Goal: Task Accomplishment & Management: Manage account settings

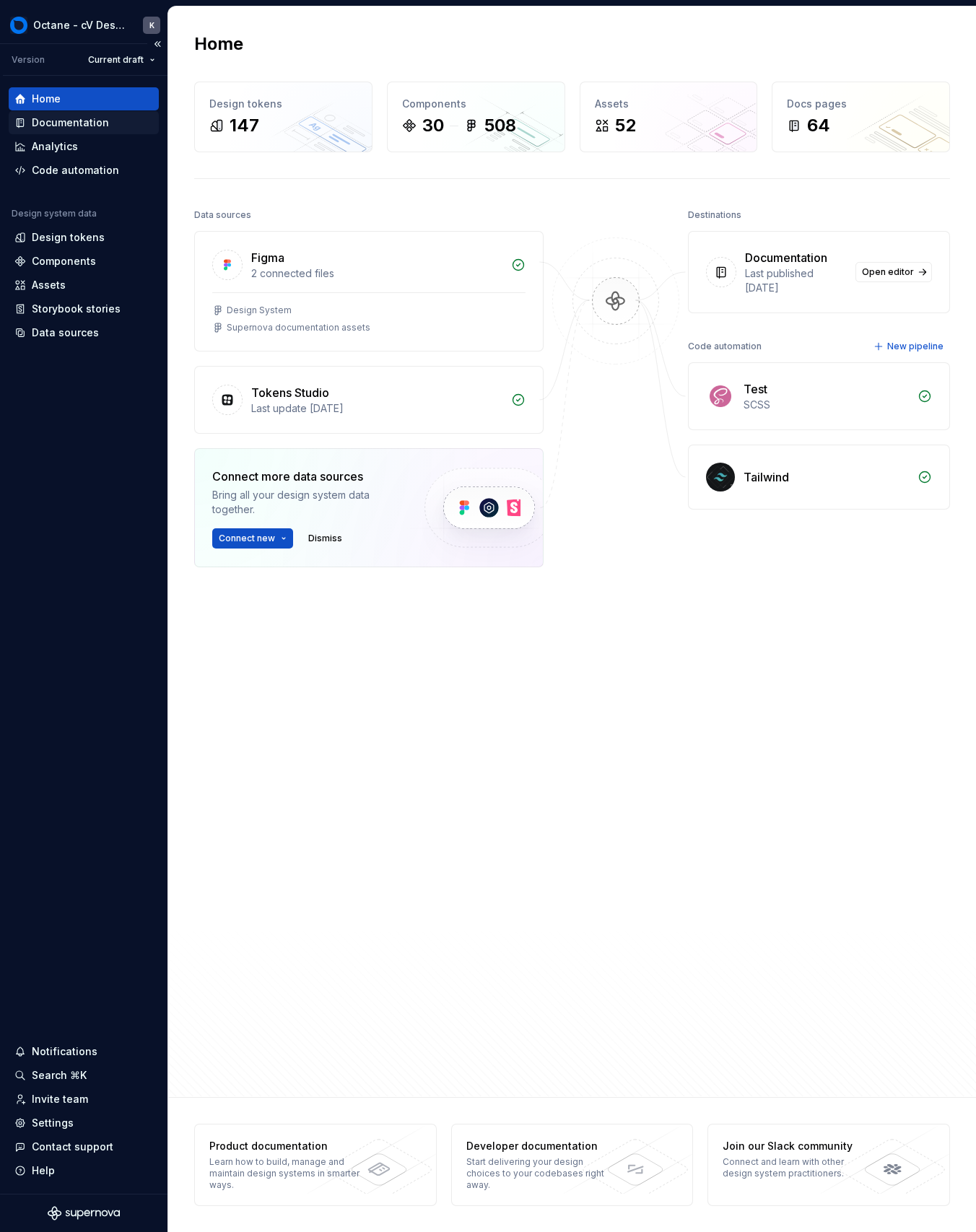
click at [116, 124] on div "Documentation" at bounding box center [84, 123] width 139 height 15
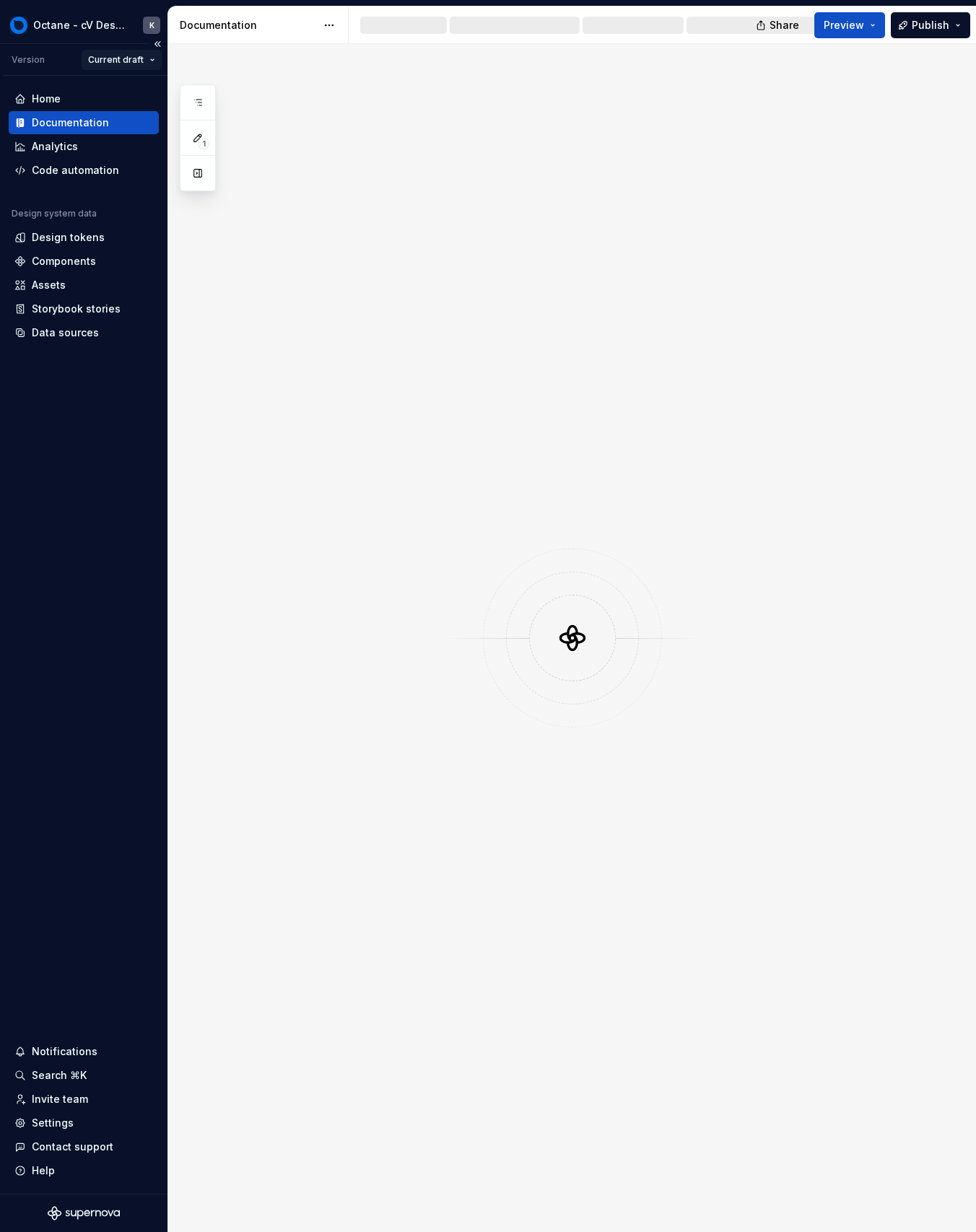
click at [129, 52] on html "Octane - cV Design System K Version Current draft Home Documentation Analytics …" at bounding box center [488, 616] width 976 height 1232
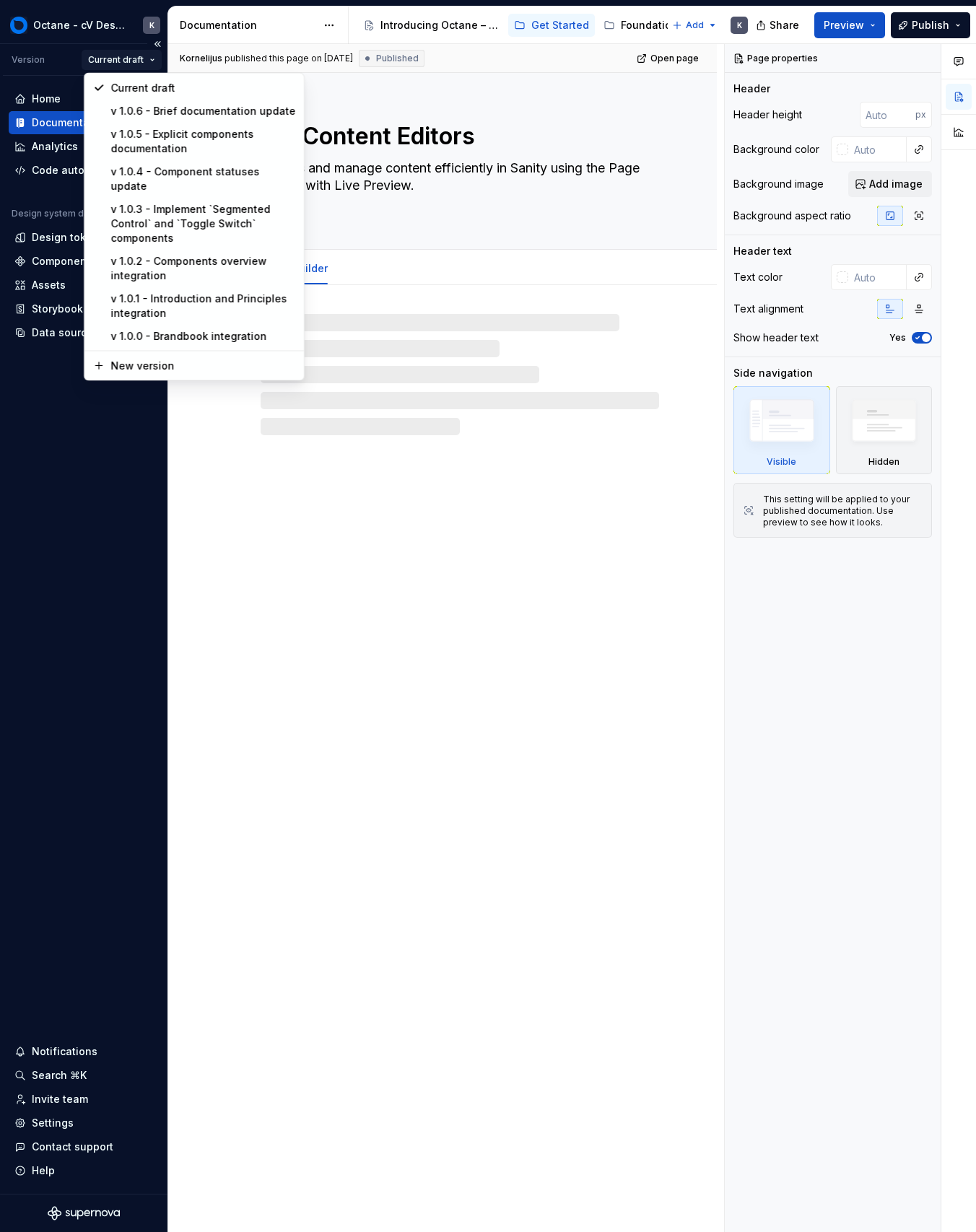
click at [129, 52] on html "Octane - cV Design System K Version Current draft Home Documentation Analytics …" at bounding box center [488, 616] width 976 height 1232
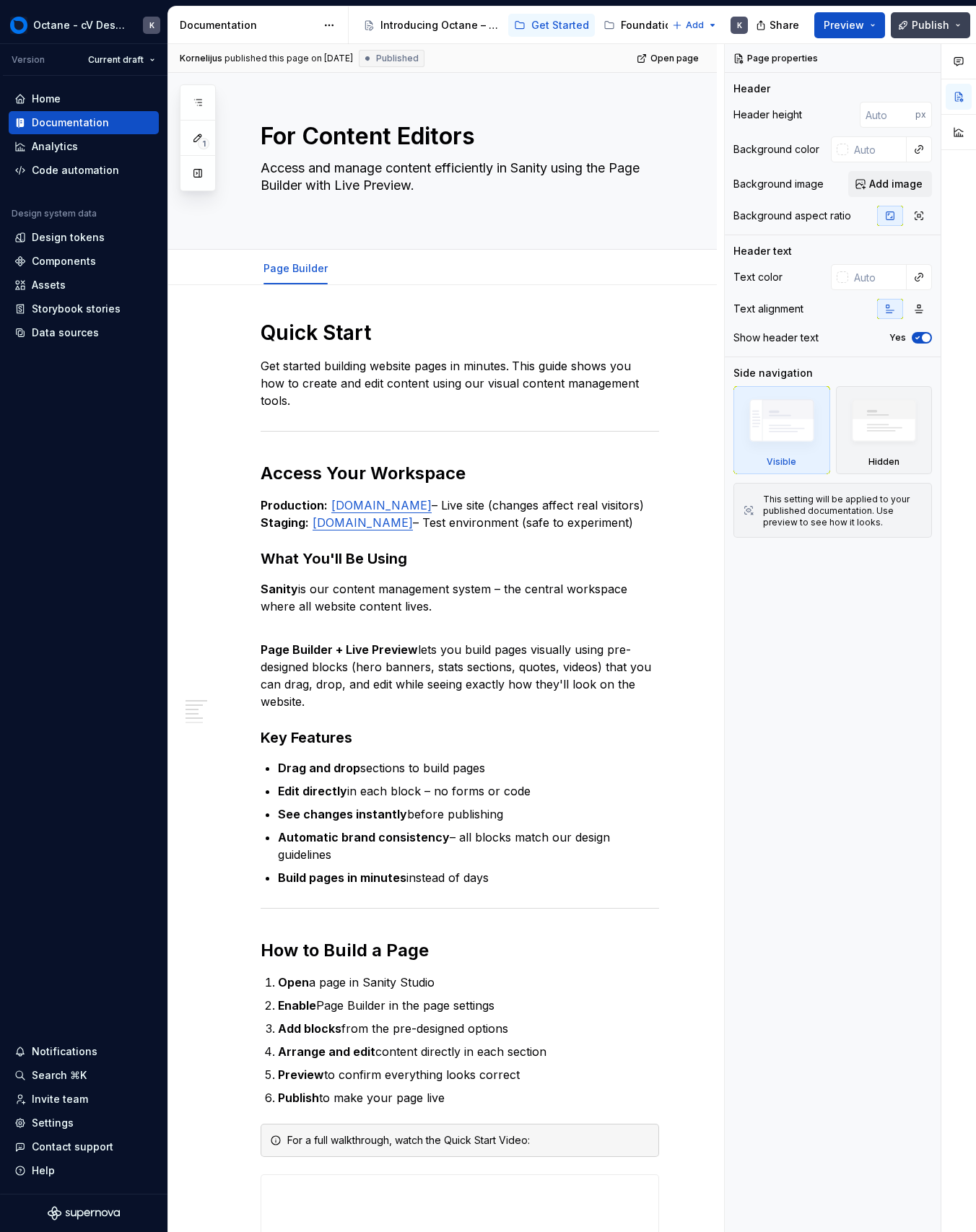
click at [916, 30] on span "Publish" at bounding box center [930, 25] width 38 height 15
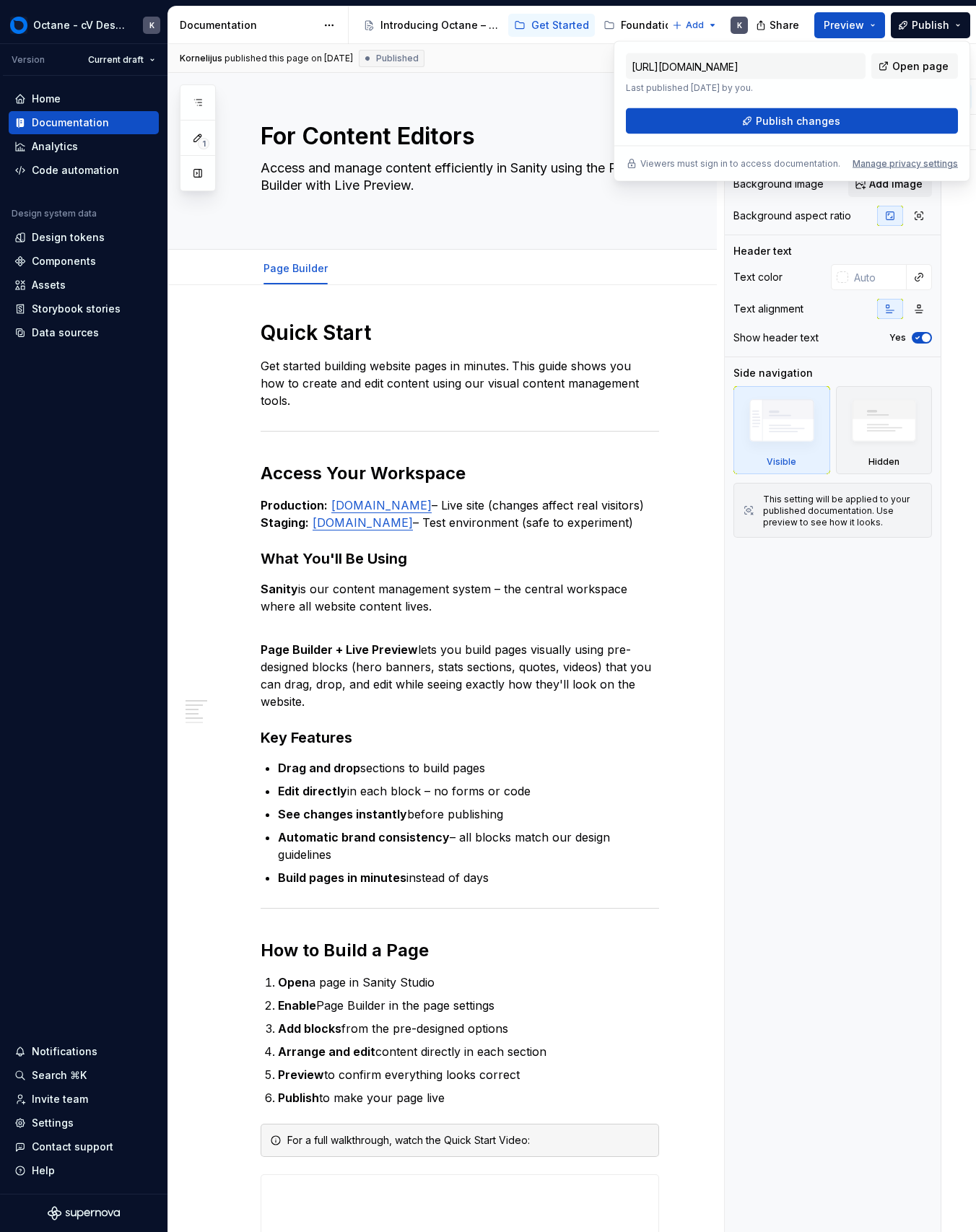
click at [881, 93] on div "[URL][DOMAIN_NAME] Last published [DATE] by you. Open page" at bounding box center [791, 73] width 332 height 40
click at [828, 61] on input "[URL][DOMAIN_NAME]" at bounding box center [745, 66] width 240 height 26
click at [443, 34] on div "Introducing Octane – a single source of truth for brand, design, and content." at bounding box center [431, 25] width 148 height 23
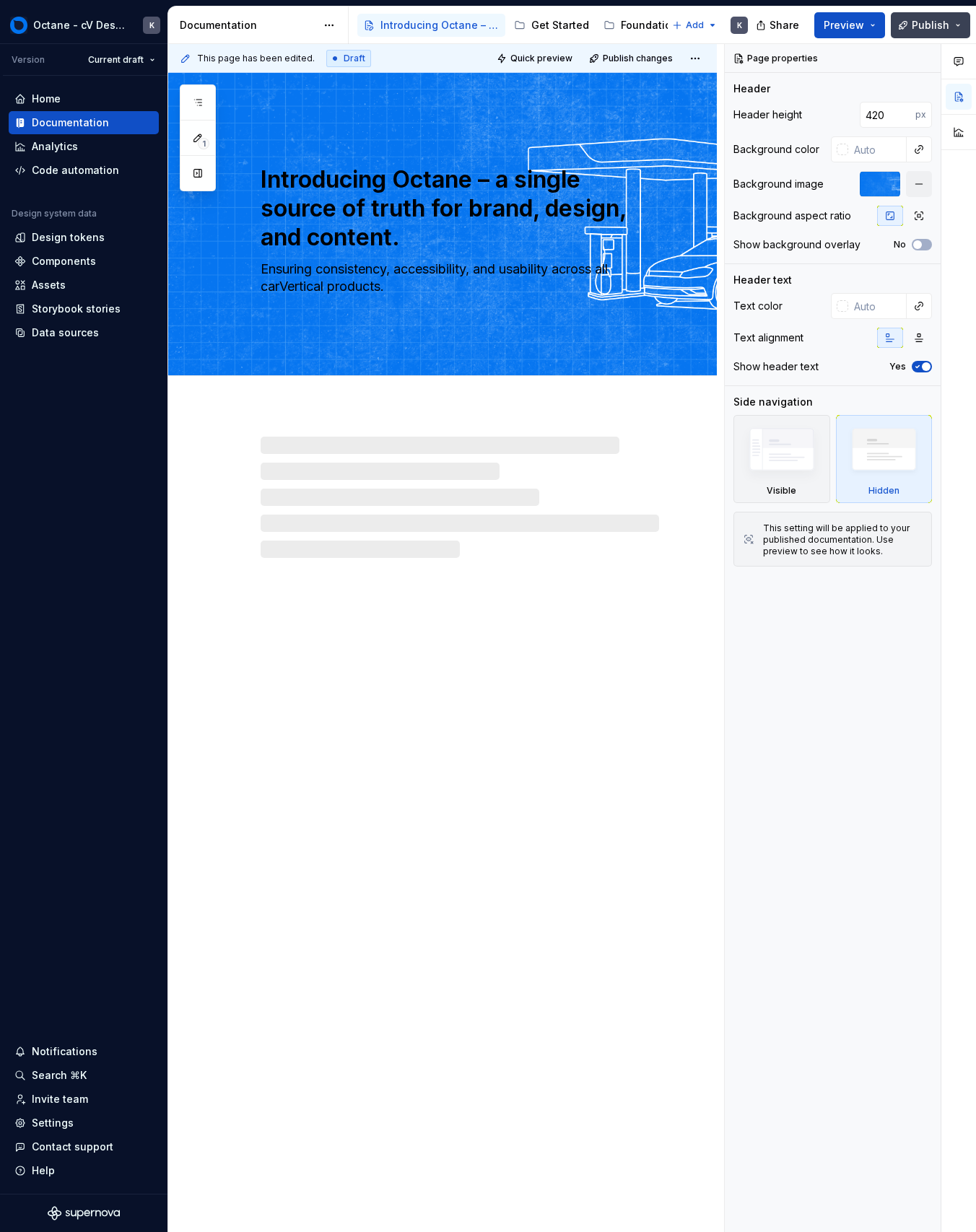
click at [929, 33] on button "Publish" at bounding box center [930, 25] width 79 height 26
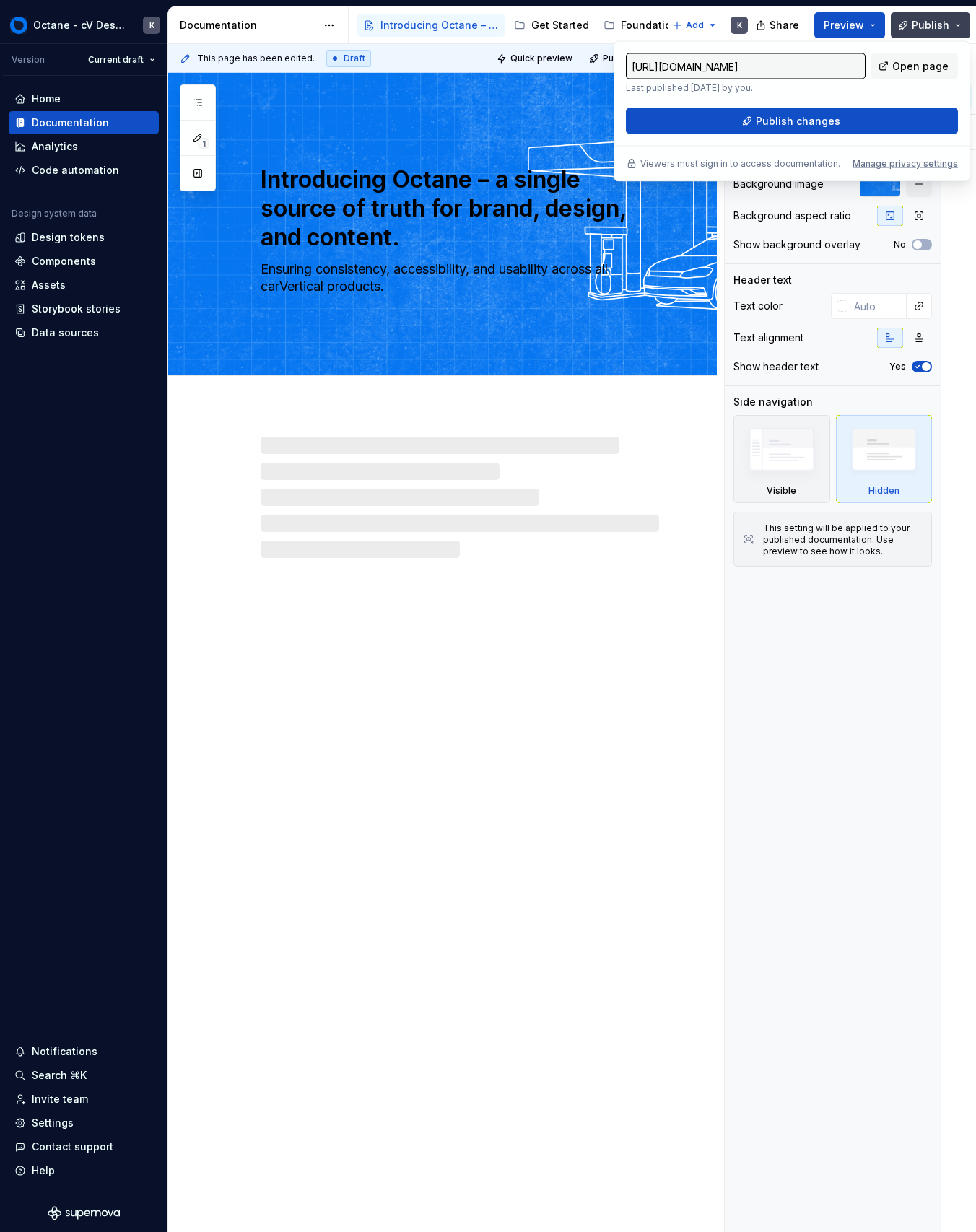
click at [929, 33] on button "Publish" at bounding box center [930, 25] width 79 height 26
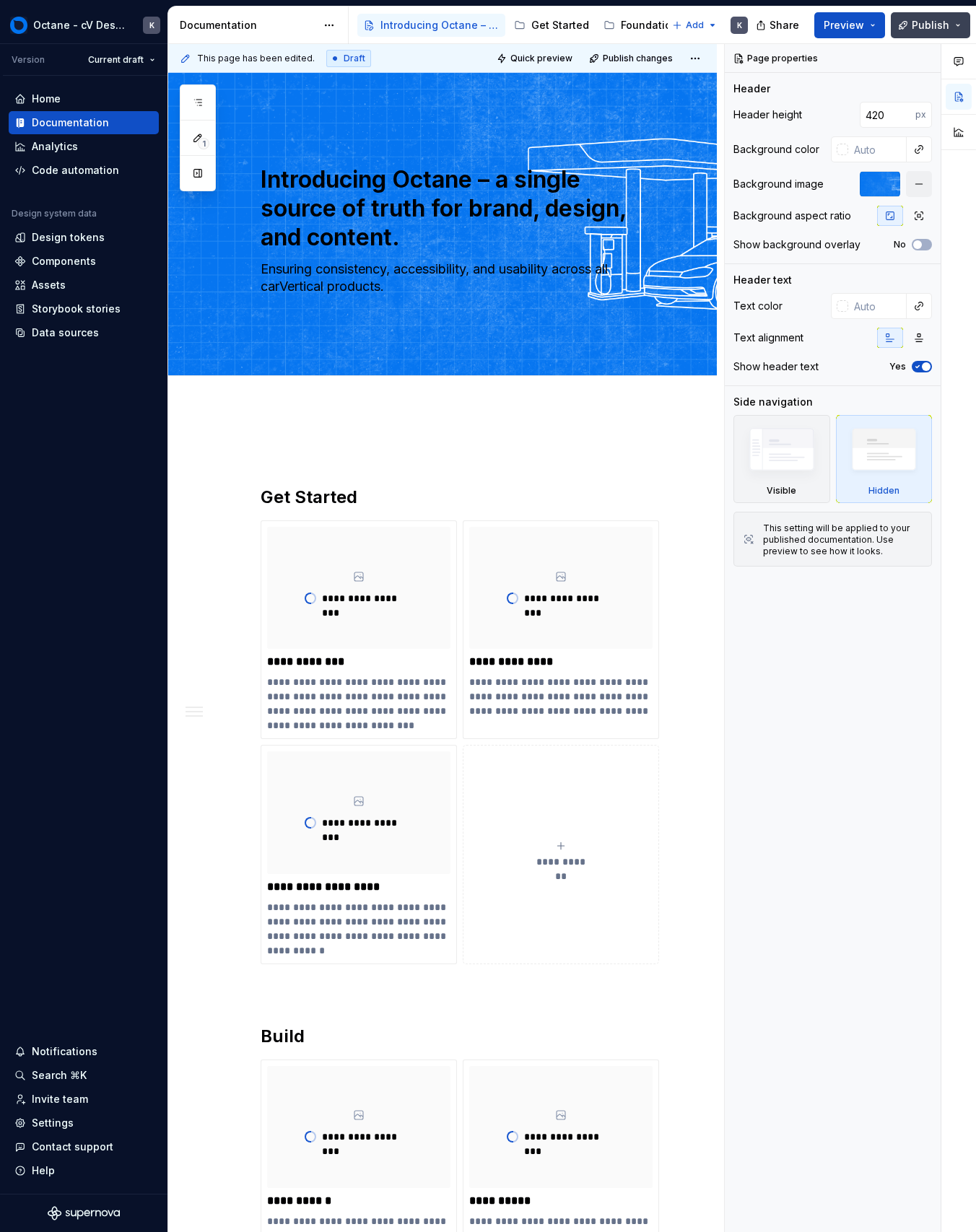
click at [931, 32] on button "Publish" at bounding box center [930, 25] width 79 height 26
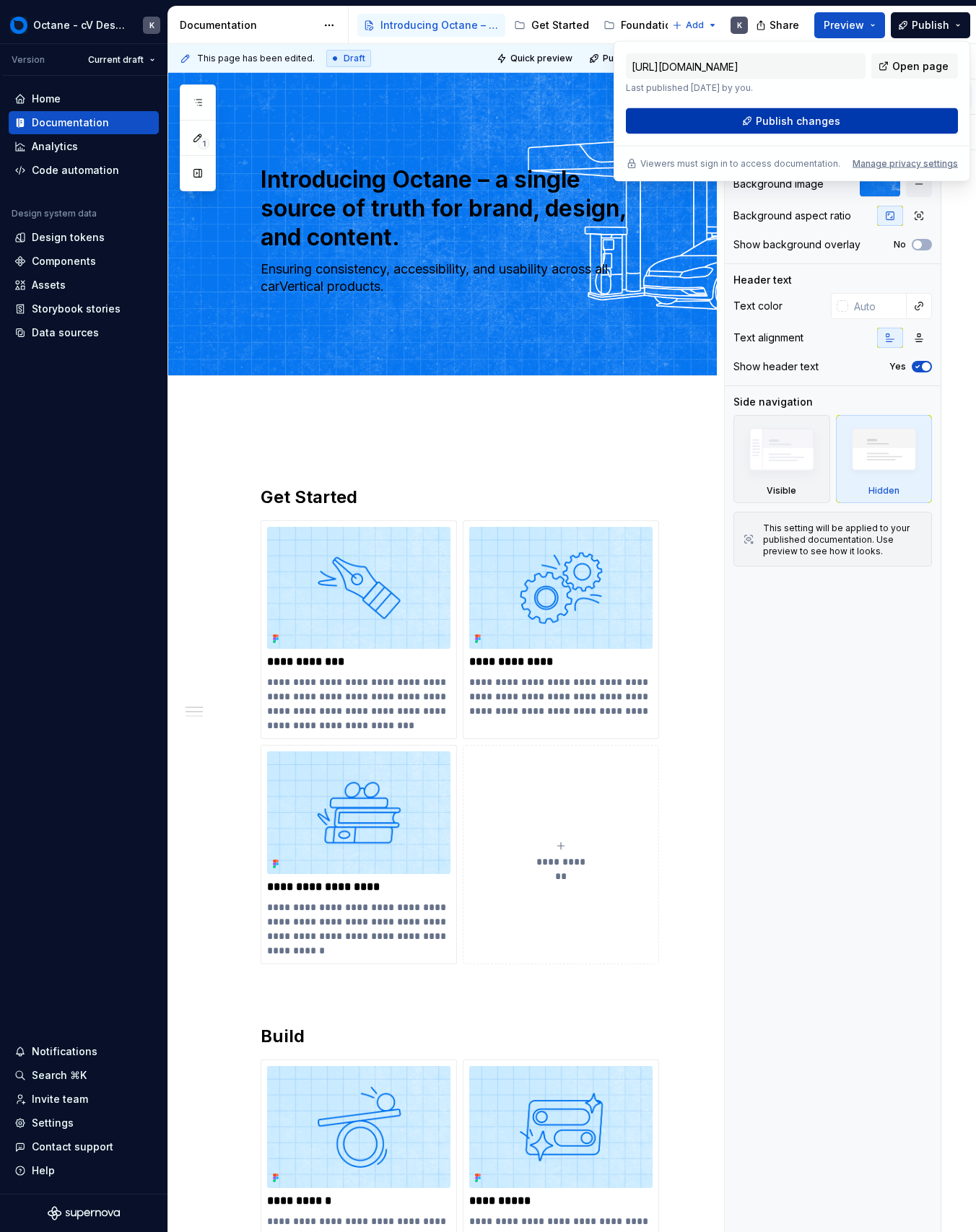
click at [834, 119] on span "Publish changes" at bounding box center [798, 121] width 85 height 15
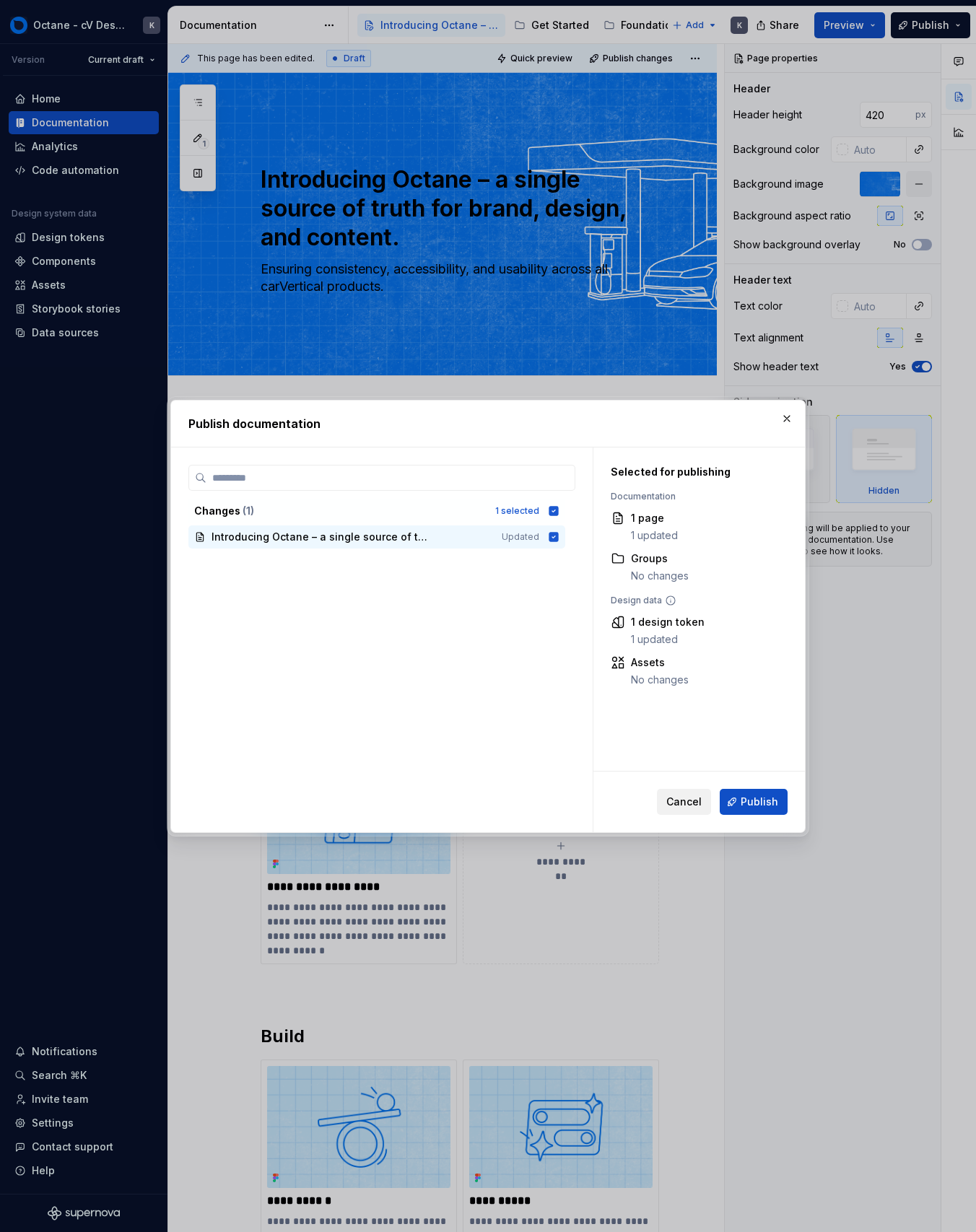
click at [702, 804] on span "Cancel" at bounding box center [684, 801] width 35 height 15
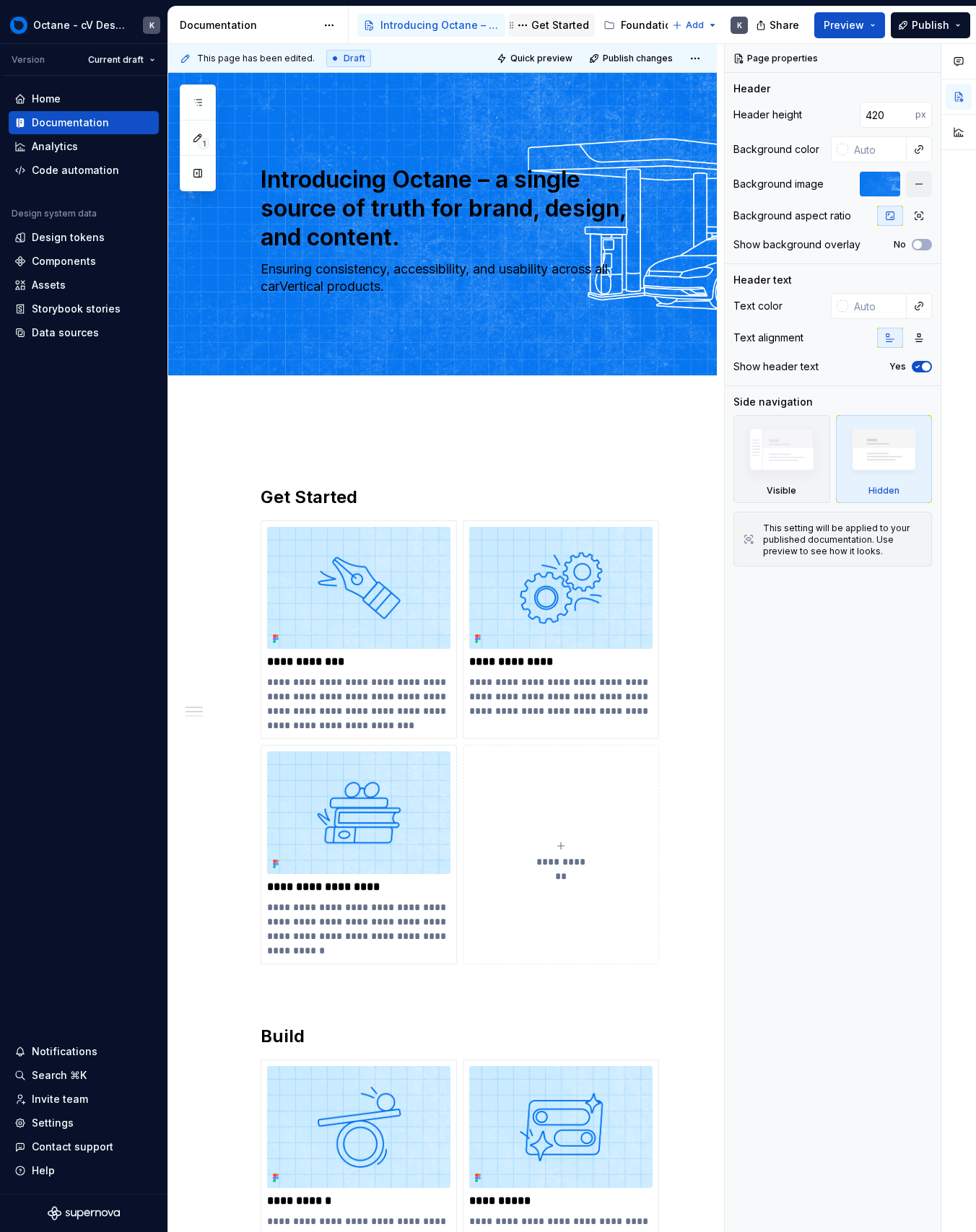
click at [561, 27] on div "Get Started" at bounding box center [559, 25] width 58 height 15
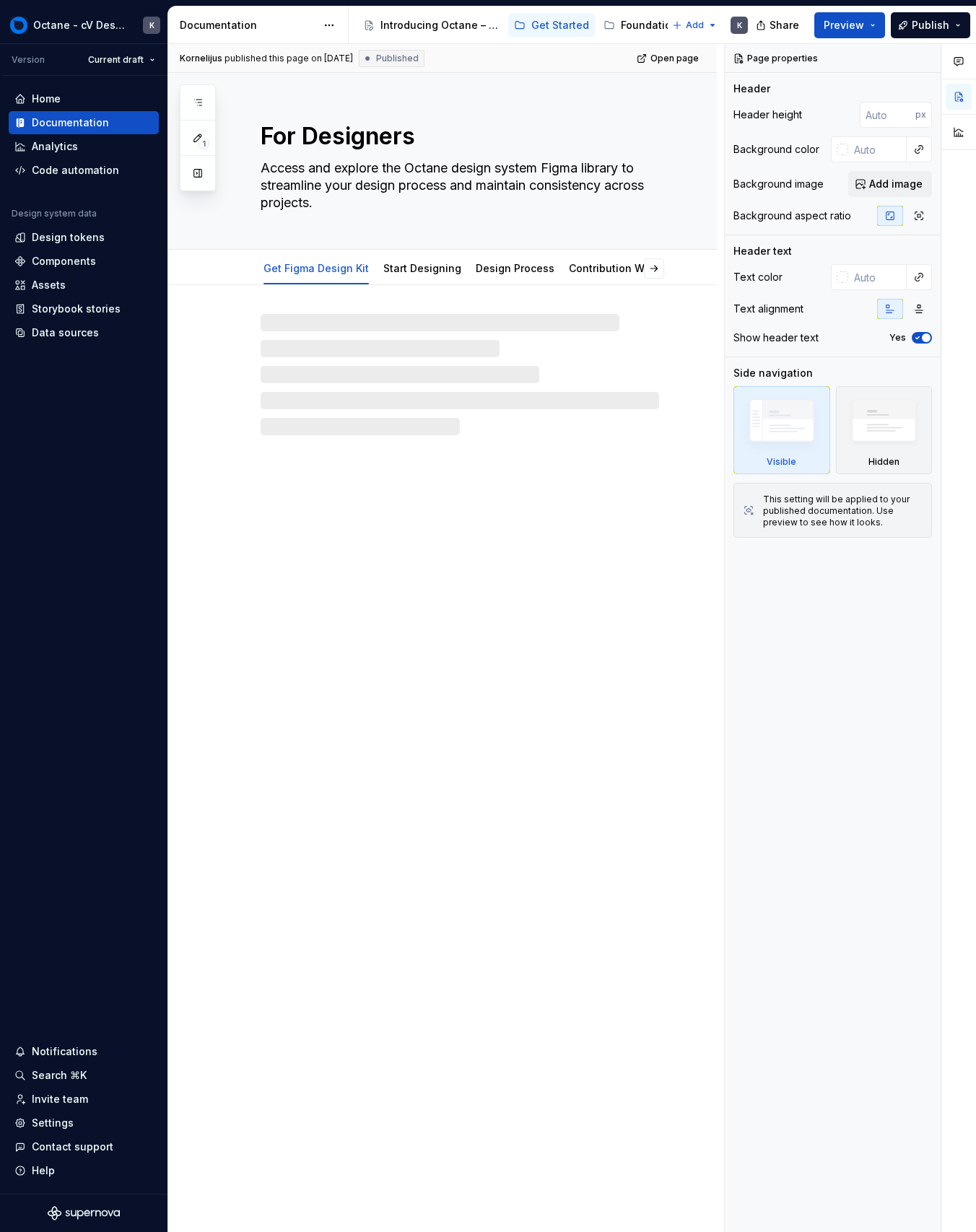
click at [186, 25] on div "Documentation" at bounding box center [247, 25] width 136 height 15
click at [129, 57] on html "Octane - cV Design System K Version Current draft Home Documentation Analytics …" at bounding box center [488, 616] width 976 height 1232
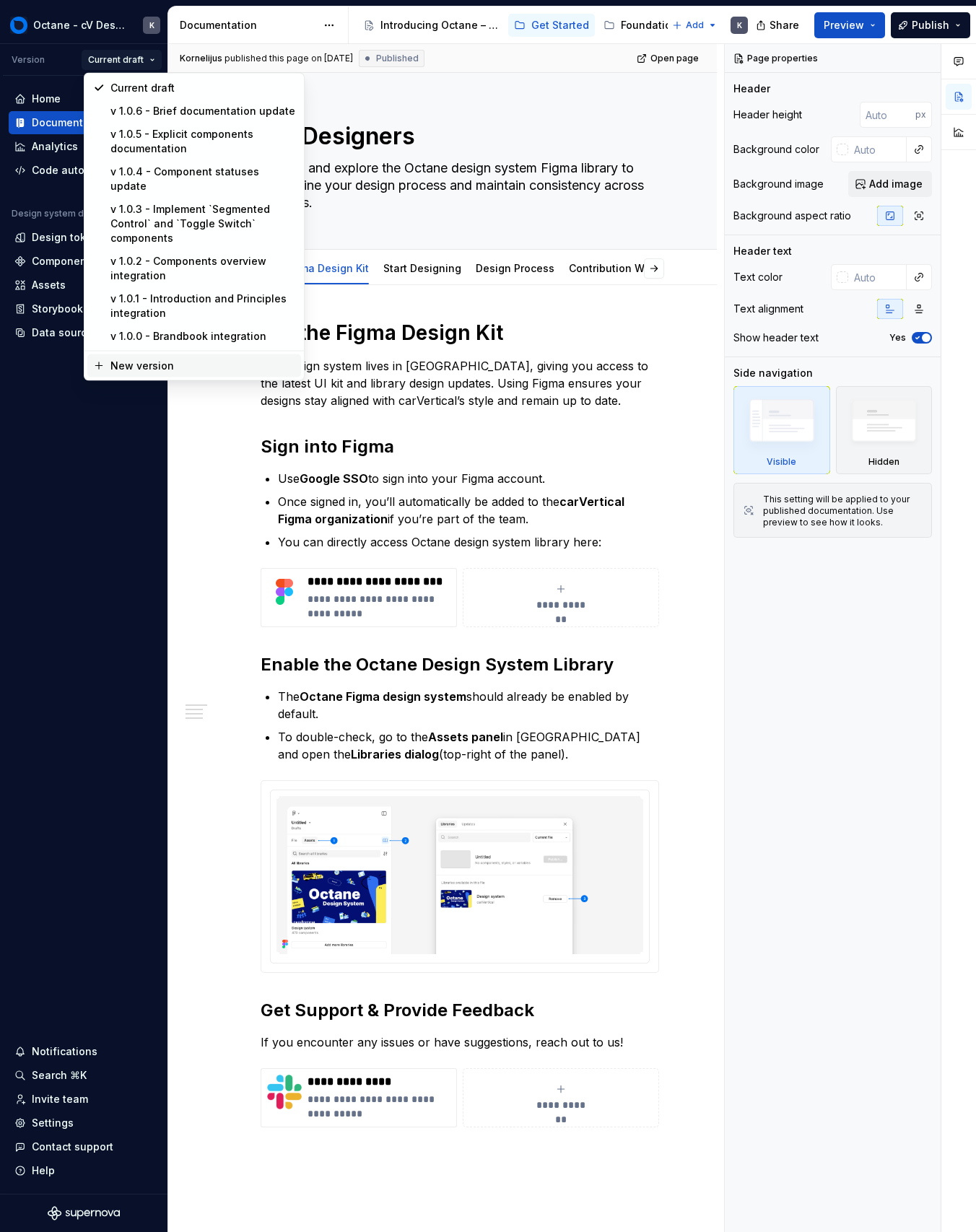
click at [168, 359] on div "New version" at bounding box center [203, 366] width 185 height 15
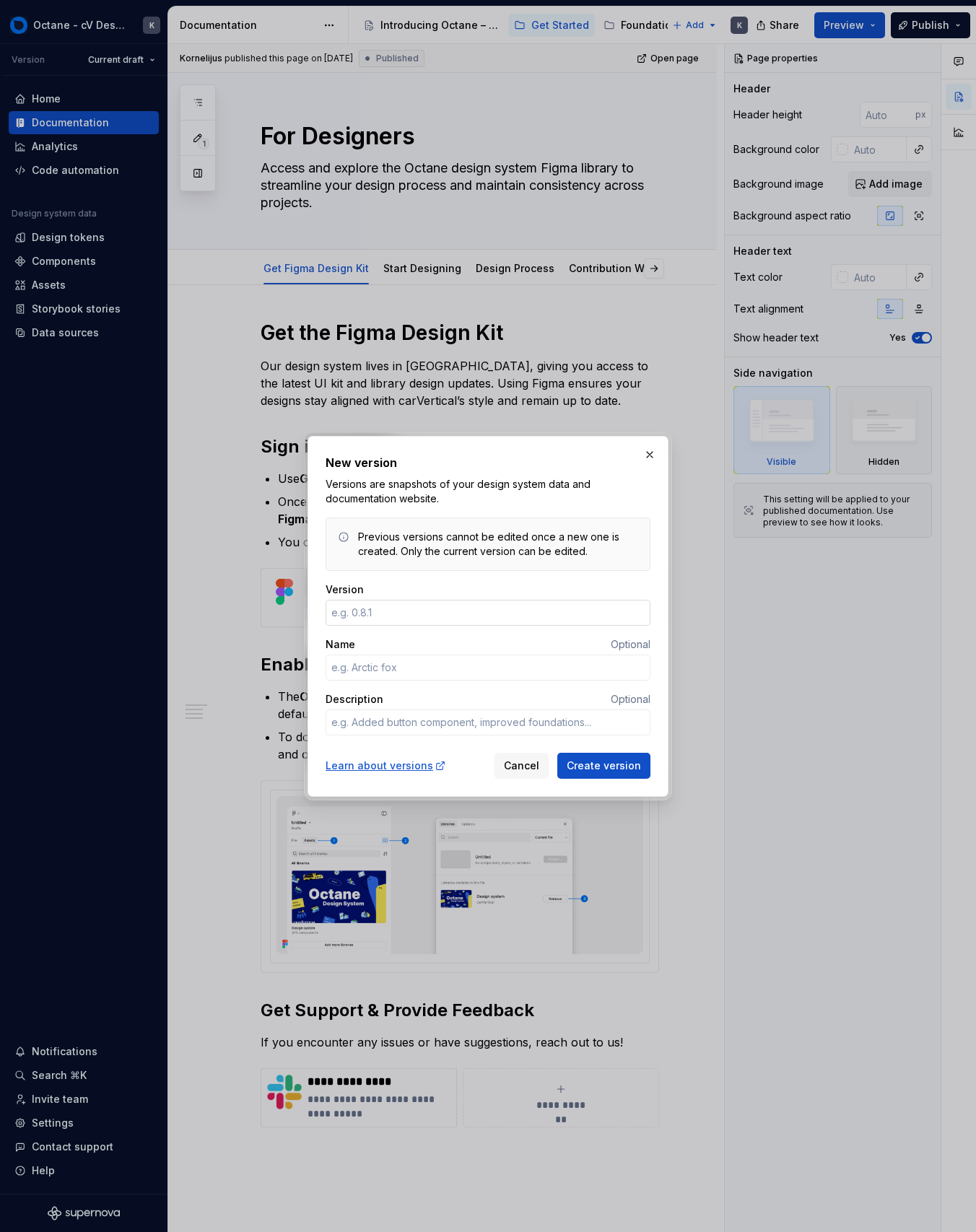
click at [479, 600] on input "Version" at bounding box center [488, 613] width 325 height 26
type textarea "*"
type input "v"
type textarea "*"
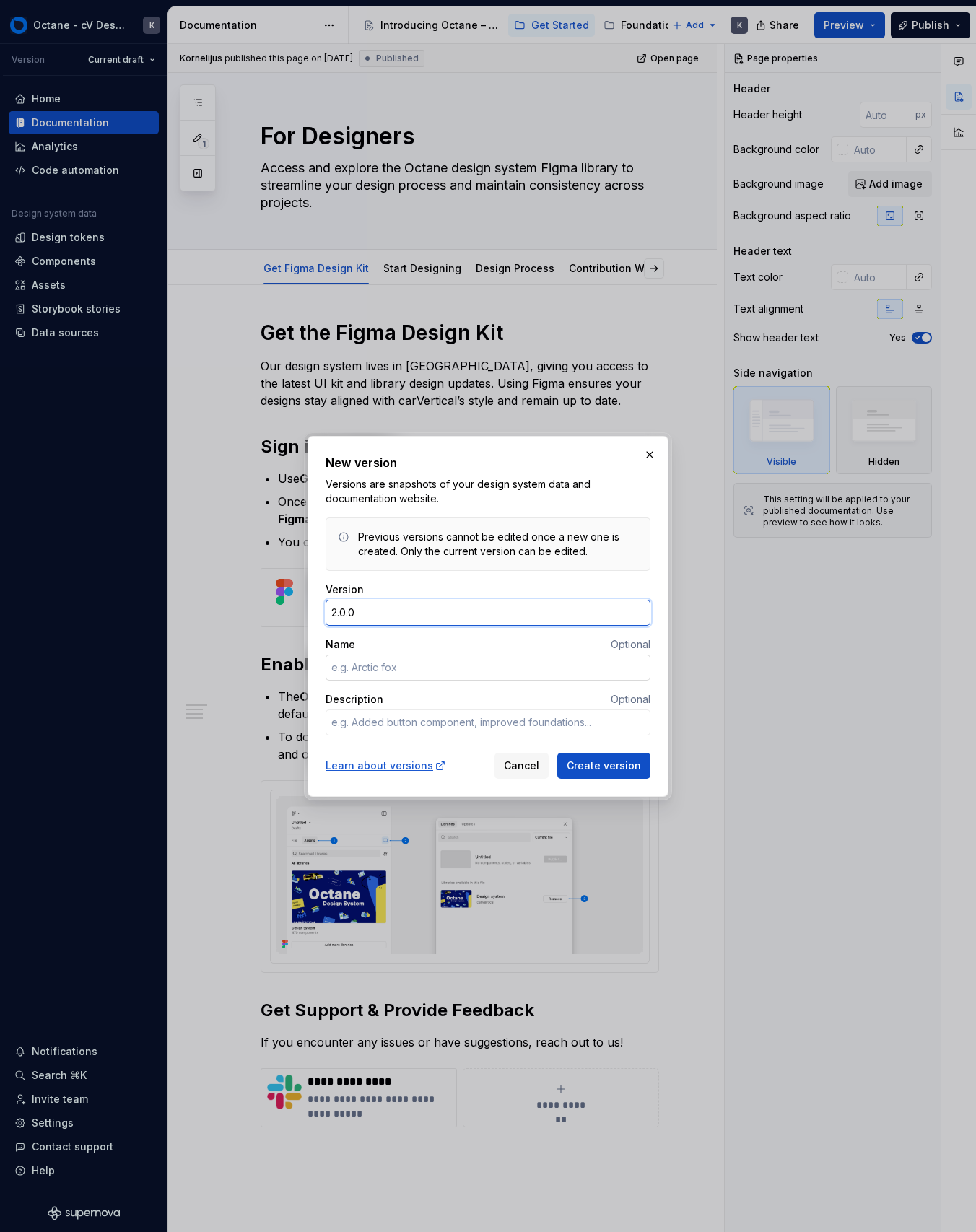
type input "2.0.0"
click at [617, 770] on span "Create version" at bounding box center [603, 766] width 74 height 15
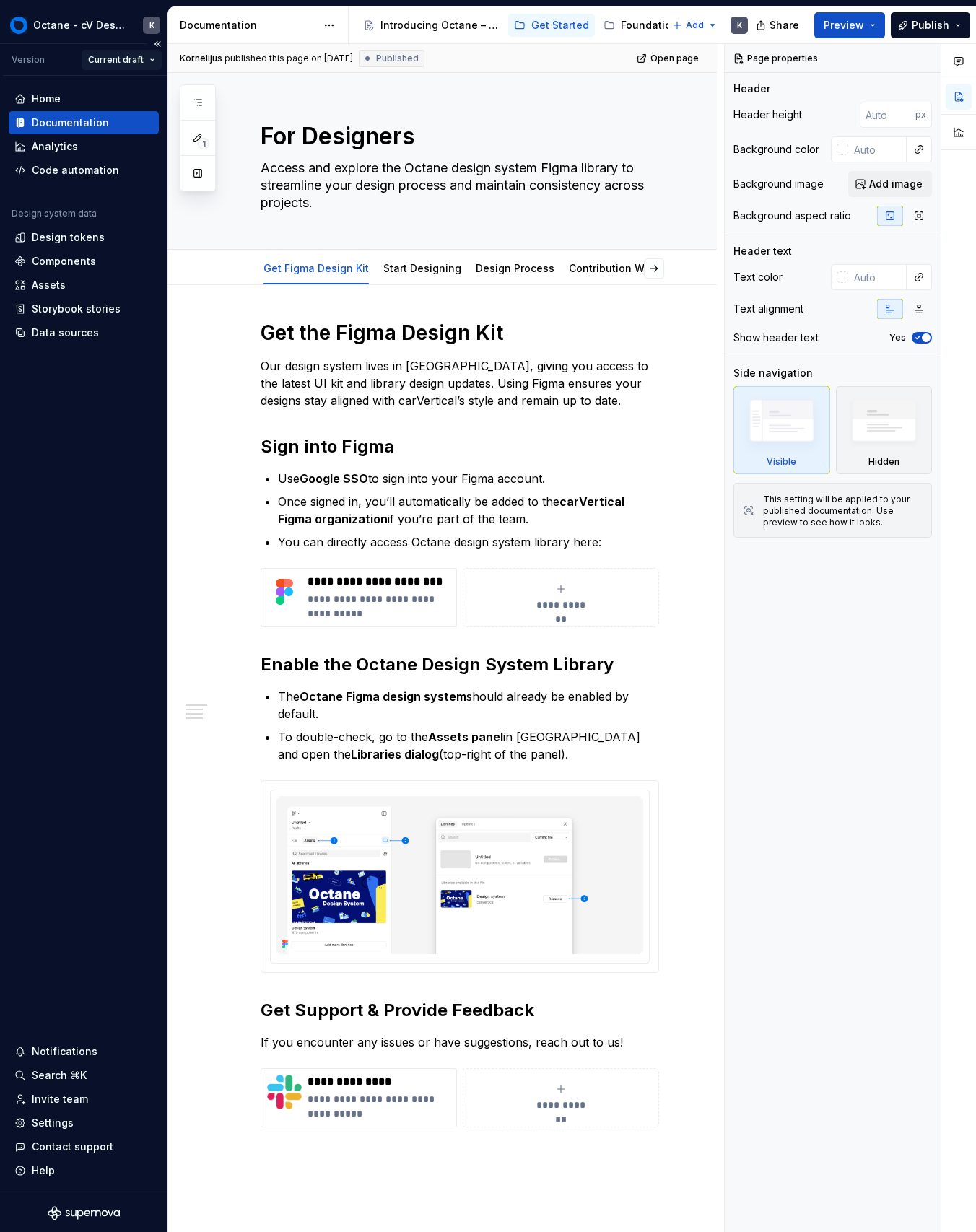
click at [126, 69] on html "Octane - cV Design System K Version Current draft Home Documentation Analytics …" at bounding box center [488, 616] width 976 height 1232
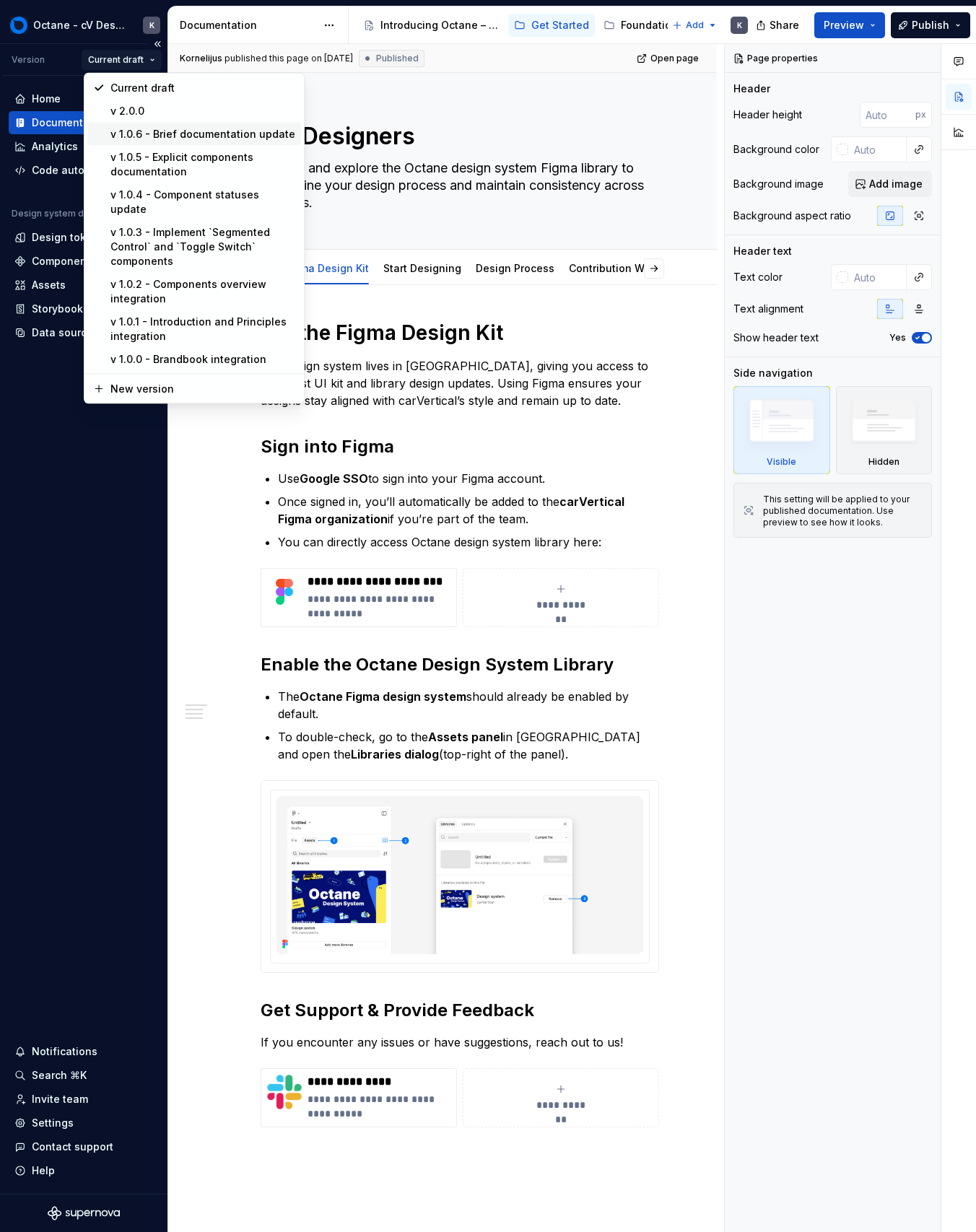
drag, startPoint x: 138, startPoint y: 128, endPoint x: 138, endPoint y: 119, distance: 9.0
click at [138, 127] on div "v 1.0.6 - Brief documentation update" at bounding box center [203, 134] width 185 height 15
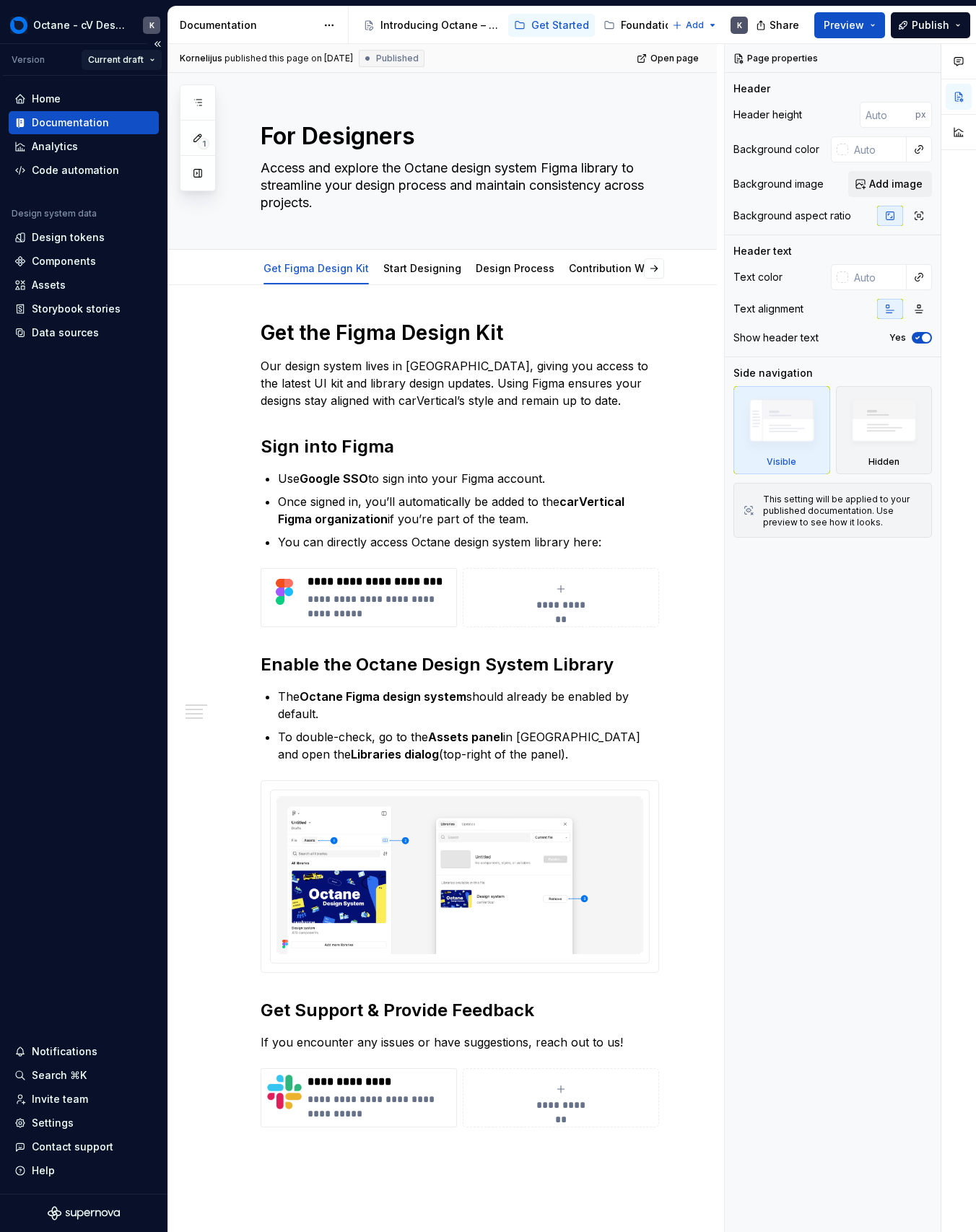
click at [139, 61] on html "Octane - cV Design System K Version Current draft Home Documentation Analytics …" at bounding box center [488, 616] width 976 height 1232
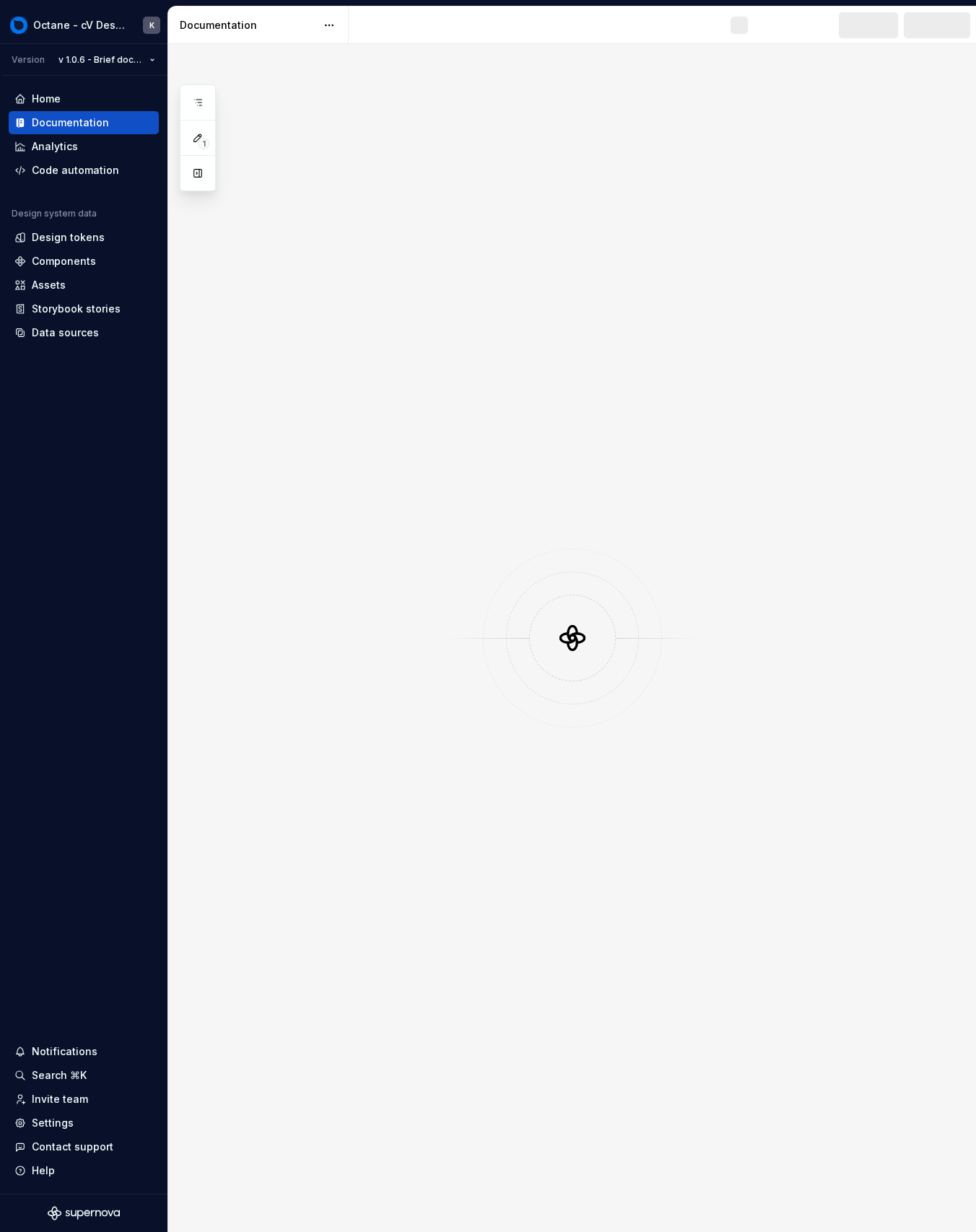
click at [129, 109] on div "Home" at bounding box center [83, 99] width 150 height 23
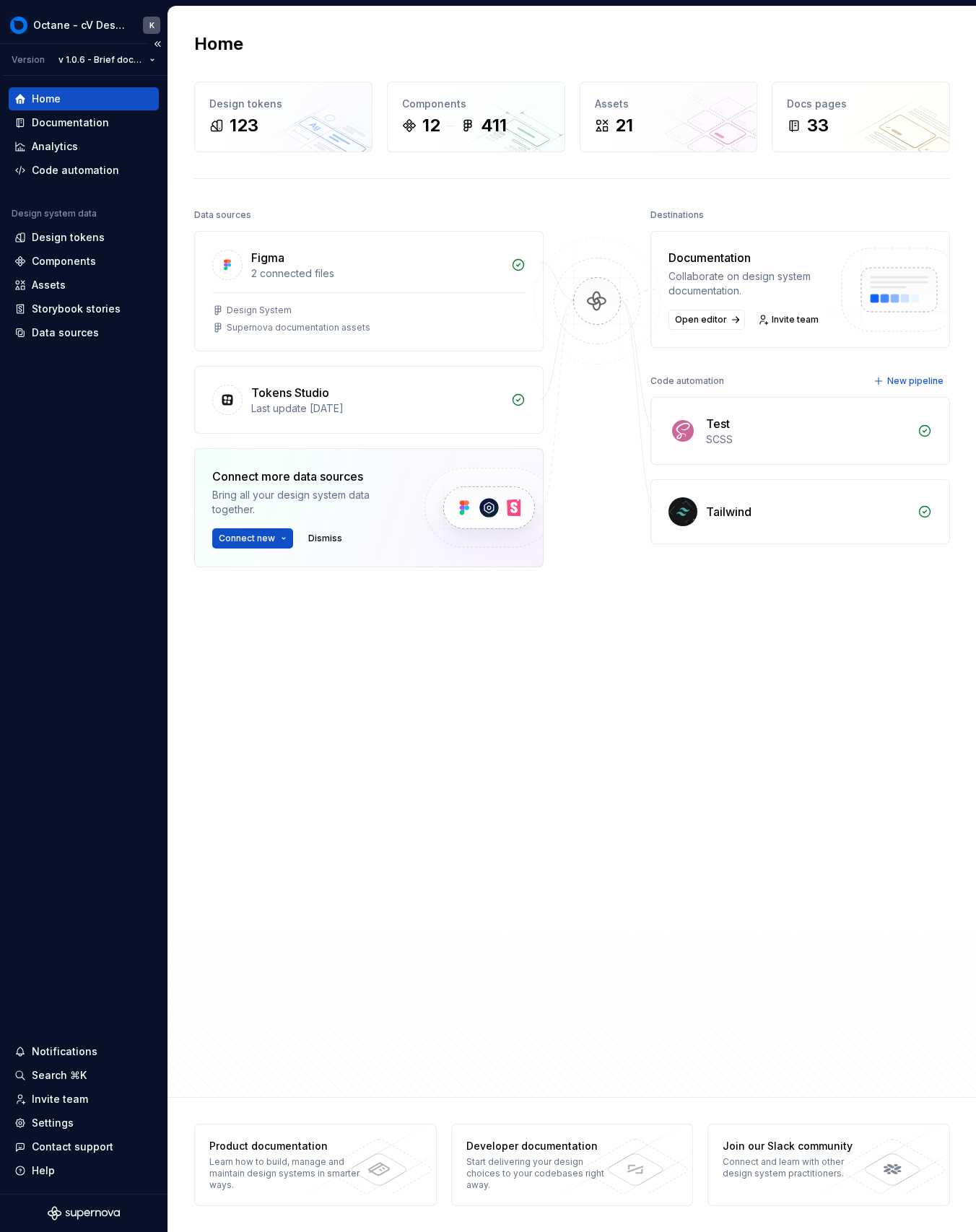
click at [131, 72] on div "Version v 1.0.6 - Brief documentation update" at bounding box center [86, 59] width 165 height 32
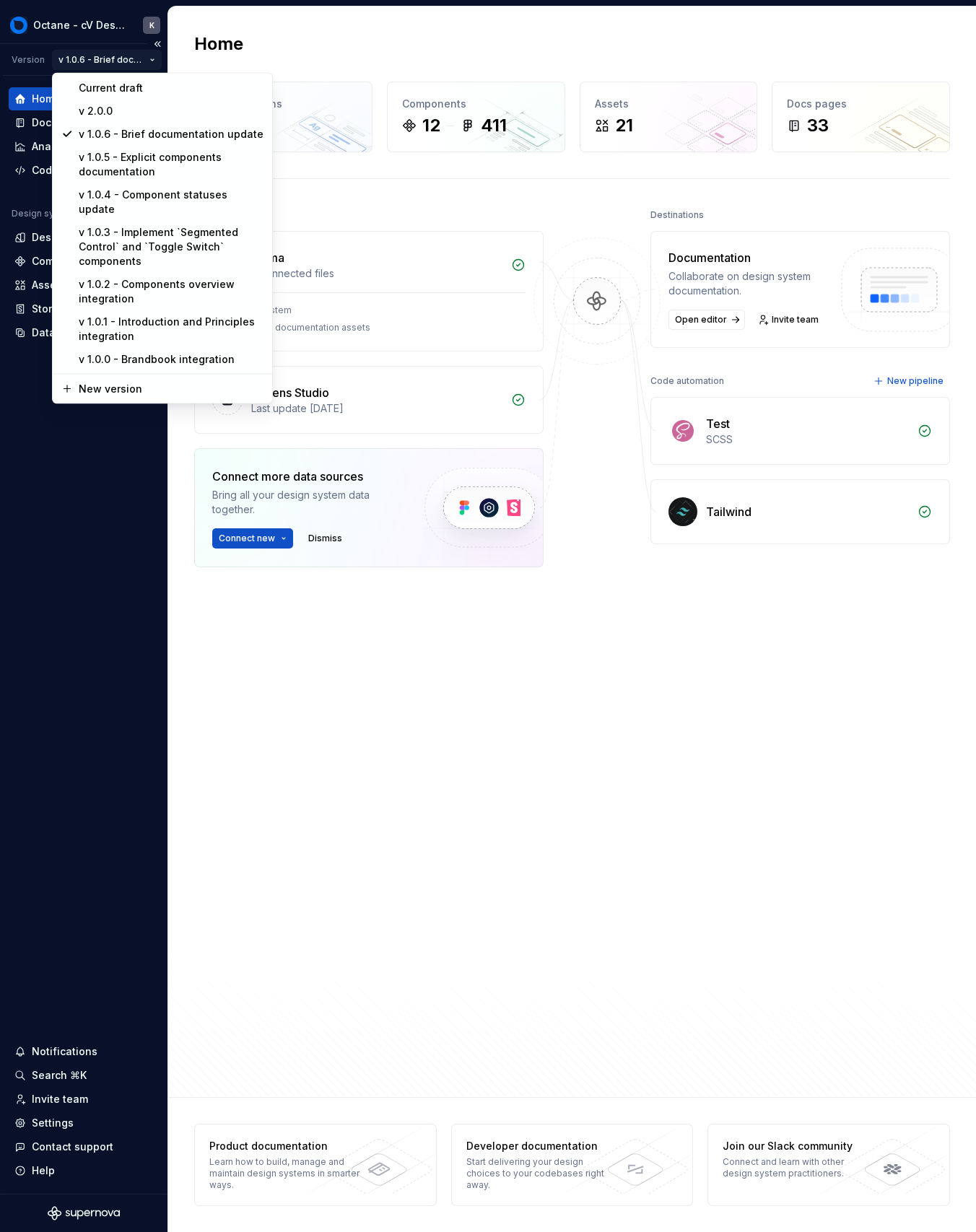
click at [127, 64] on html "Octane - cV Design System K Version v 1.0.6 - Brief documentation update Home D…" at bounding box center [488, 616] width 976 height 1232
click at [116, 116] on div "v 2.0.0" at bounding box center [171, 111] width 185 height 15
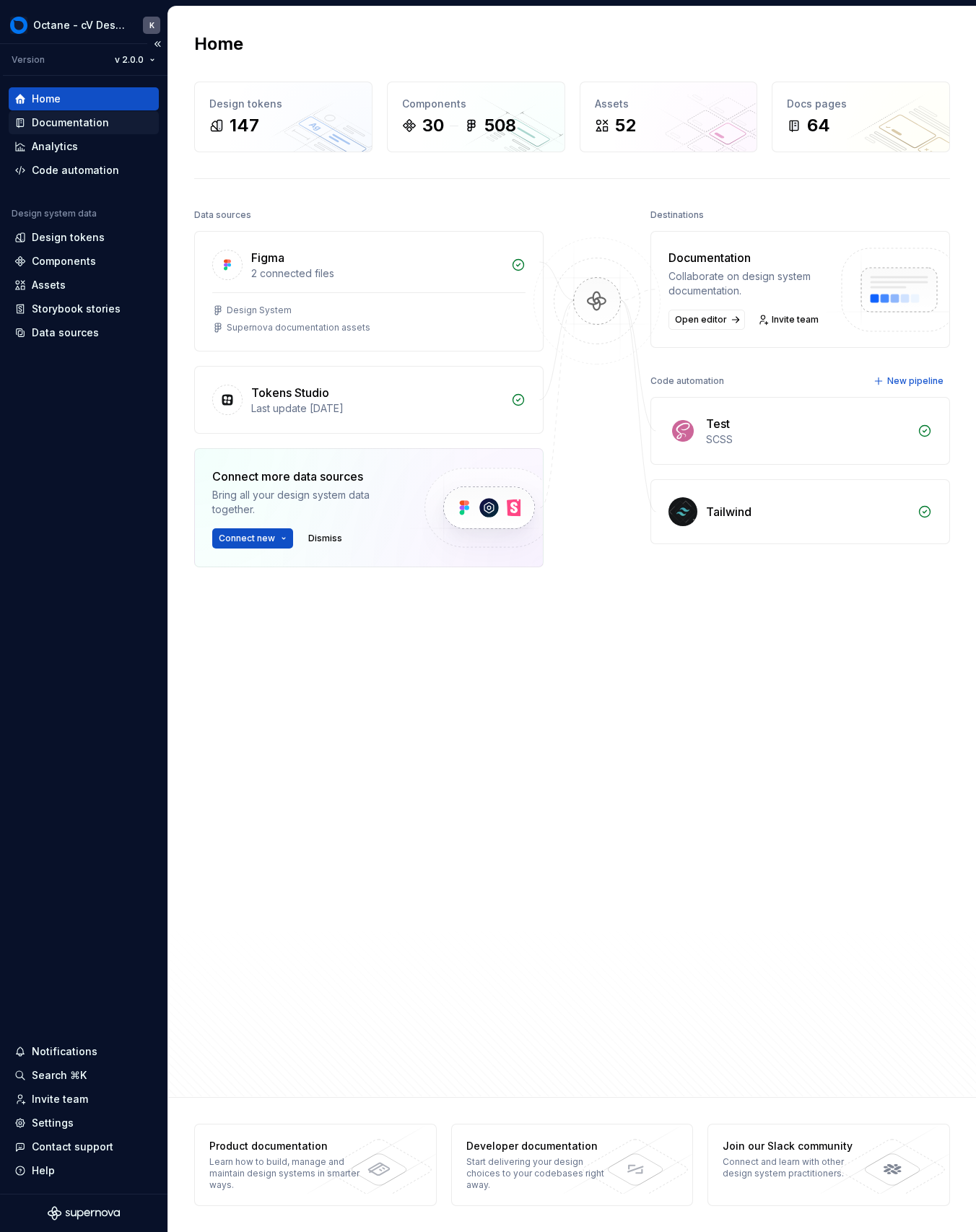
click at [102, 124] on div "Documentation" at bounding box center [70, 123] width 77 height 15
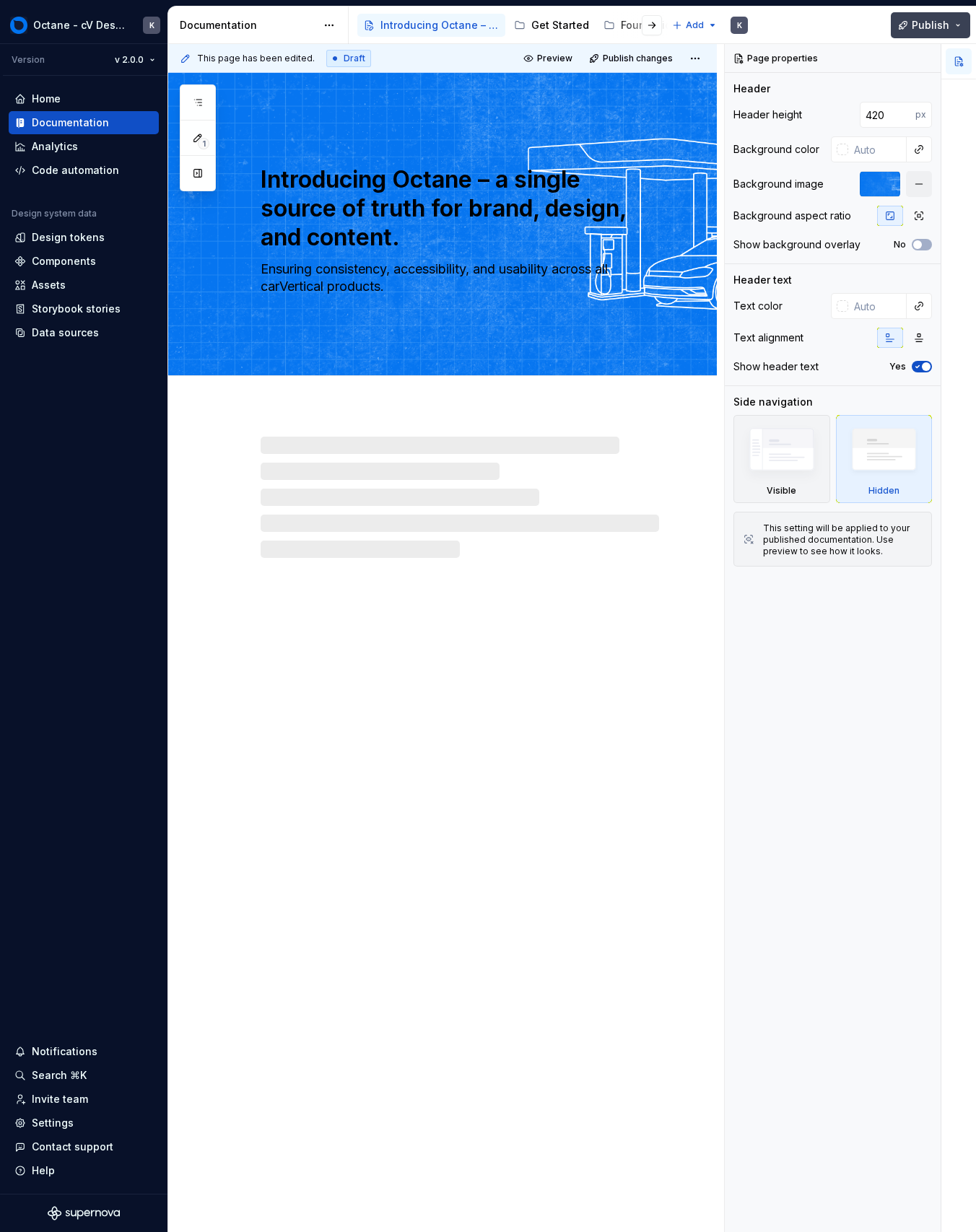
click at [934, 30] on span "Publish" at bounding box center [930, 25] width 38 height 15
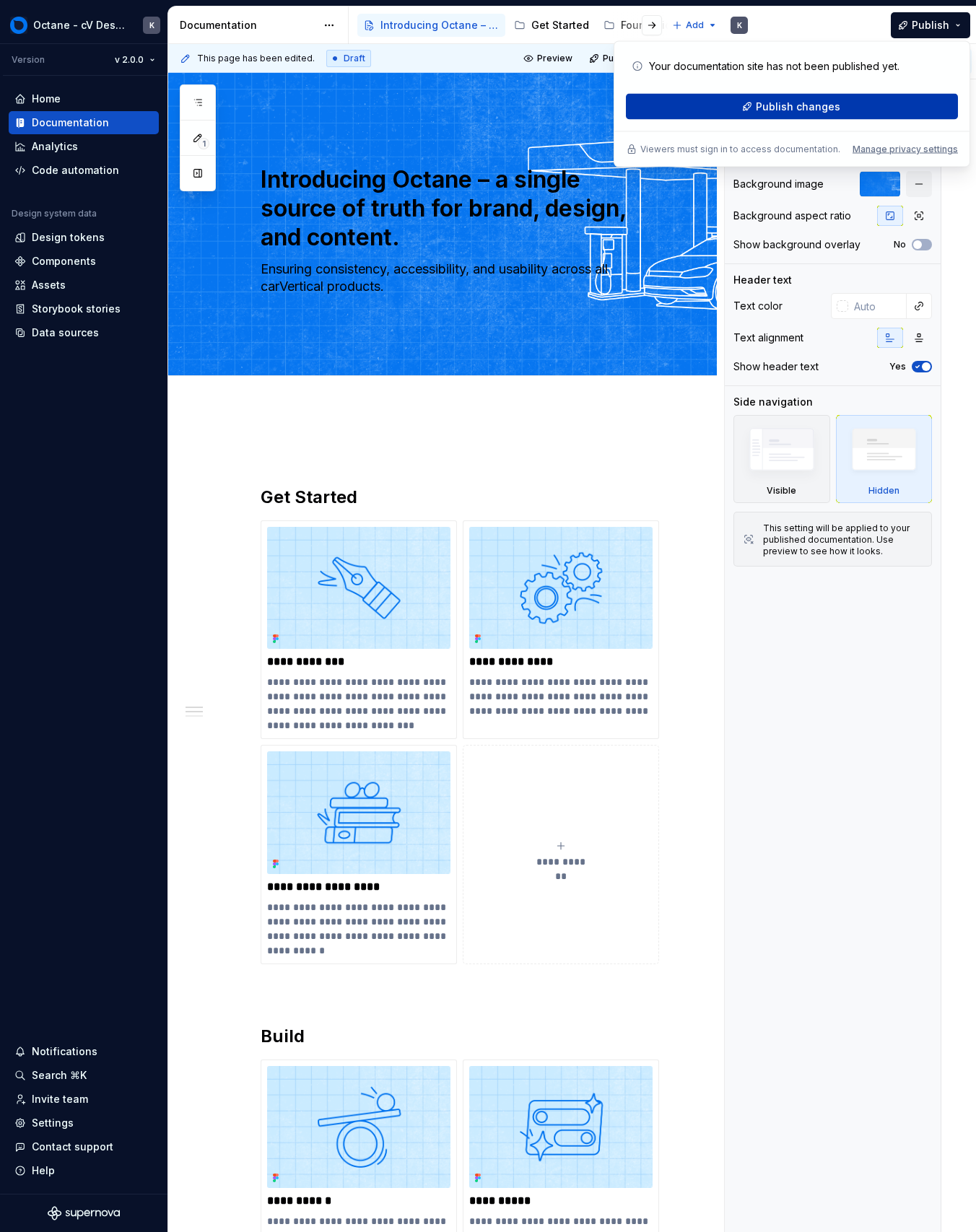
click at [880, 103] on button "Publish changes" at bounding box center [791, 107] width 332 height 26
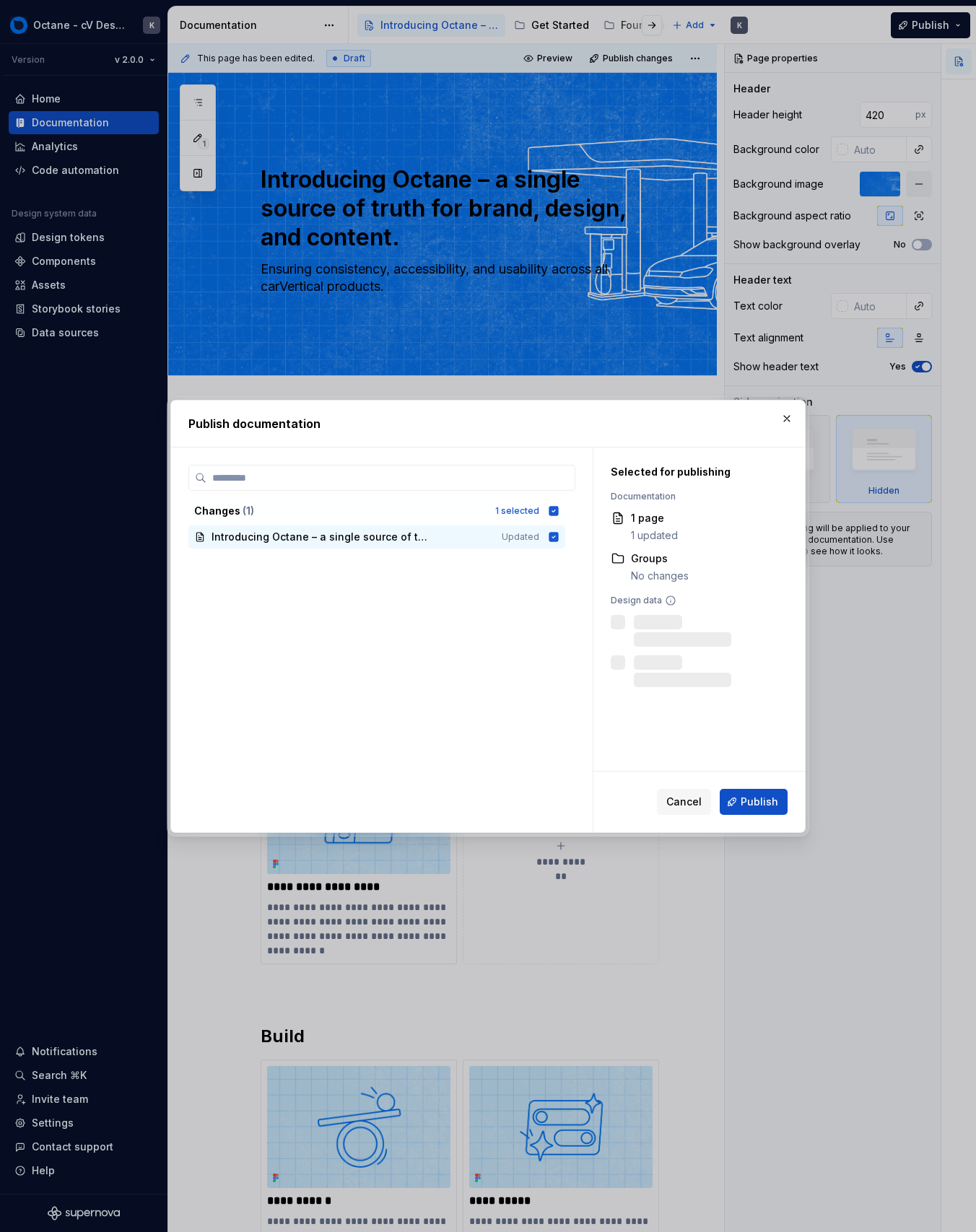
click at [740, 814] on div "Cancel Publish" at bounding box center [699, 801] width 211 height 61
click at [731, 795] on button "Publish" at bounding box center [753, 802] width 68 height 26
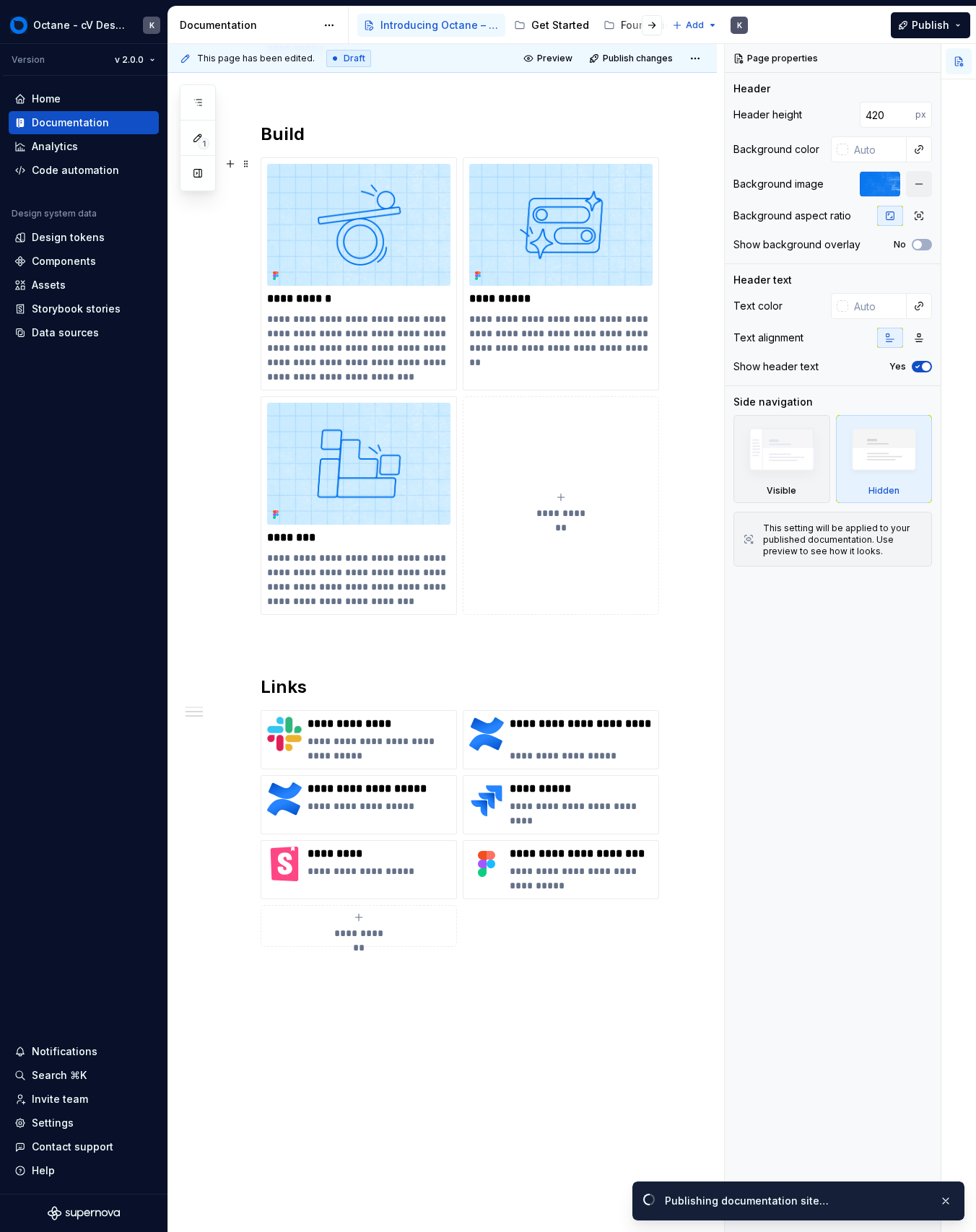
scroll to position [1037, 0]
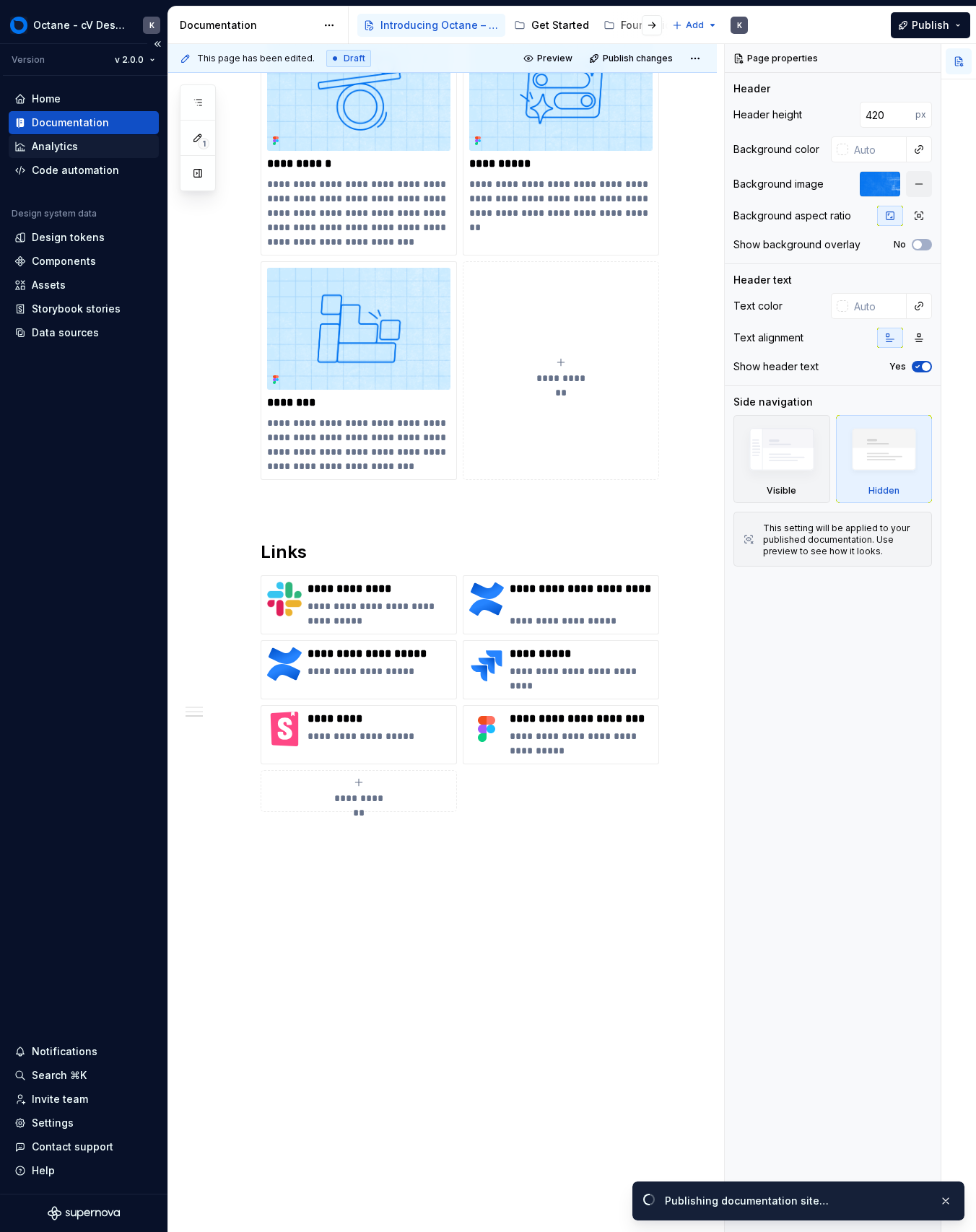
click at [65, 143] on div "Analytics" at bounding box center [55, 146] width 46 height 15
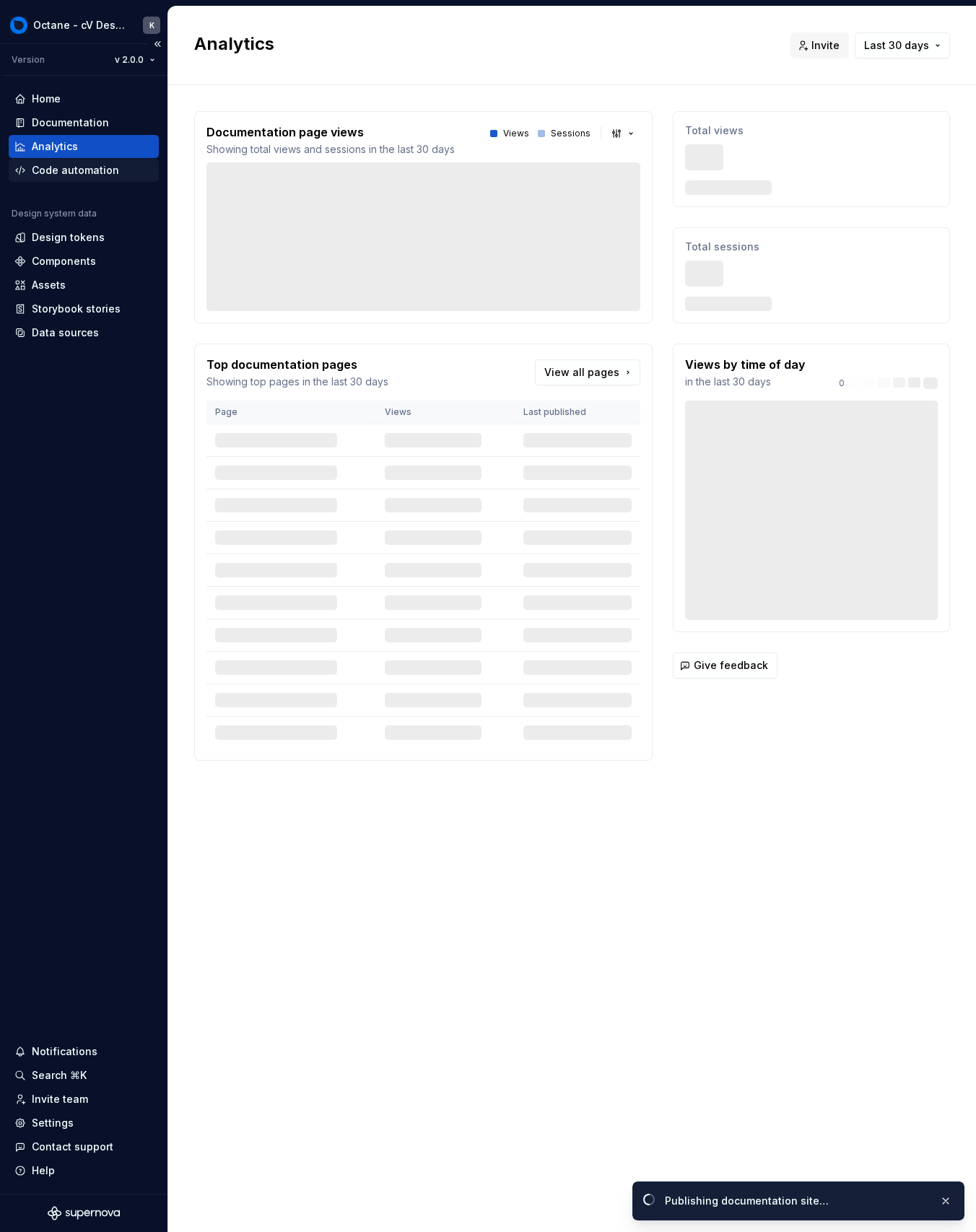
click at [67, 163] on div "Code automation" at bounding box center [75, 170] width 87 height 15
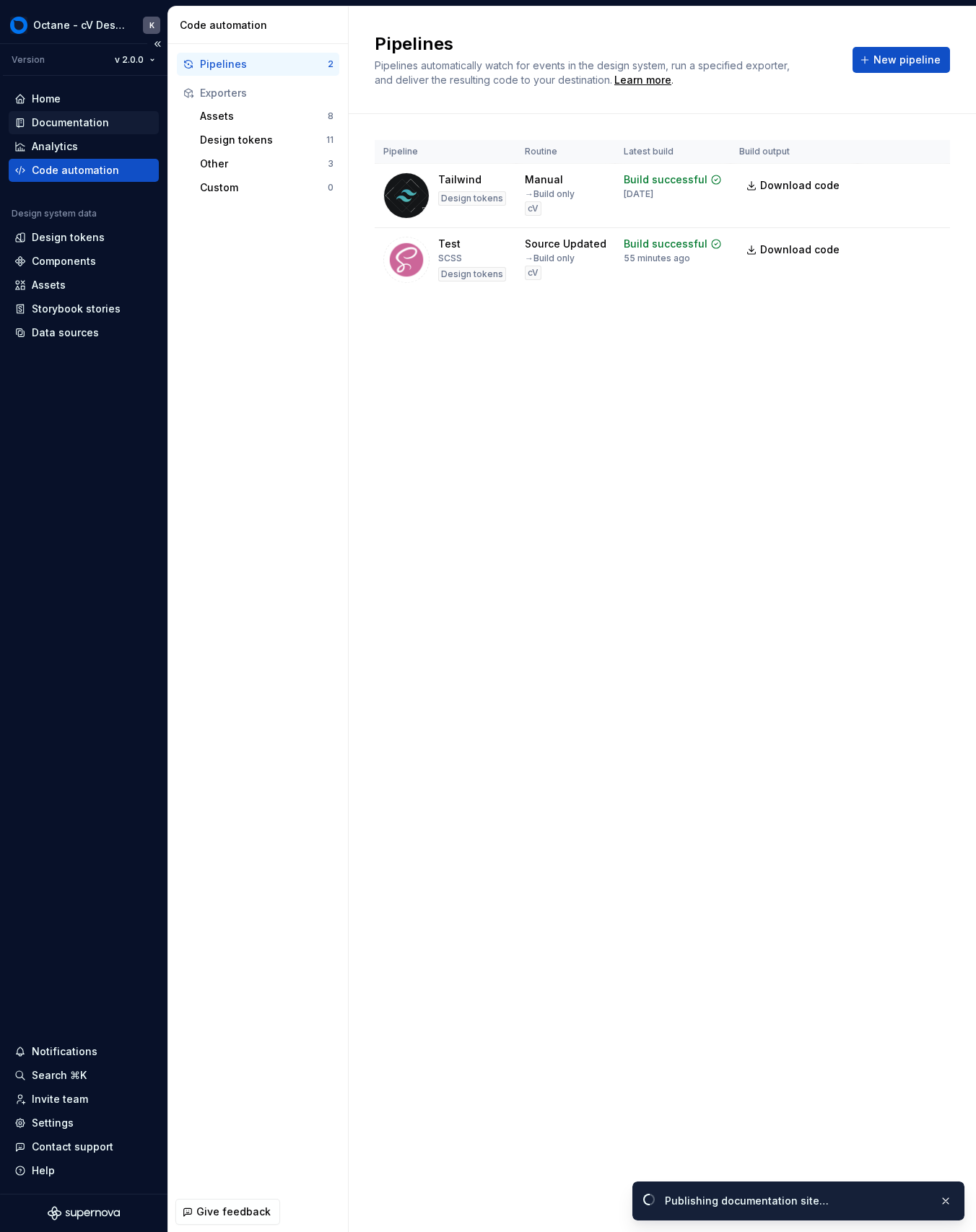
click at [77, 115] on div "Documentation" at bounding box center [83, 123] width 150 height 23
click at [79, 105] on div "Home" at bounding box center [84, 99] width 139 height 15
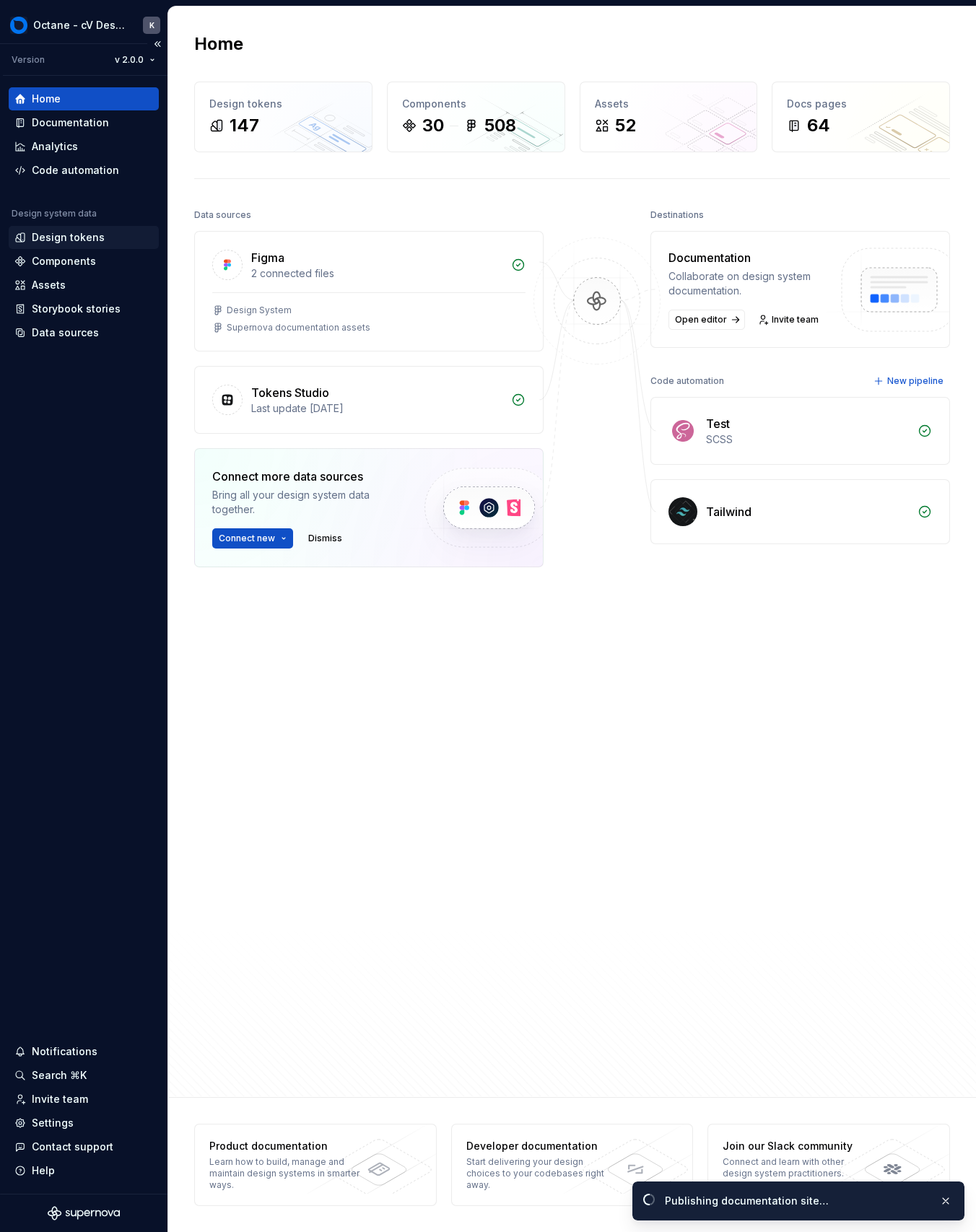
click at [84, 234] on div "Design tokens" at bounding box center [68, 237] width 73 height 15
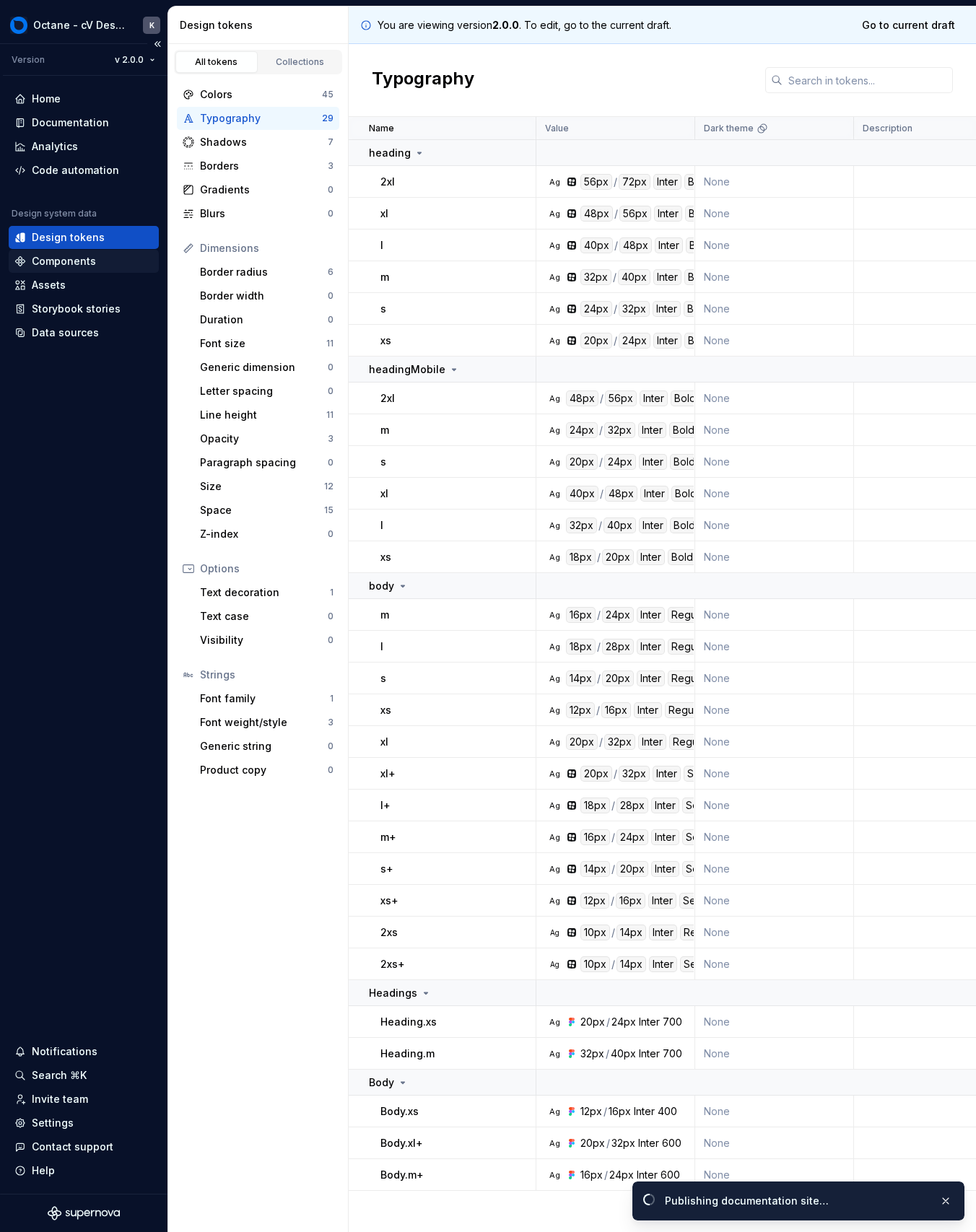
click at [89, 255] on div "Components" at bounding box center [63, 261] width 64 height 15
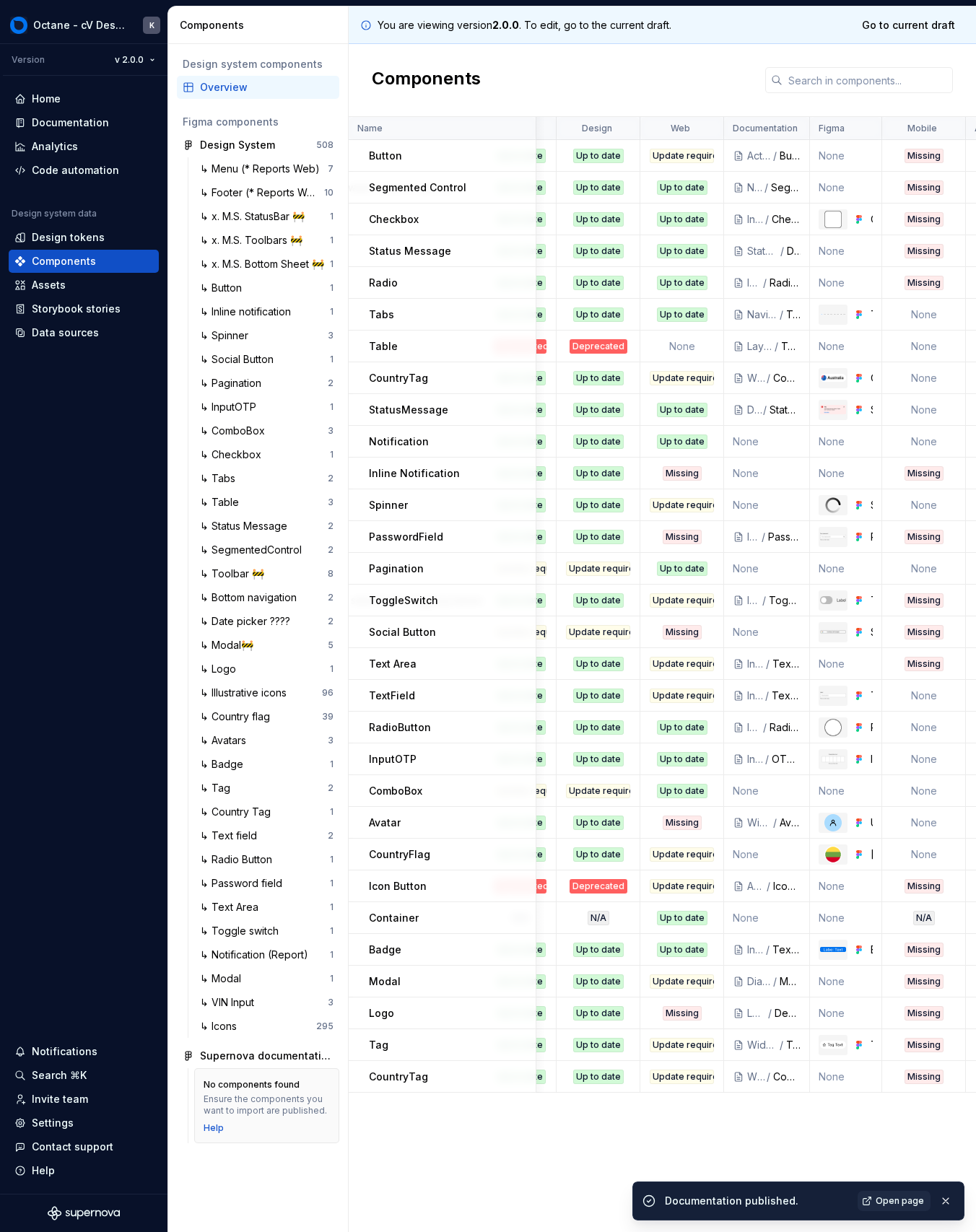
scroll to position [0, 202]
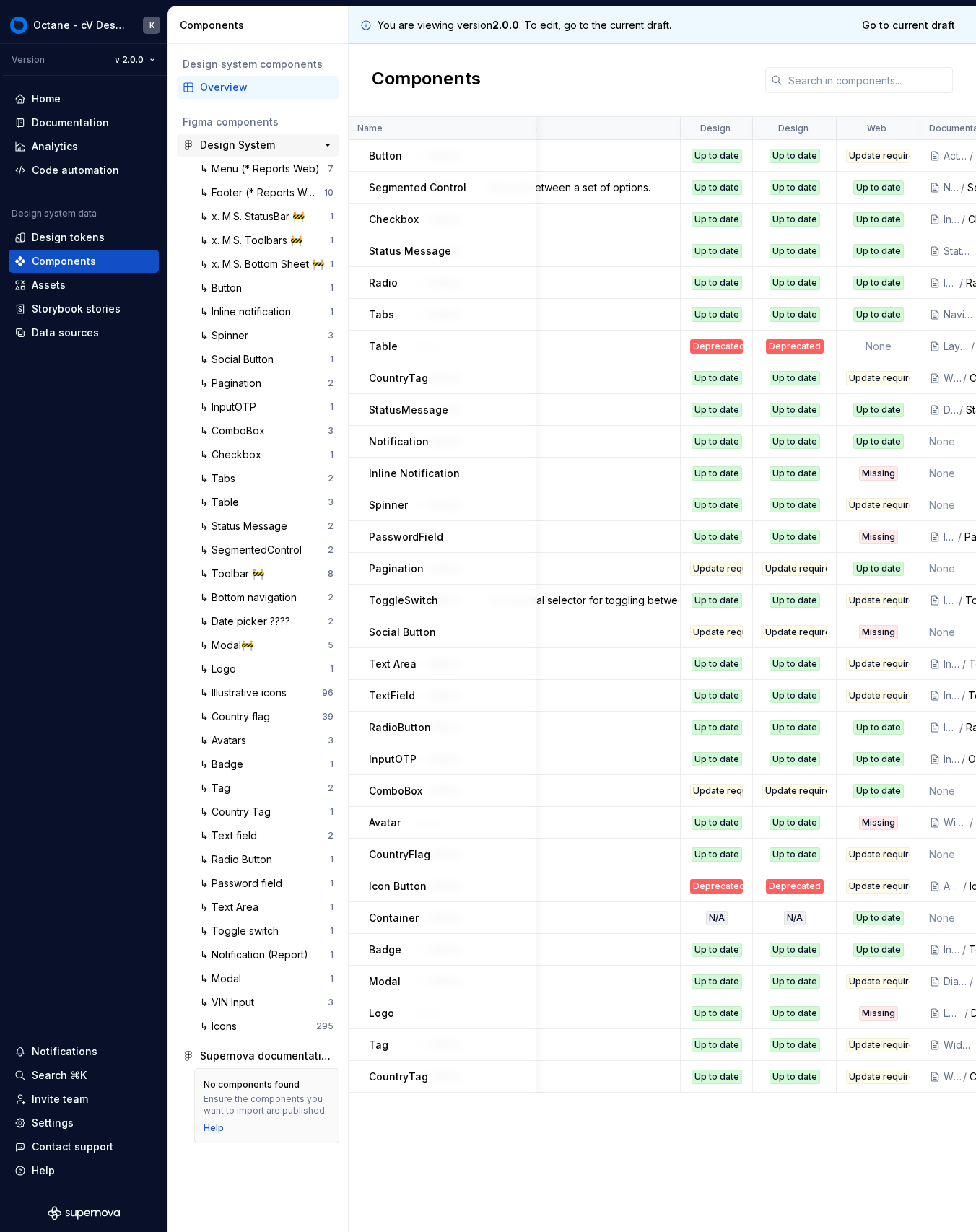
click at [234, 152] on div "Design System" at bounding box center [236, 145] width 75 height 15
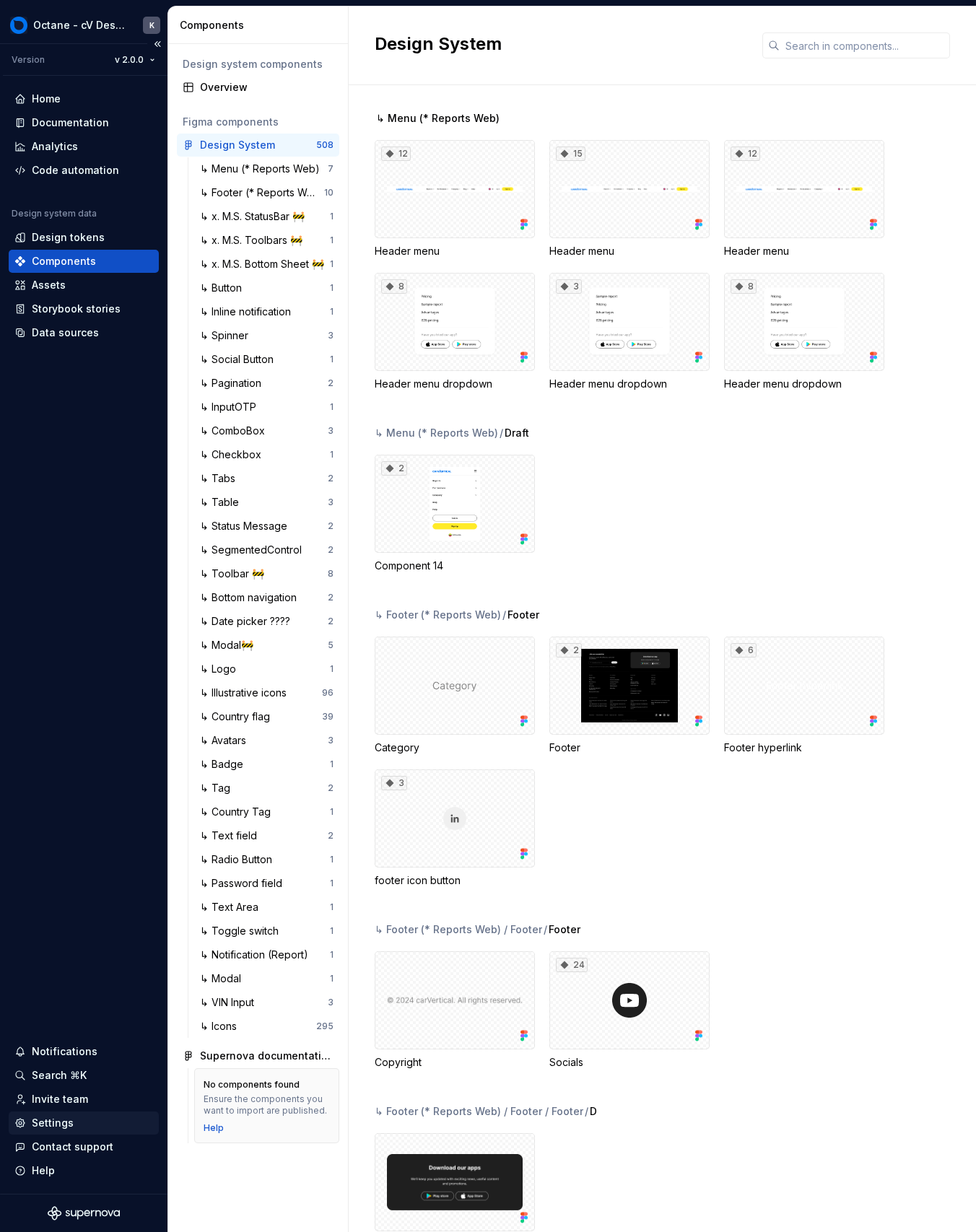
click at [75, 1128] on div "Settings" at bounding box center [84, 1123] width 139 height 15
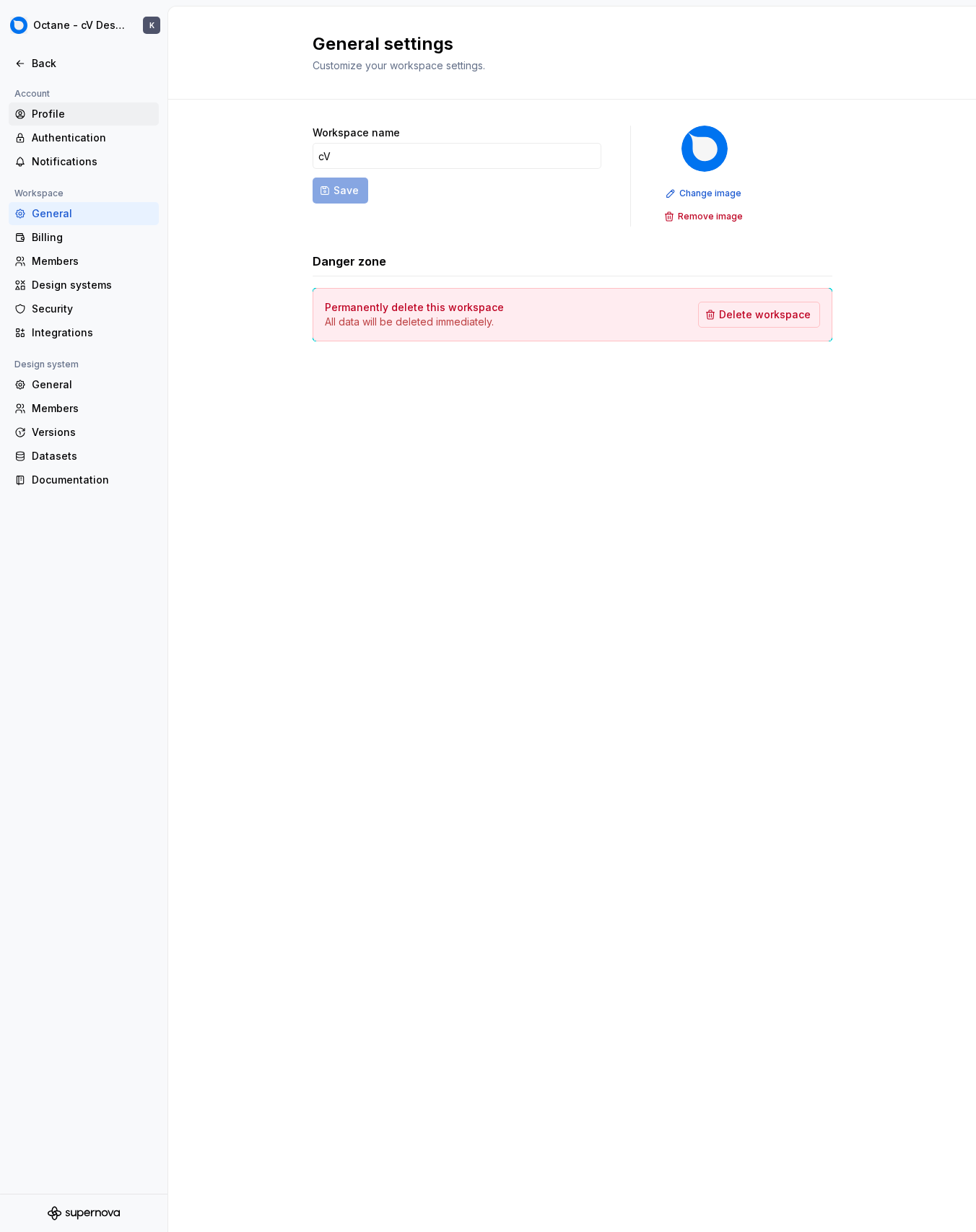
click at [46, 112] on div "Profile" at bounding box center [92, 114] width 121 height 15
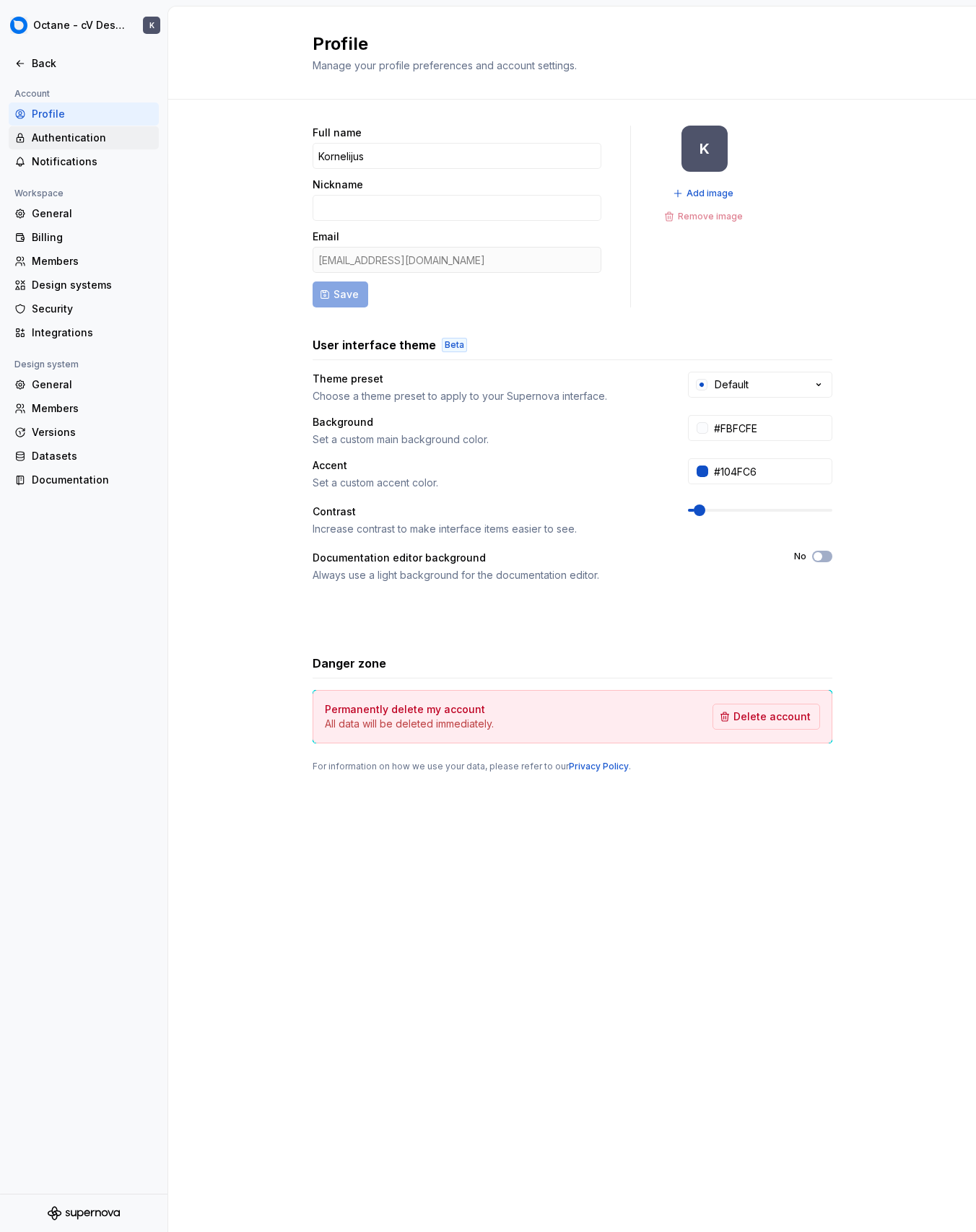
click at [57, 134] on div "Authentication" at bounding box center [92, 138] width 121 height 15
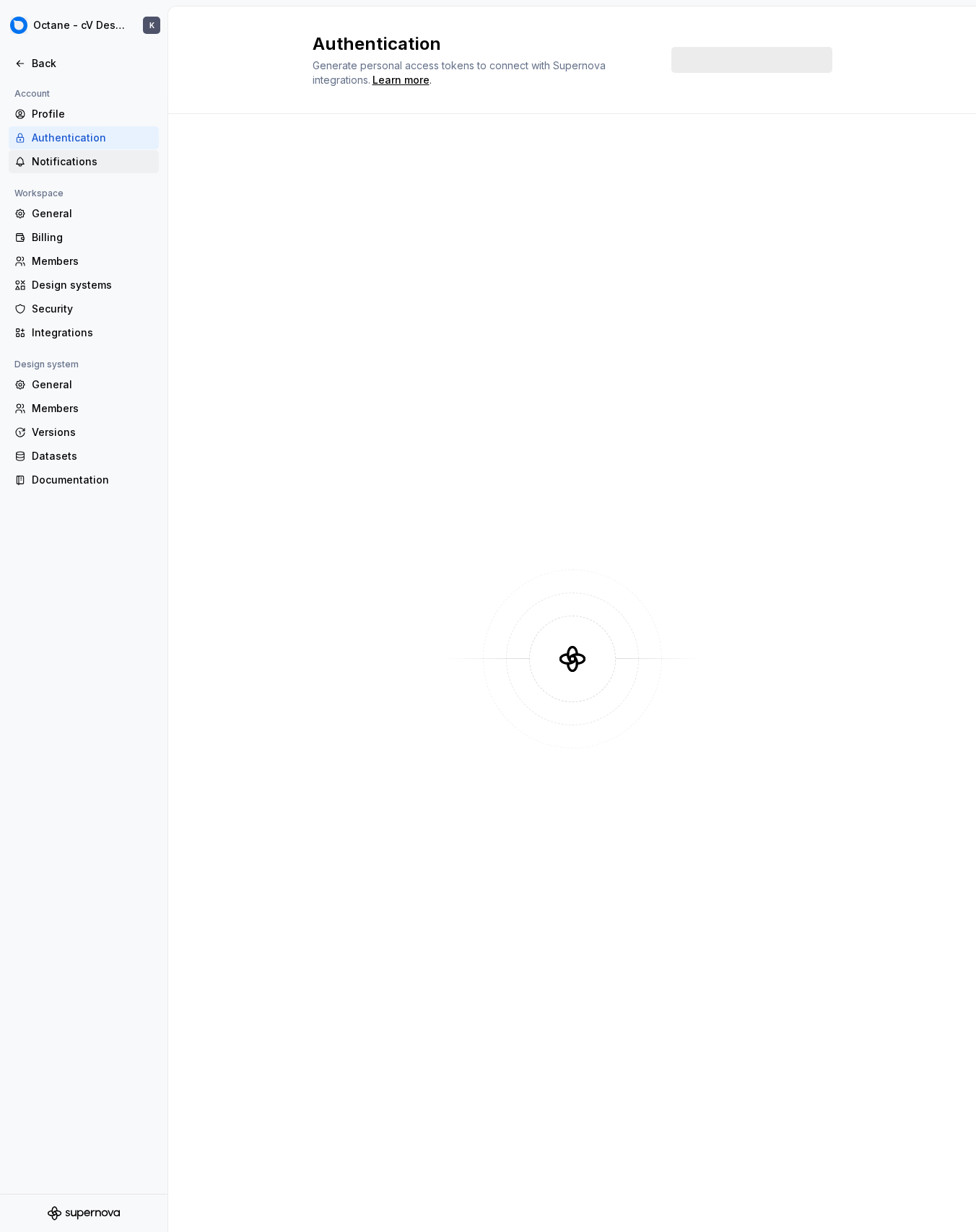
click at [69, 159] on div "Notifications" at bounding box center [92, 161] width 121 height 15
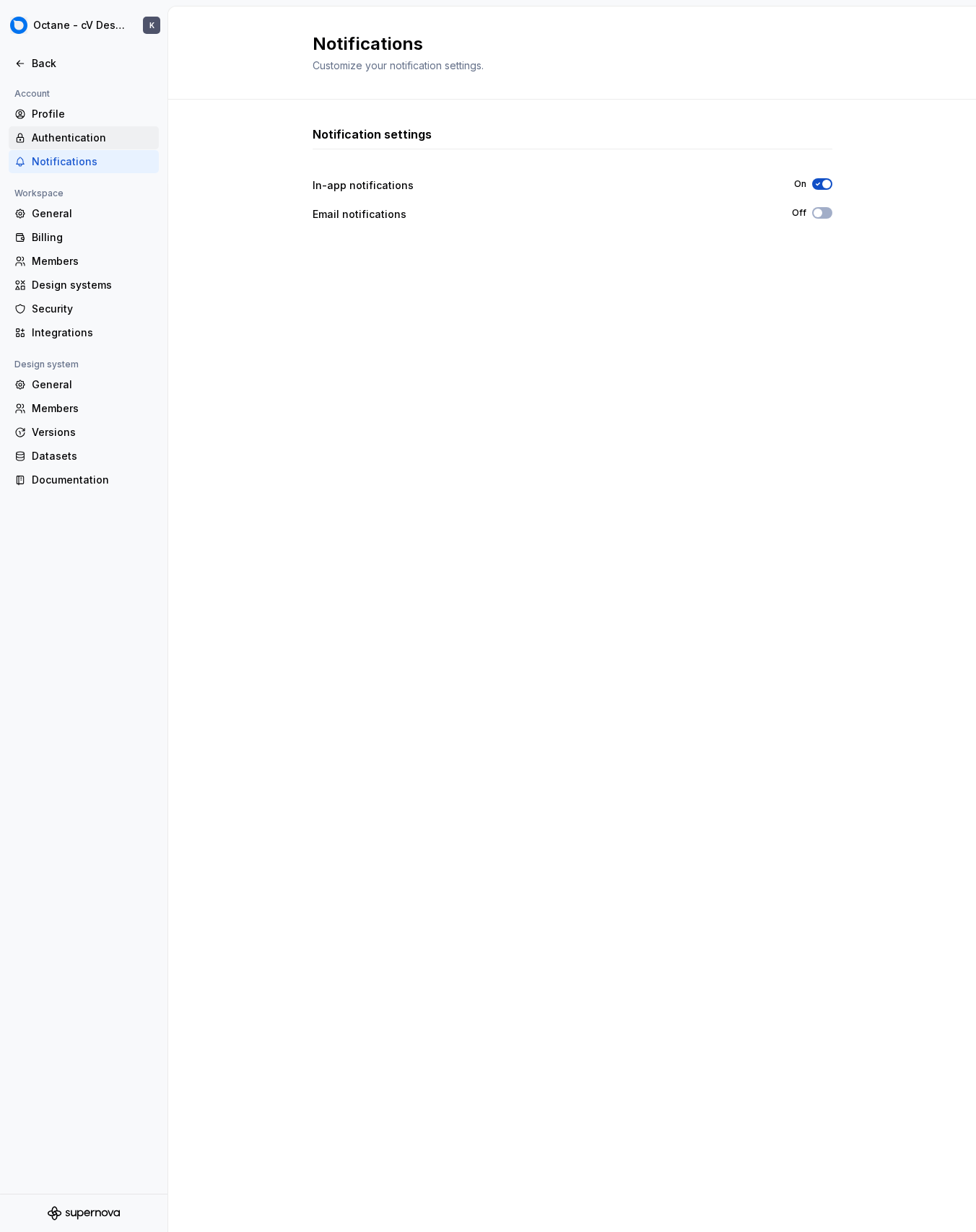
click at [87, 143] on div "Authentication" at bounding box center [92, 138] width 121 height 15
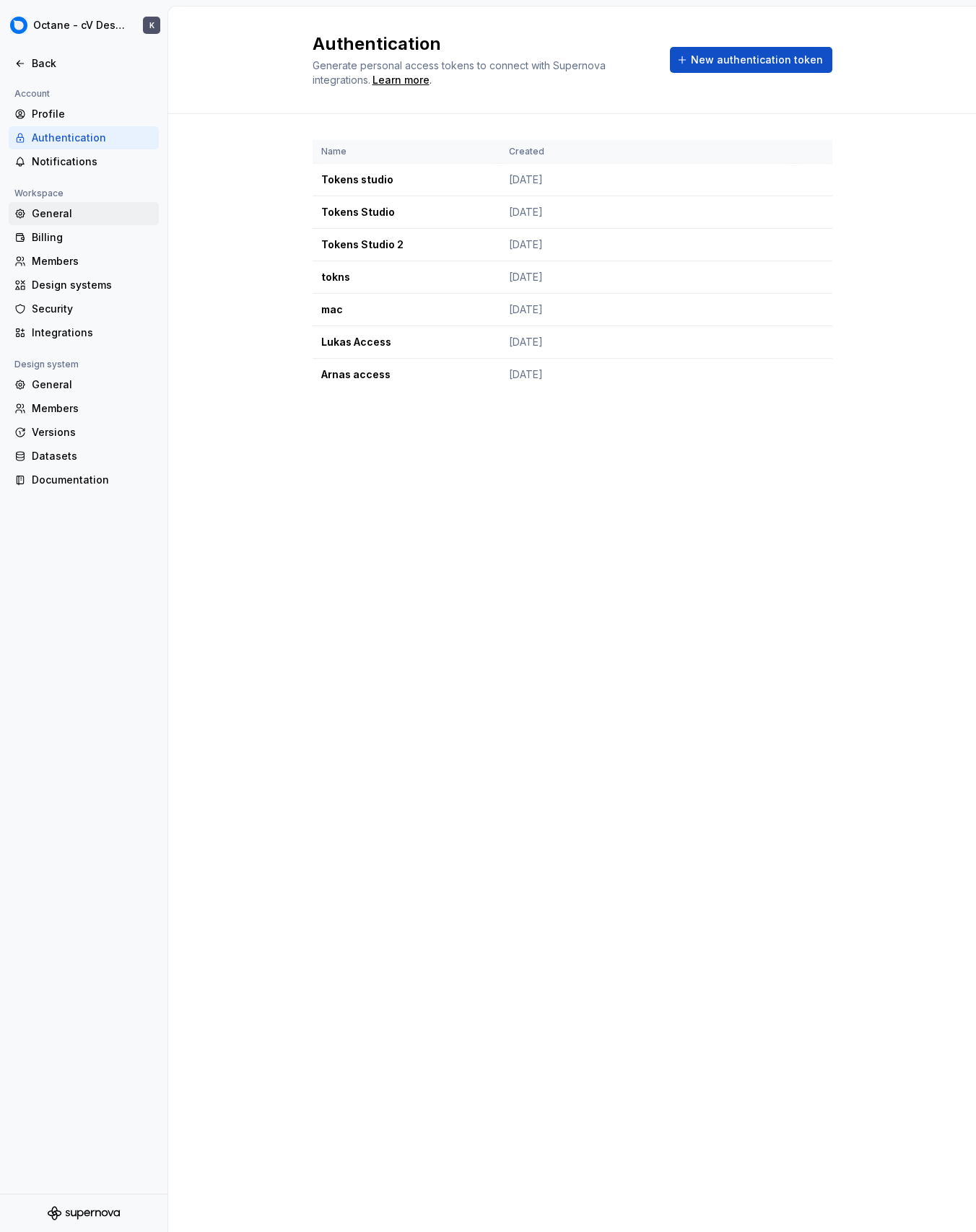
click at [92, 213] on div "General" at bounding box center [92, 213] width 121 height 15
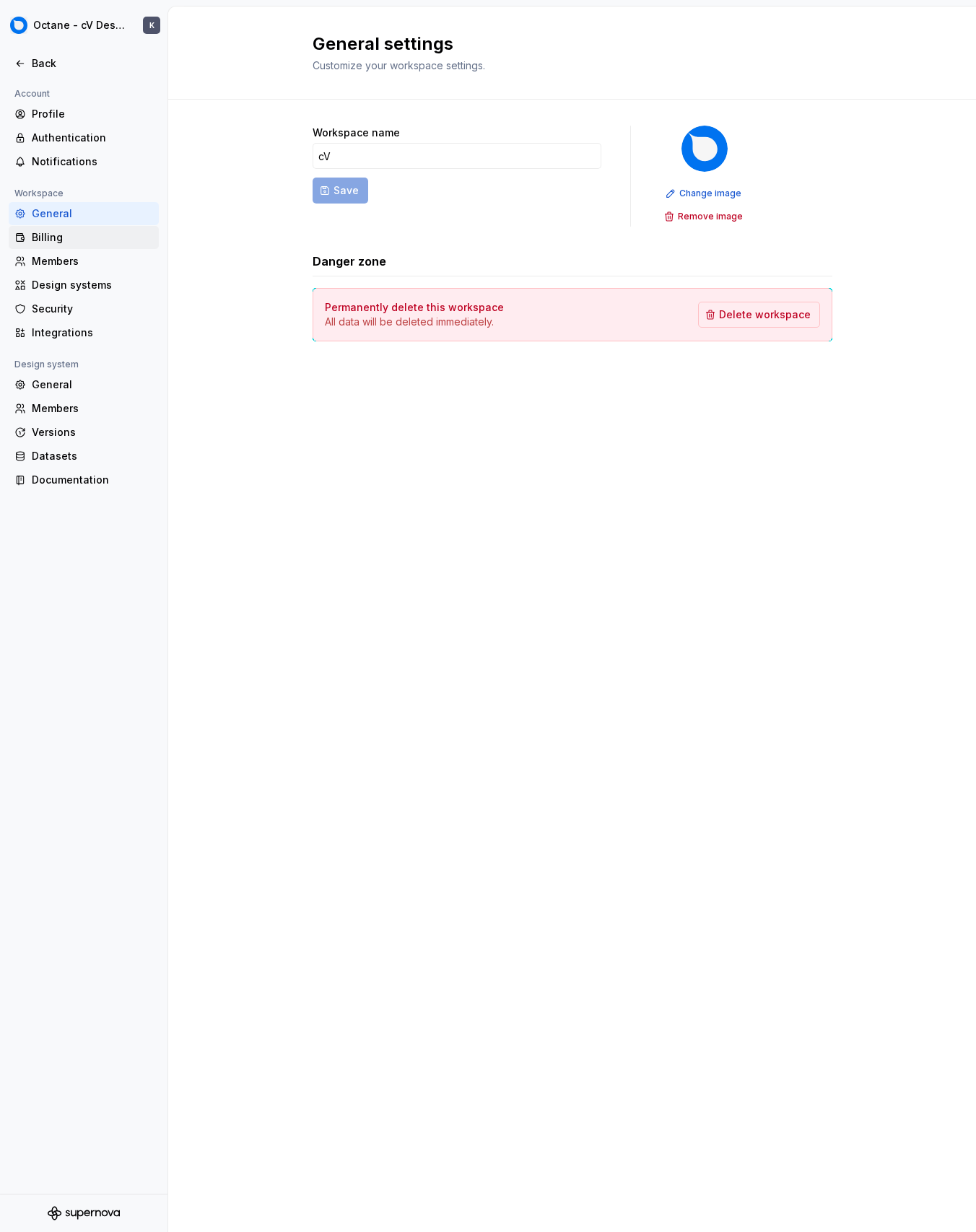
click at [102, 232] on div "Billing" at bounding box center [92, 237] width 121 height 15
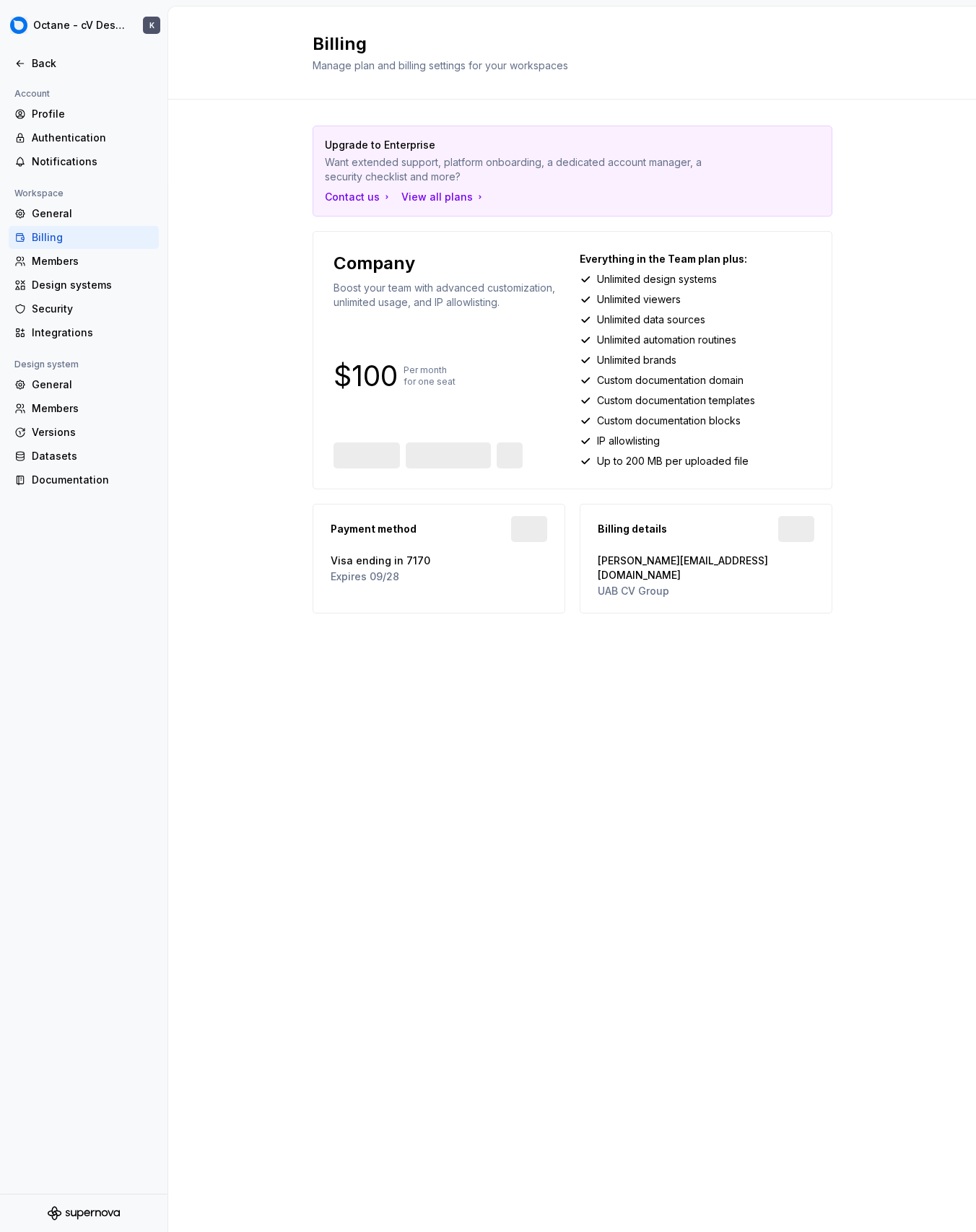
click at [107, 249] on div "General Billing Members Design systems Security Integrations" at bounding box center [83, 273] width 150 height 143
click at [94, 254] on div "Members" at bounding box center [83, 261] width 150 height 23
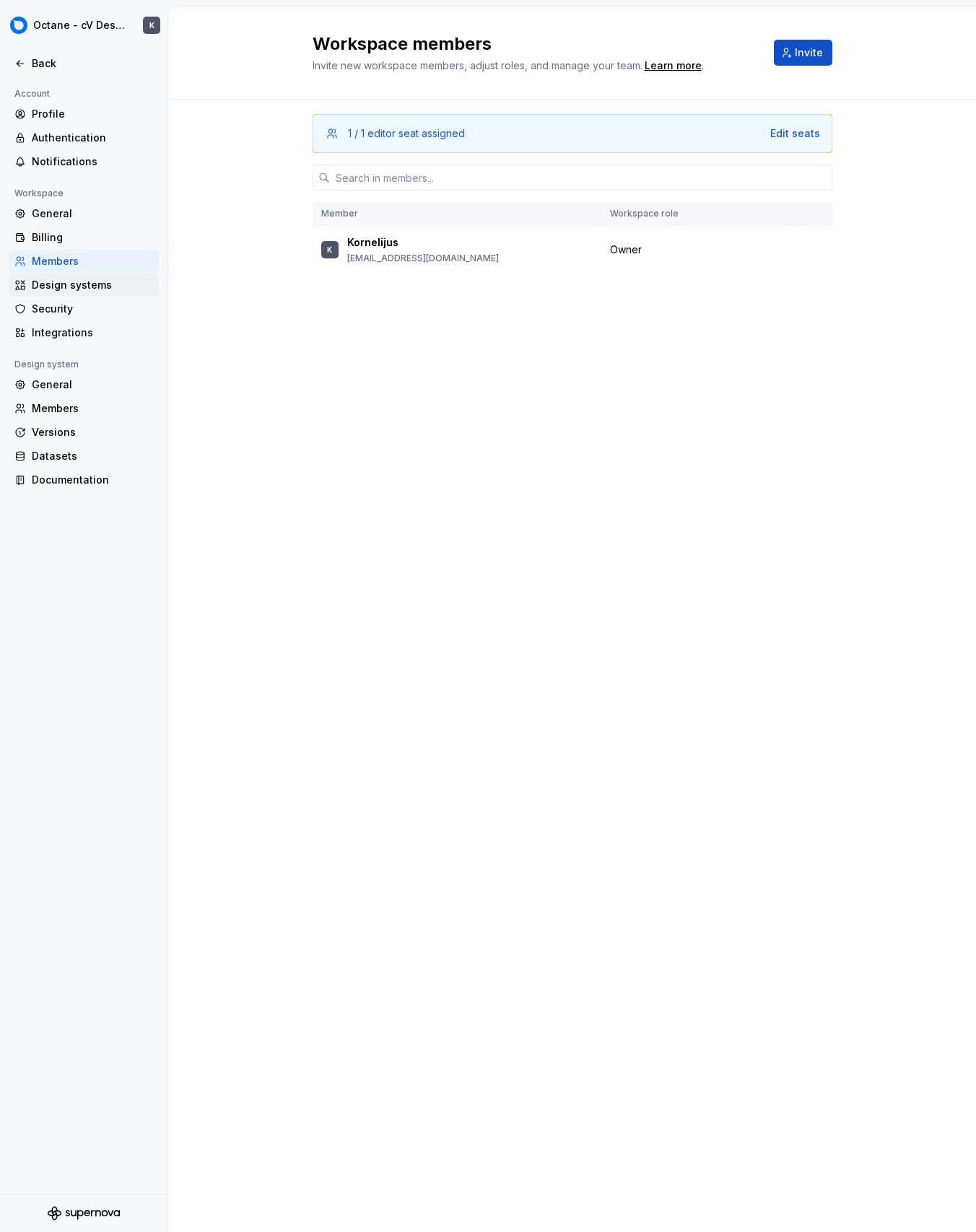
click at [96, 284] on div "Design systems" at bounding box center [92, 285] width 121 height 15
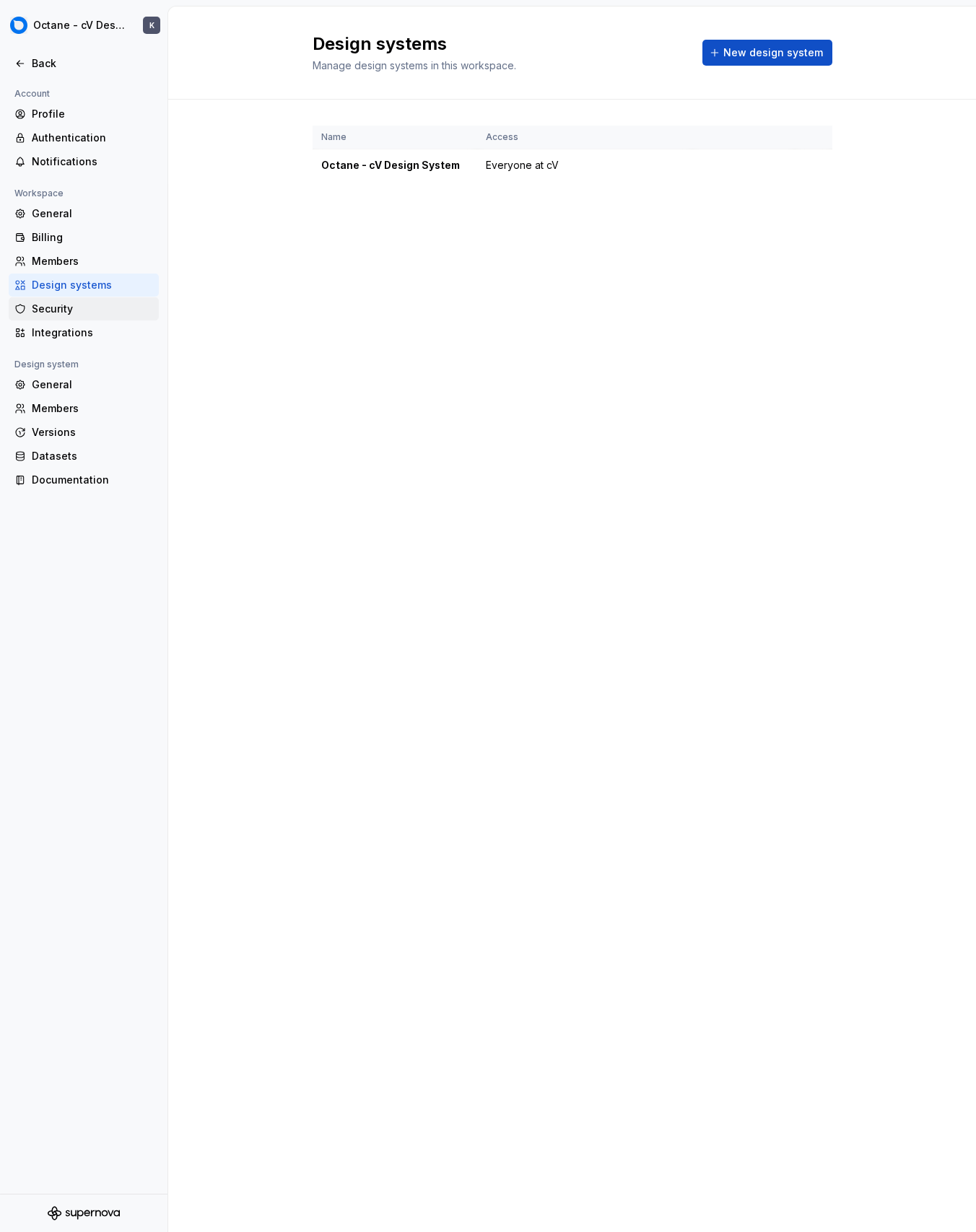
click at [97, 317] on div "Security" at bounding box center [83, 309] width 150 height 23
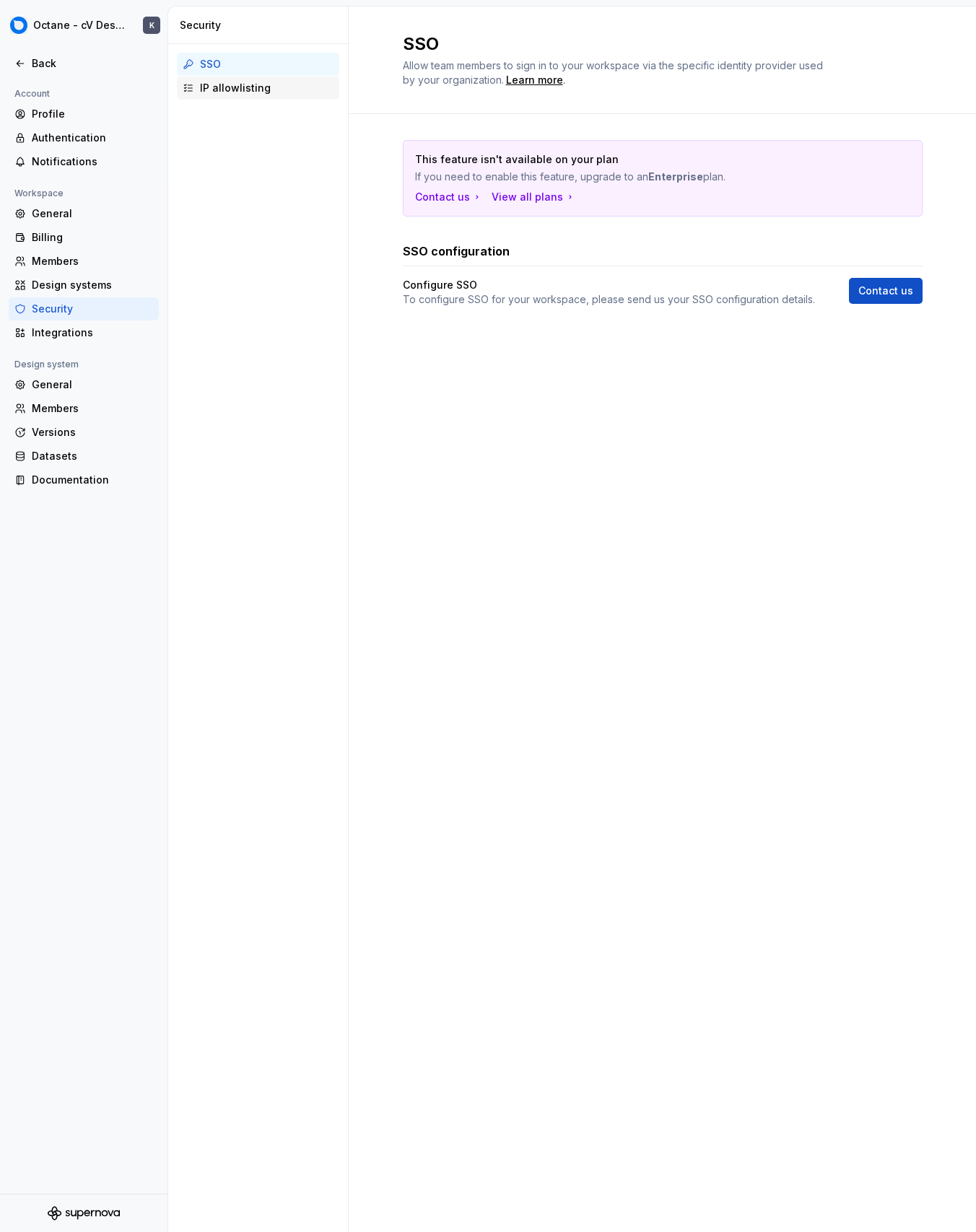
click at [314, 93] on div "IP allowlisting" at bounding box center [266, 88] width 133 height 15
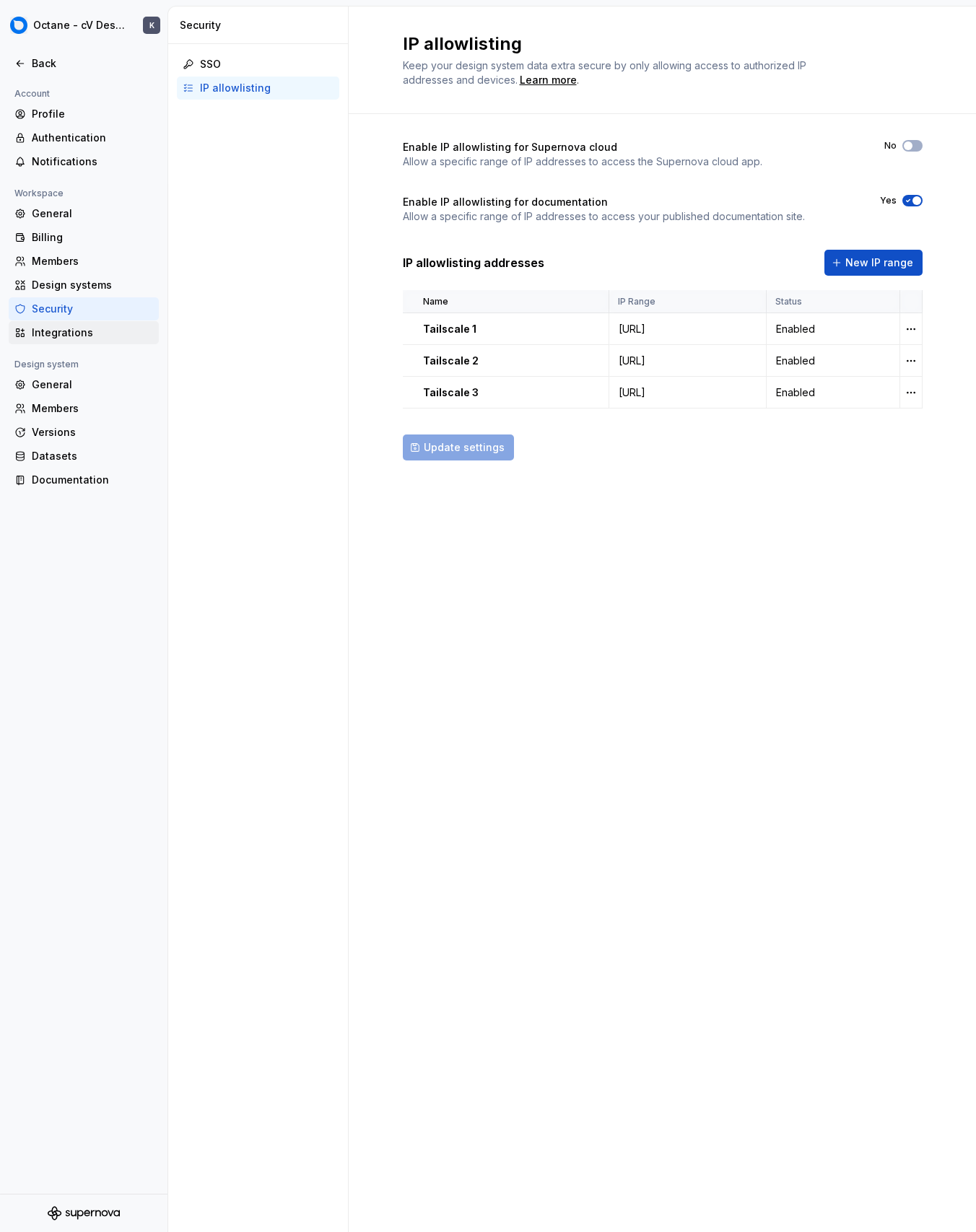
click at [54, 341] on div "Integrations" at bounding box center [83, 333] width 150 height 23
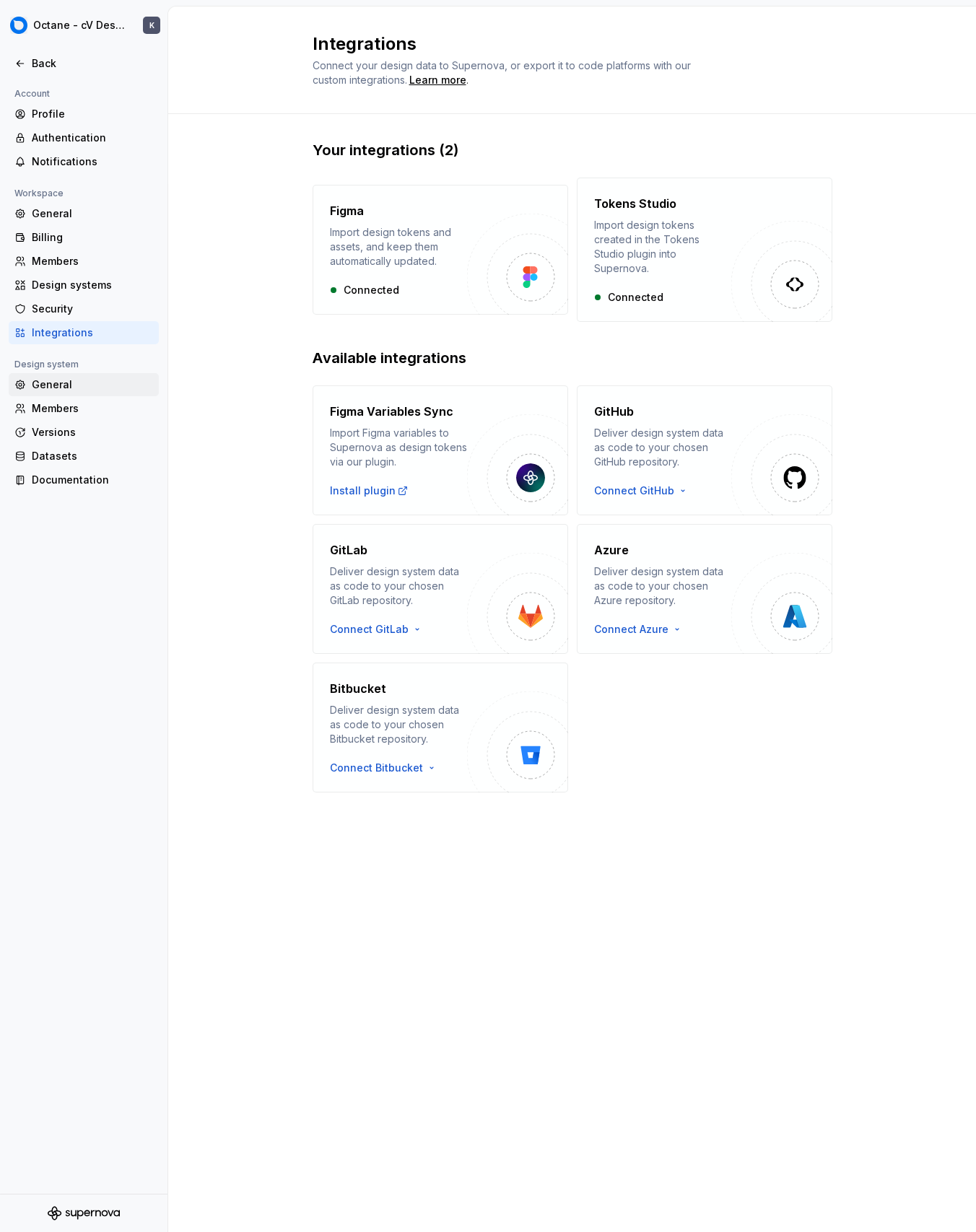
click at [64, 380] on div "General" at bounding box center [92, 384] width 121 height 15
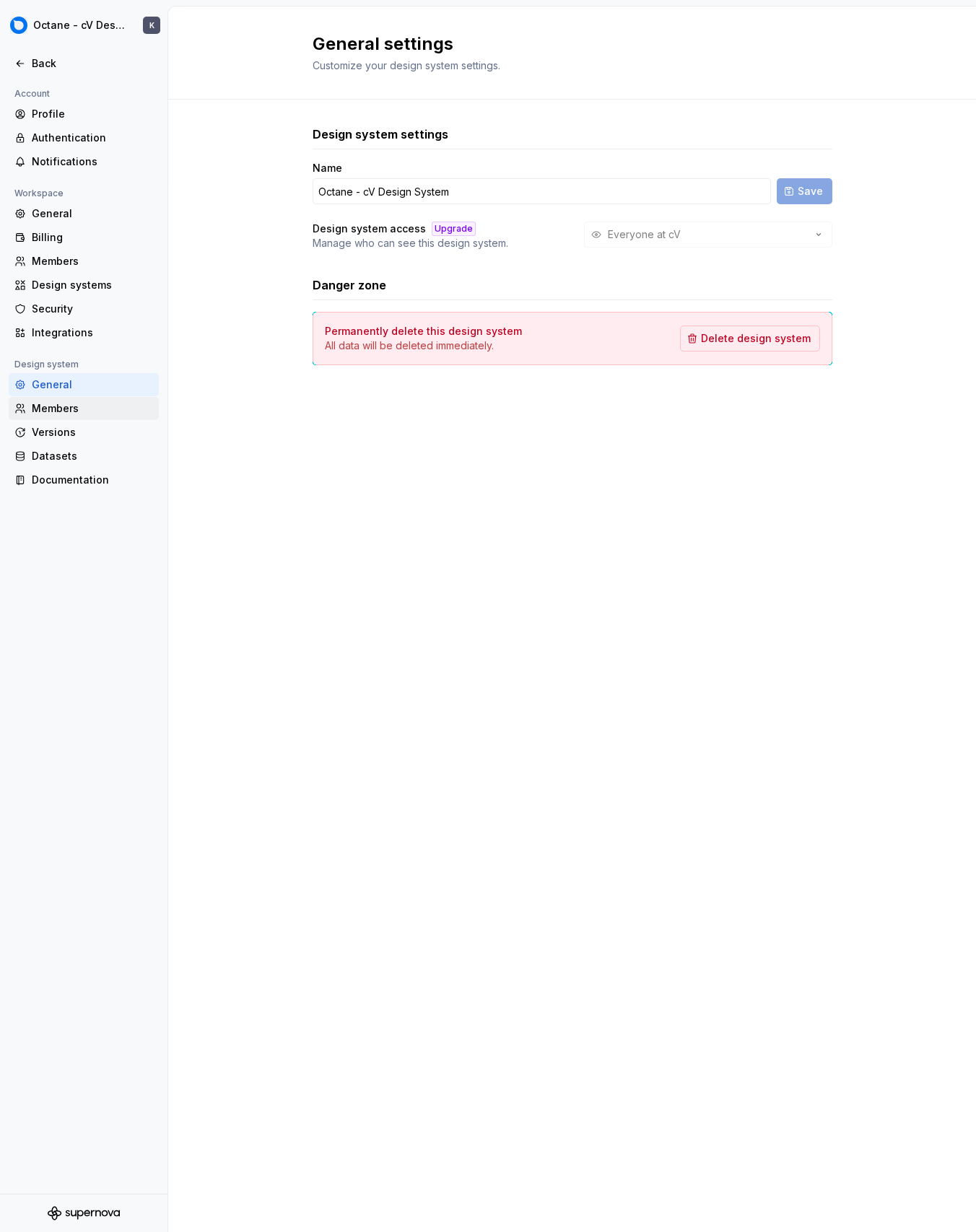
click at [75, 405] on div "Members" at bounding box center [92, 408] width 121 height 15
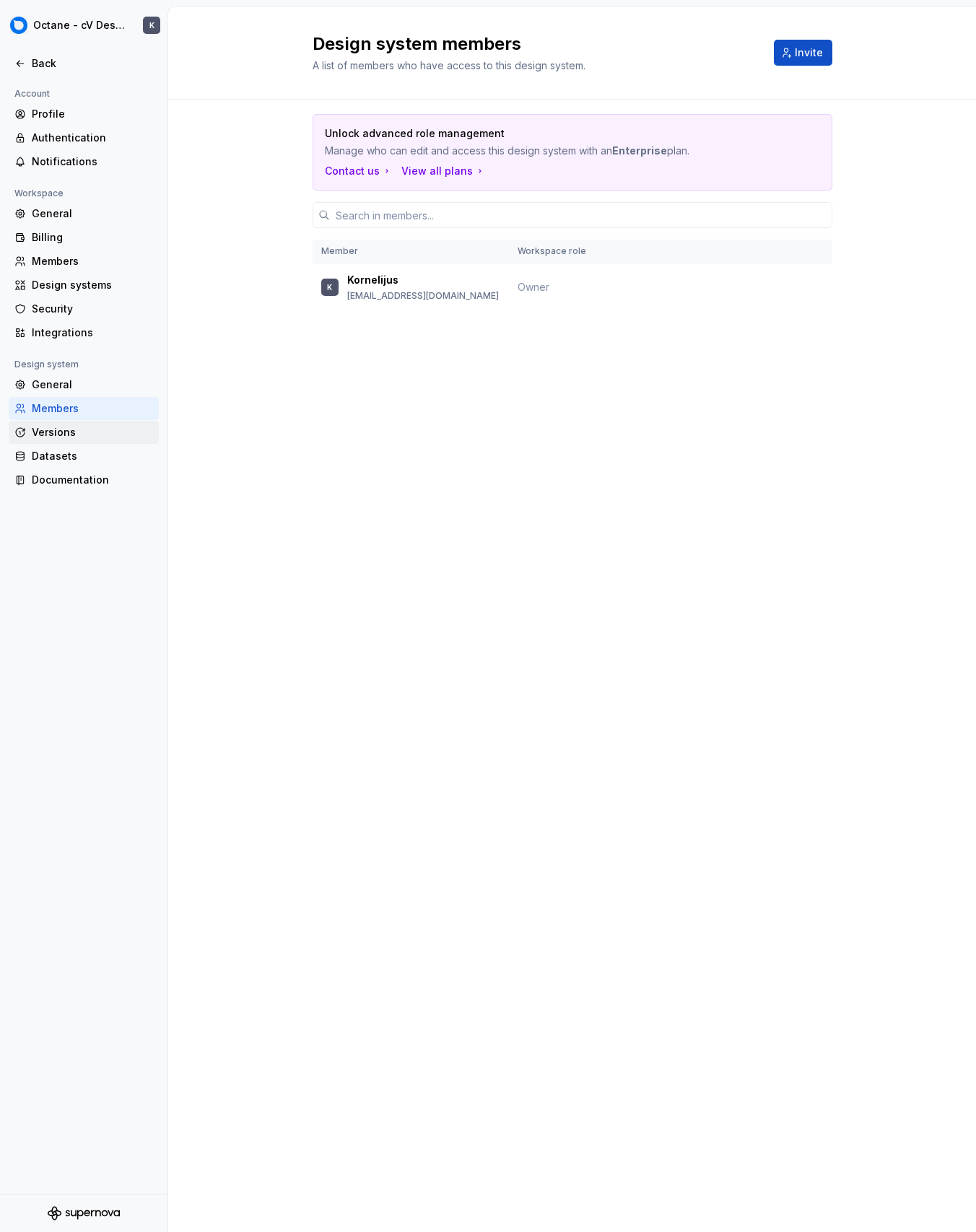
click at [86, 426] on div "Versions" at bounding box center [92, 432] width 121 height 15
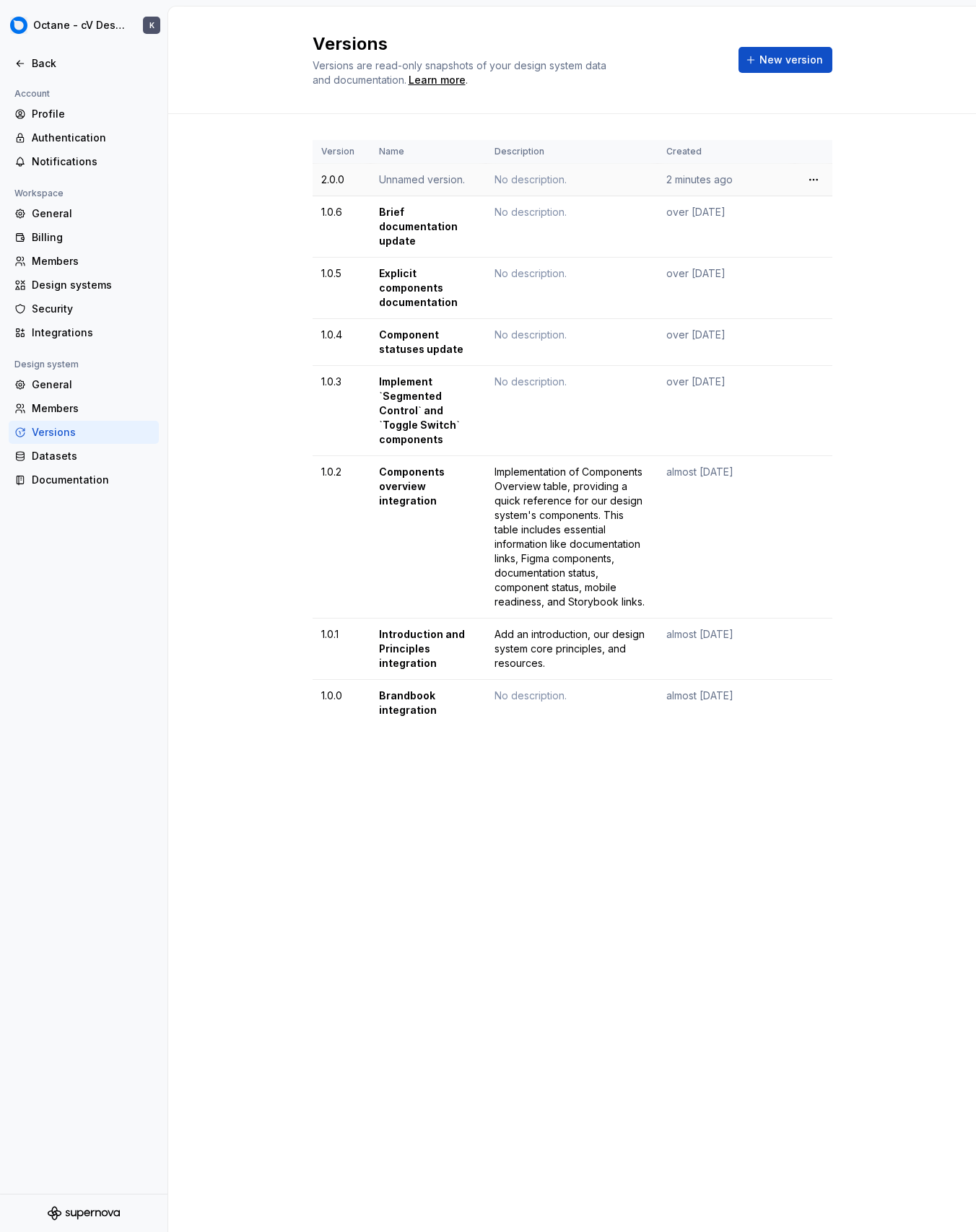
click at [471, 184] on td "Unnamed version." at bounding box center [428, 180] width 116 height 32
click at [811, 179] on html "Octane - cV Design System K Back Account Profile Authentication Notifications W…" at bounding box center [488, 616] width 976 height 1232
click at [811, 178] on html "Octane - cV Design System K Back Account Profile Authentication Notifications W…" at bounding box center [488, 616] width 976 height 1232
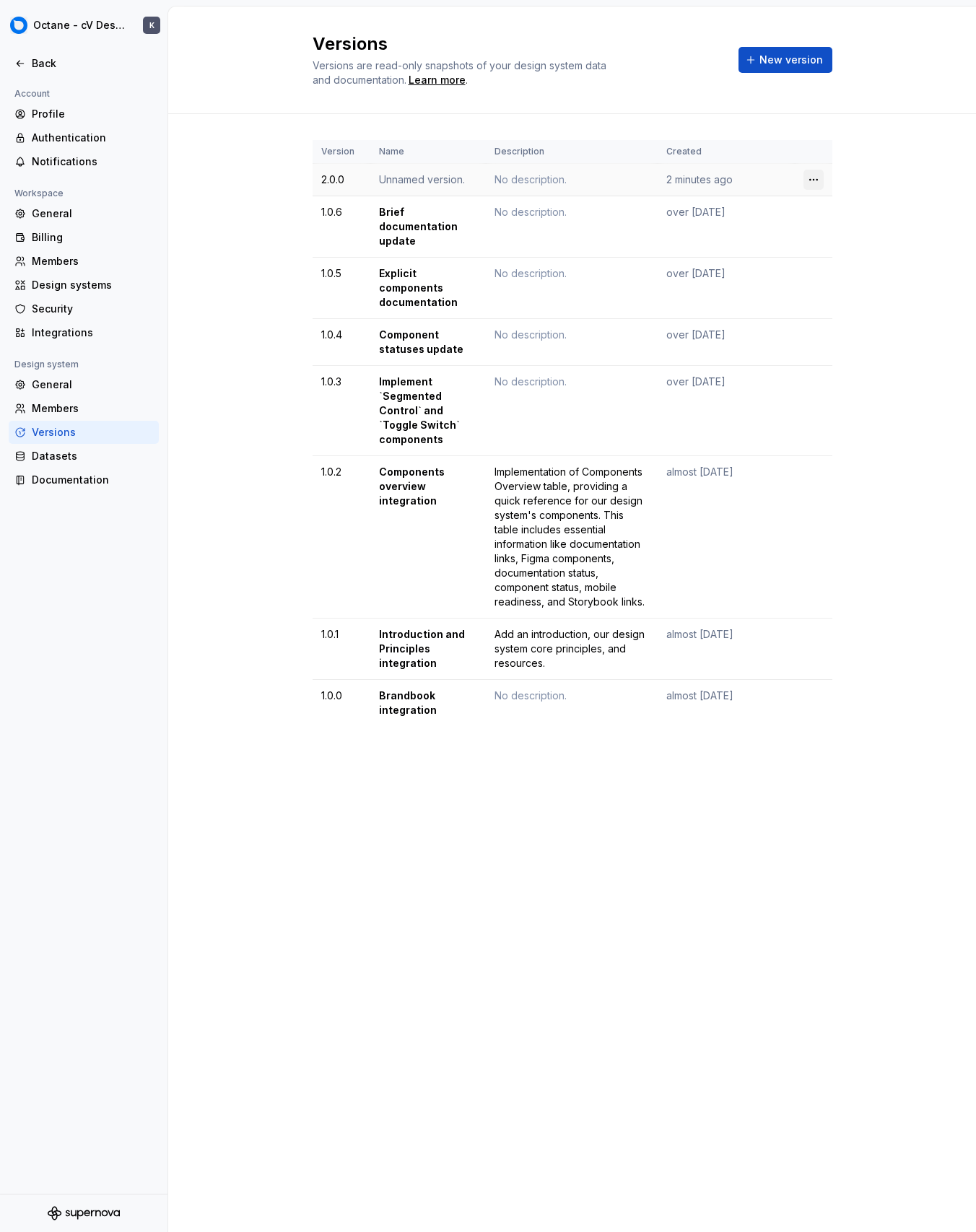
click at [811, 178] on html "Octane - cV Design System K Back Account Profile Authentication Notifications W…" at bounding box center [488, 616] width 976 height 1232
click at [793, 191] on html "Octane - cV Design System K Back Account Profile Authentication Notifications W…" at bounding box center [488, 616] width 976 height 1232
click at [814, 173] on html "Octane - cV Design System K Back Account Profile Authentication Notifications W…" at bounding box center [488, 616] width 976 height 1232
click at [827, 200] on div "Edit details" at bounding box center [867, 208] width 122 height 23
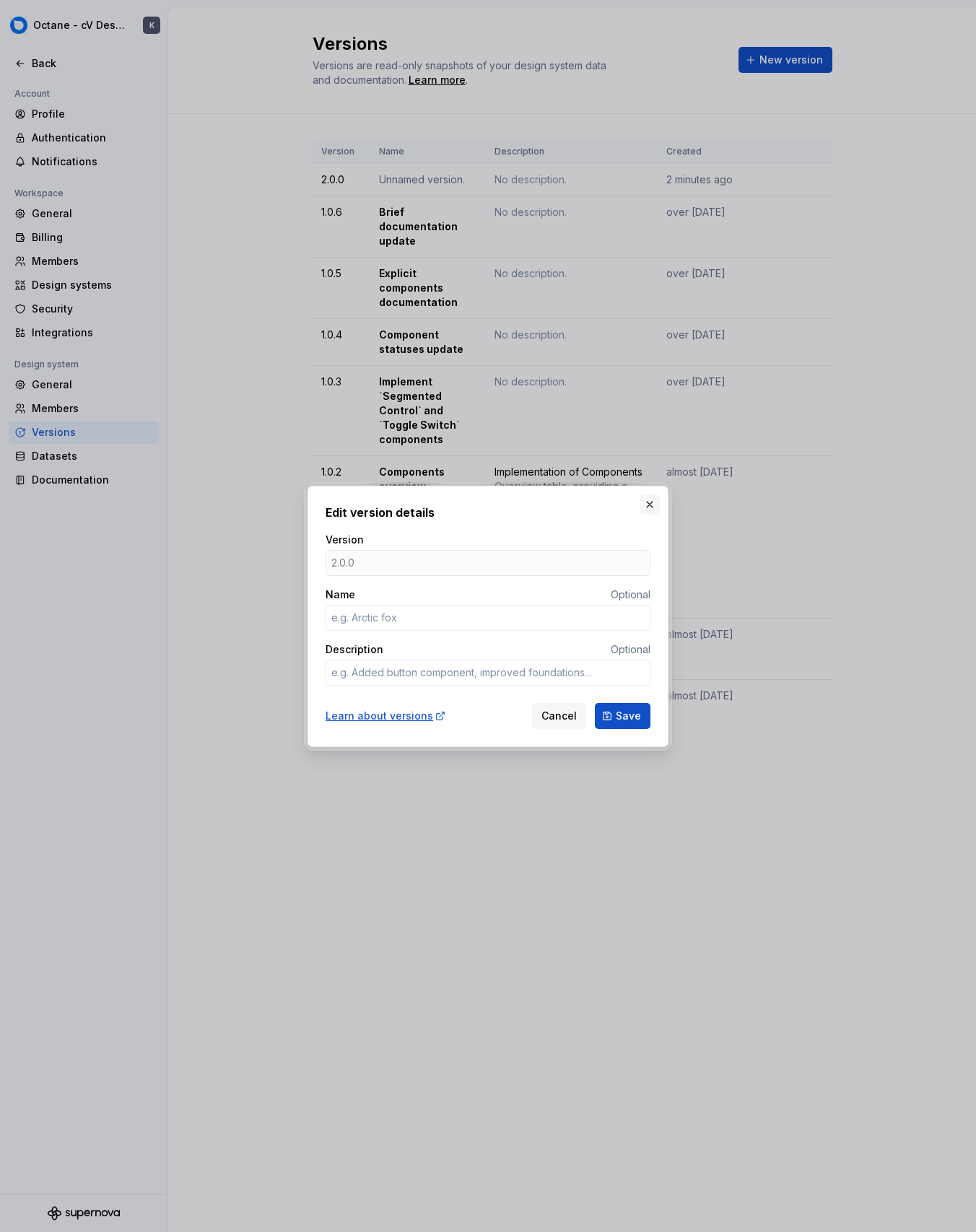
click at [656, 496] on button "button" at bounding box center [649, 505] width 20 height 20
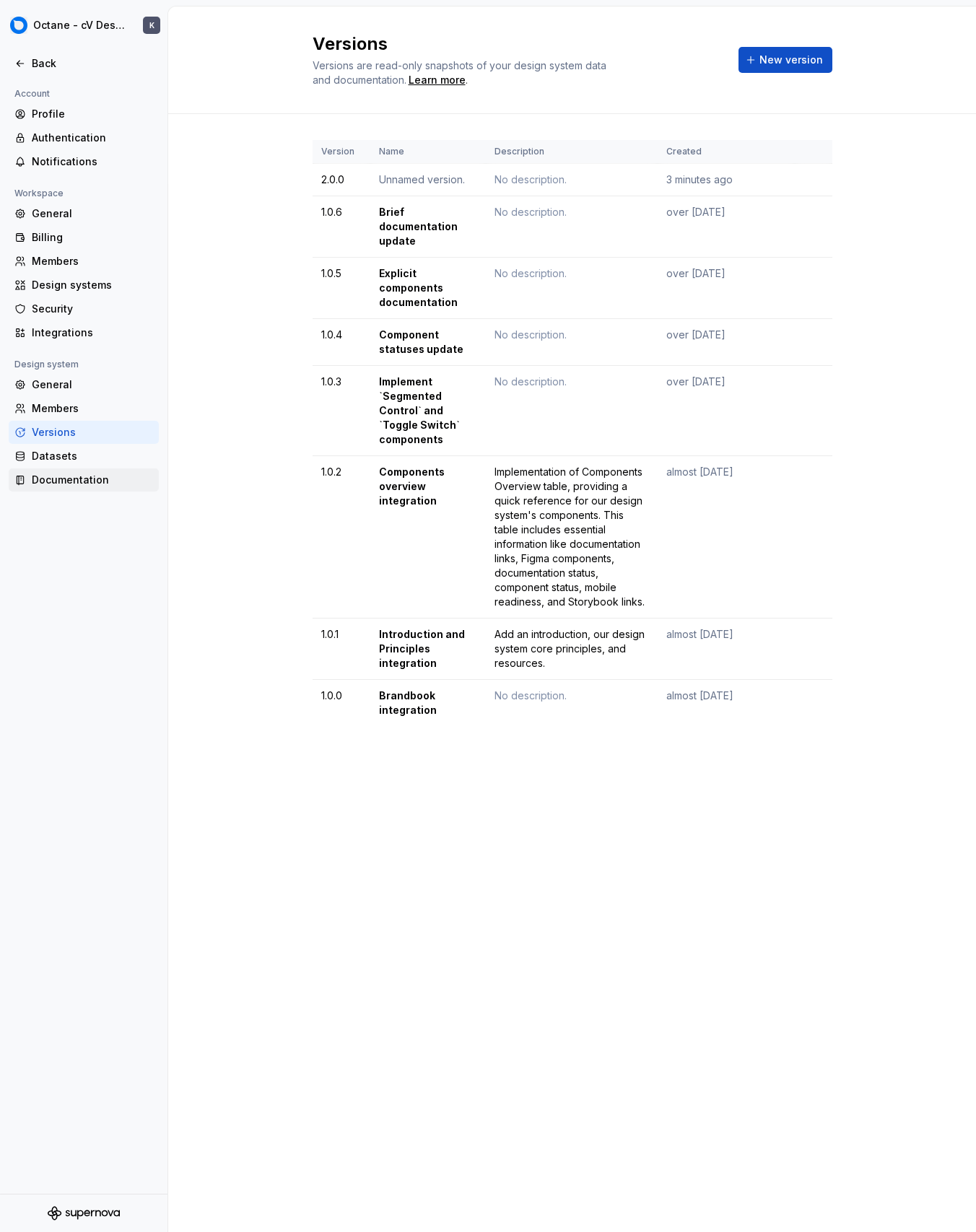
click at [119, 472] on div "Documentation" at bounding box center [83, 480] width 150 height 23
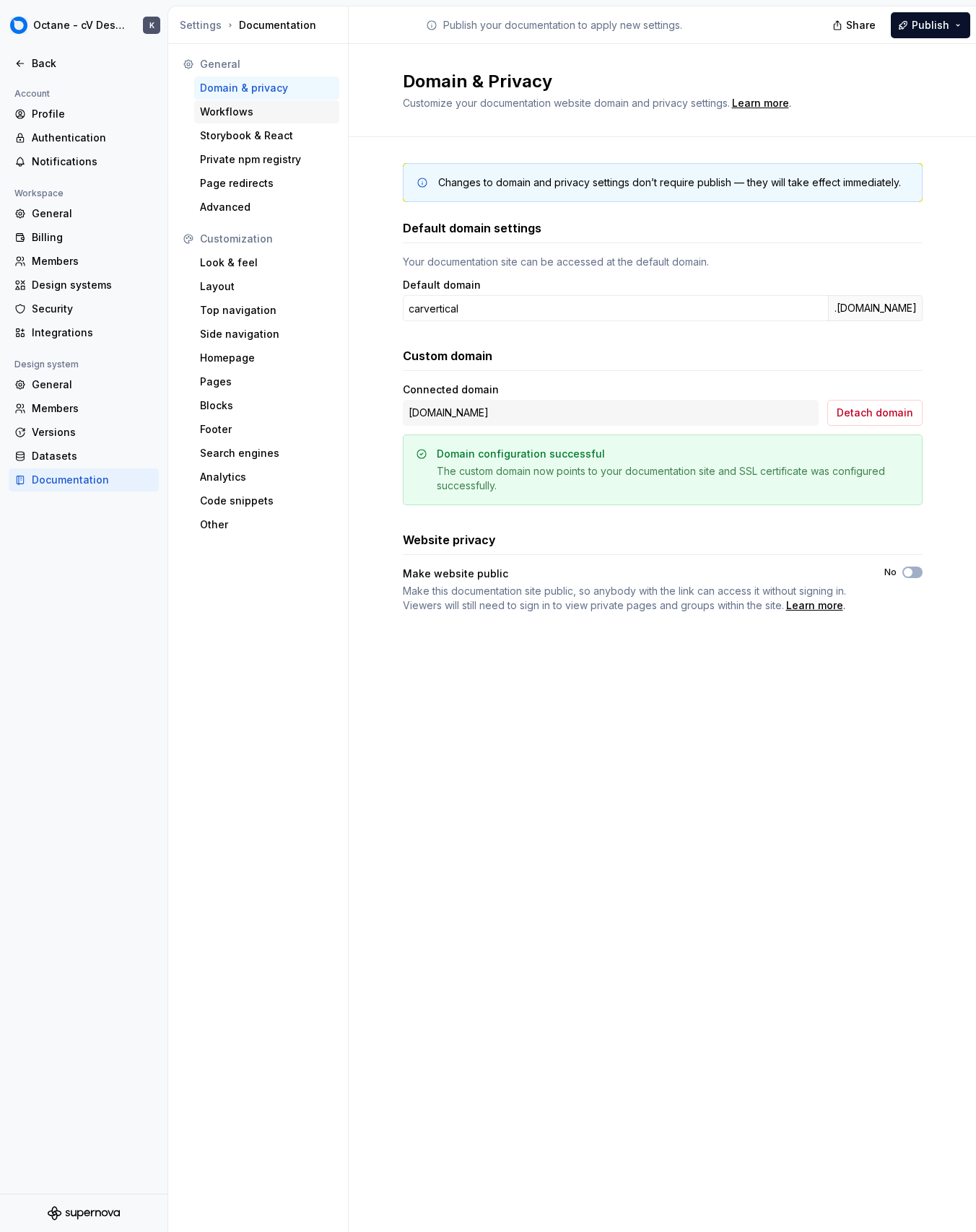
click at [273, 119] on div "Workflows" at bounding box center [266, 112] width 133 height 15
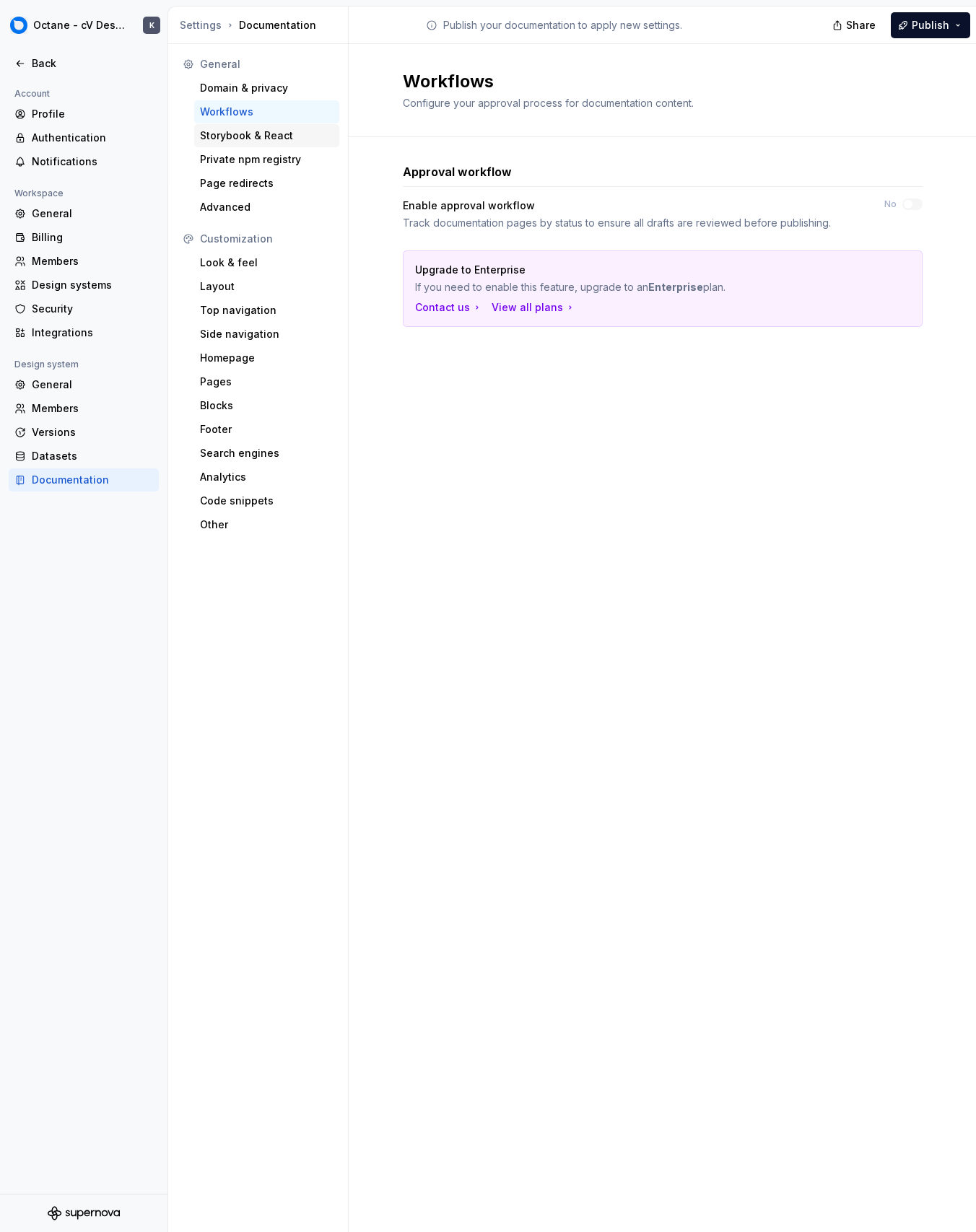
click at [277, 134] on div "Storybook & React" at bounding box center [266, 136] width 133 height 15
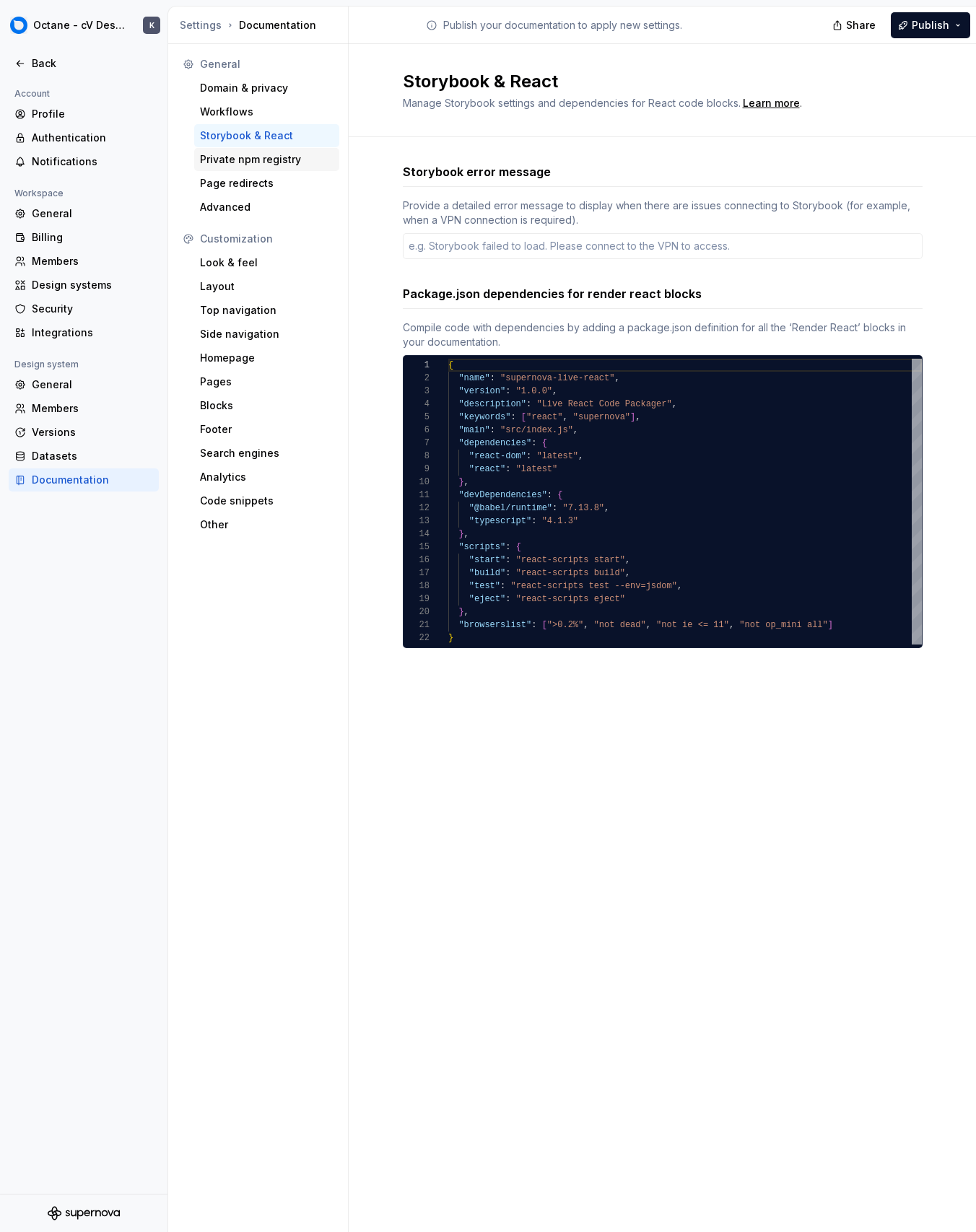
click at [273, 153] on div "Private npm registry" at bounding box center [266, 159] width 133 height 15
type textarea "*"
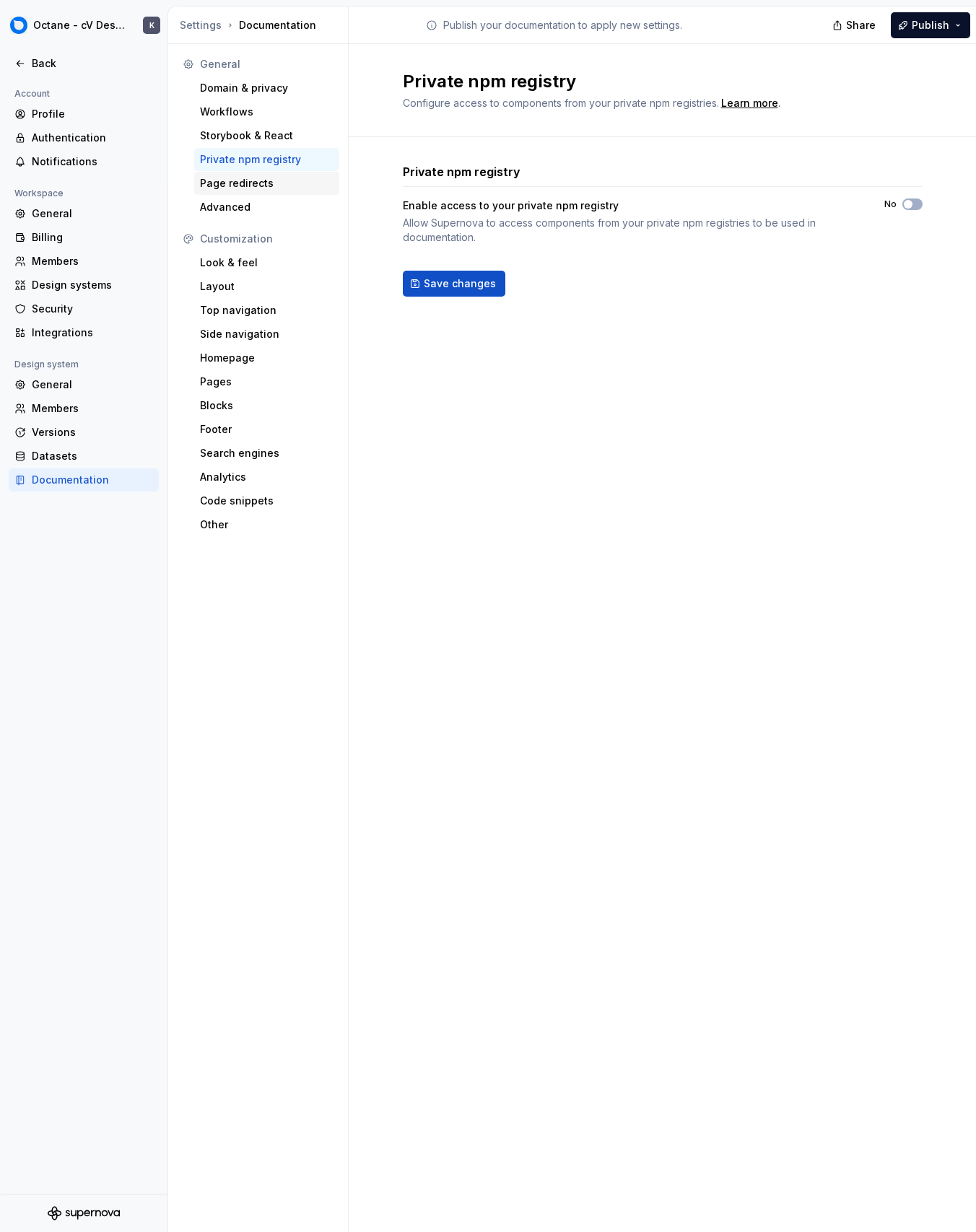
click at [257, 187] on div "Page redirects" at bounding box center [266, 183] width 133 height 15
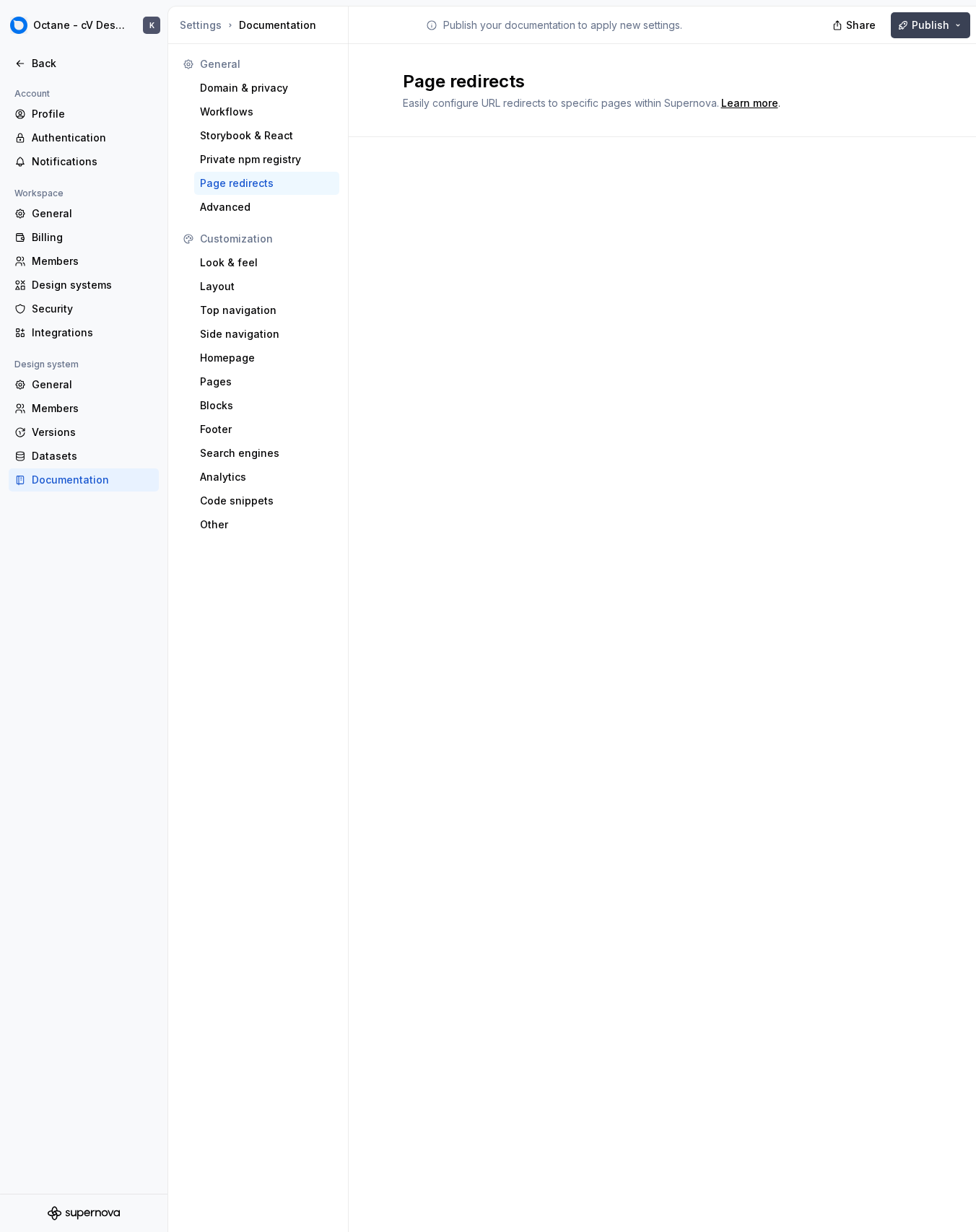
click at [912, 31] on button "Publish" at bounding box center [930, 25] width 79 height 26
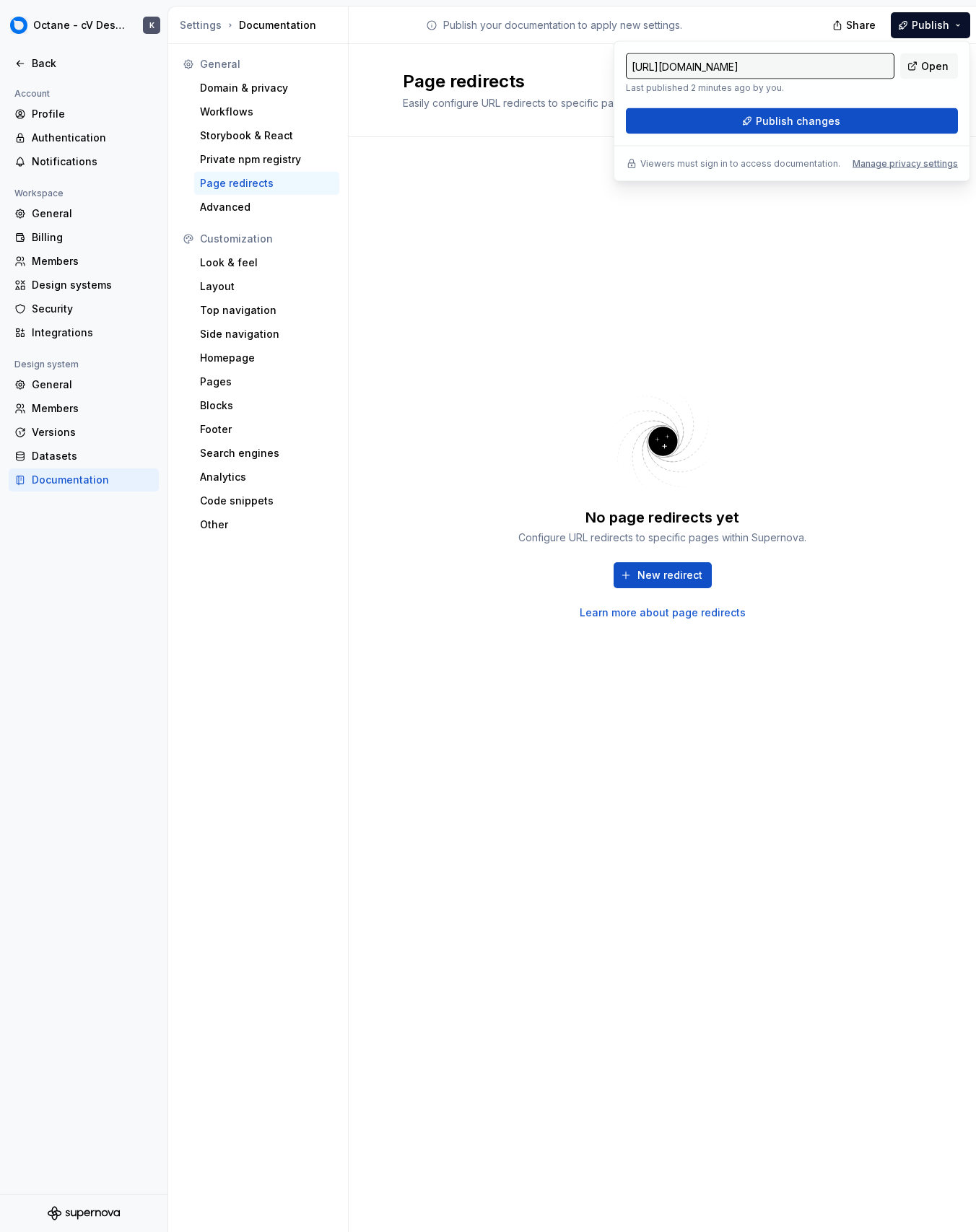
click at [842, 65] on input "[URL][DOMAIN_NAME]" at bounding box center [760, 66] width 268 height 26
click at [858, 59] on input "[URL][DOMAIN_NAME]" at bounding box center [760, 66] width 268 height 26
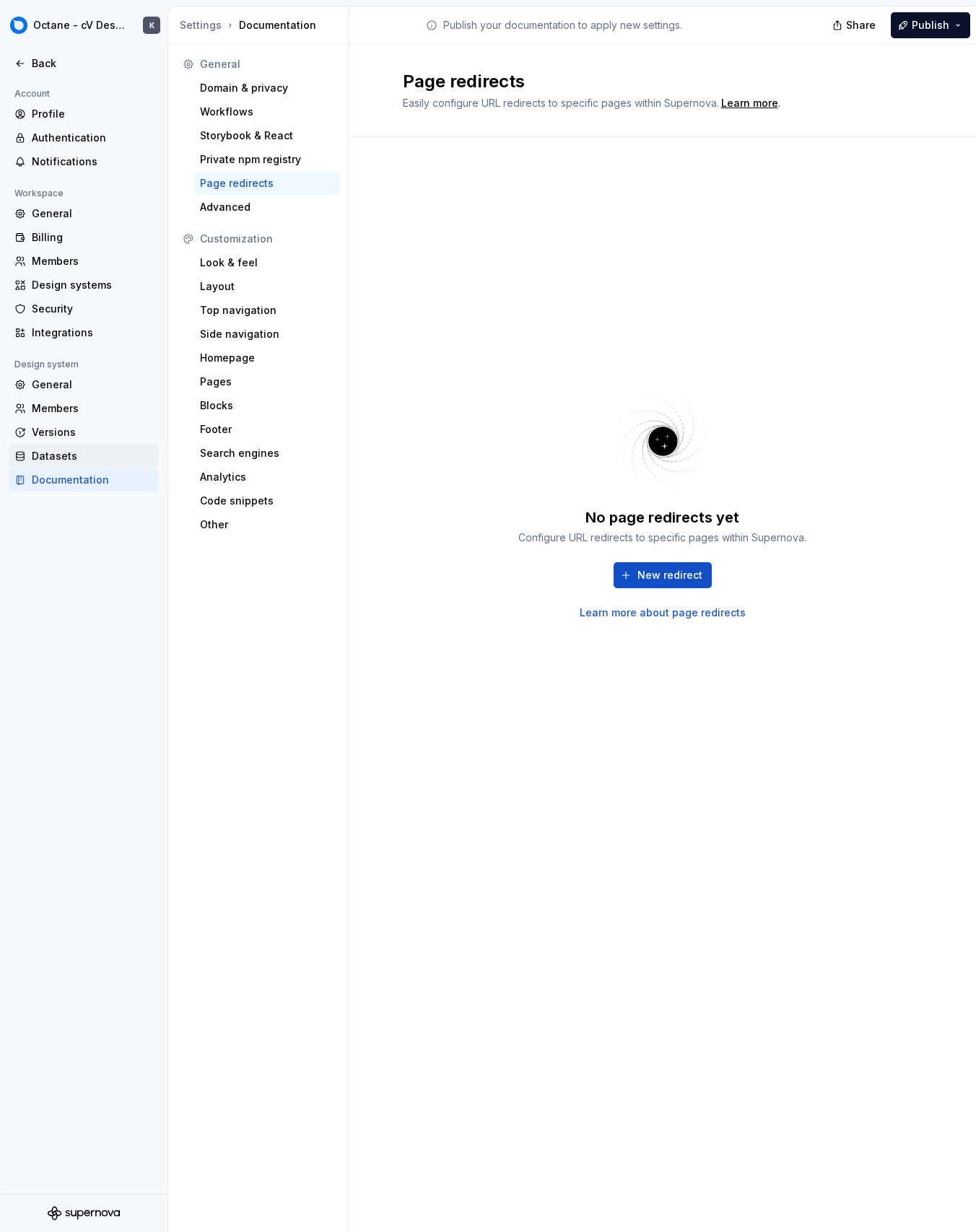
click at [145, 462] on div "Datasets" at bounding box center [92, 456] width 121 height 15
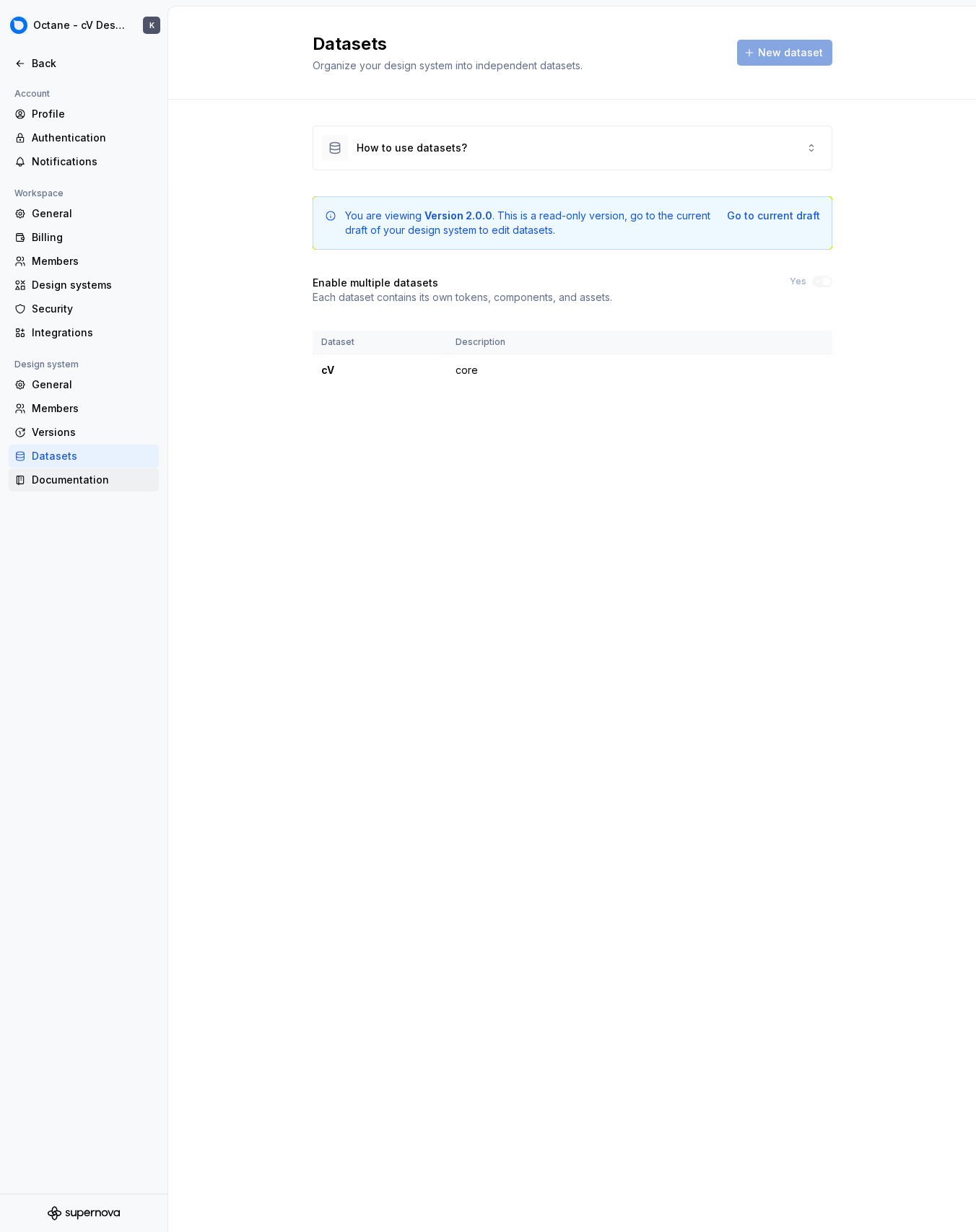
click at [138, 478] on div "Documentation" at bounding box center [92, 480] width 121 height 15
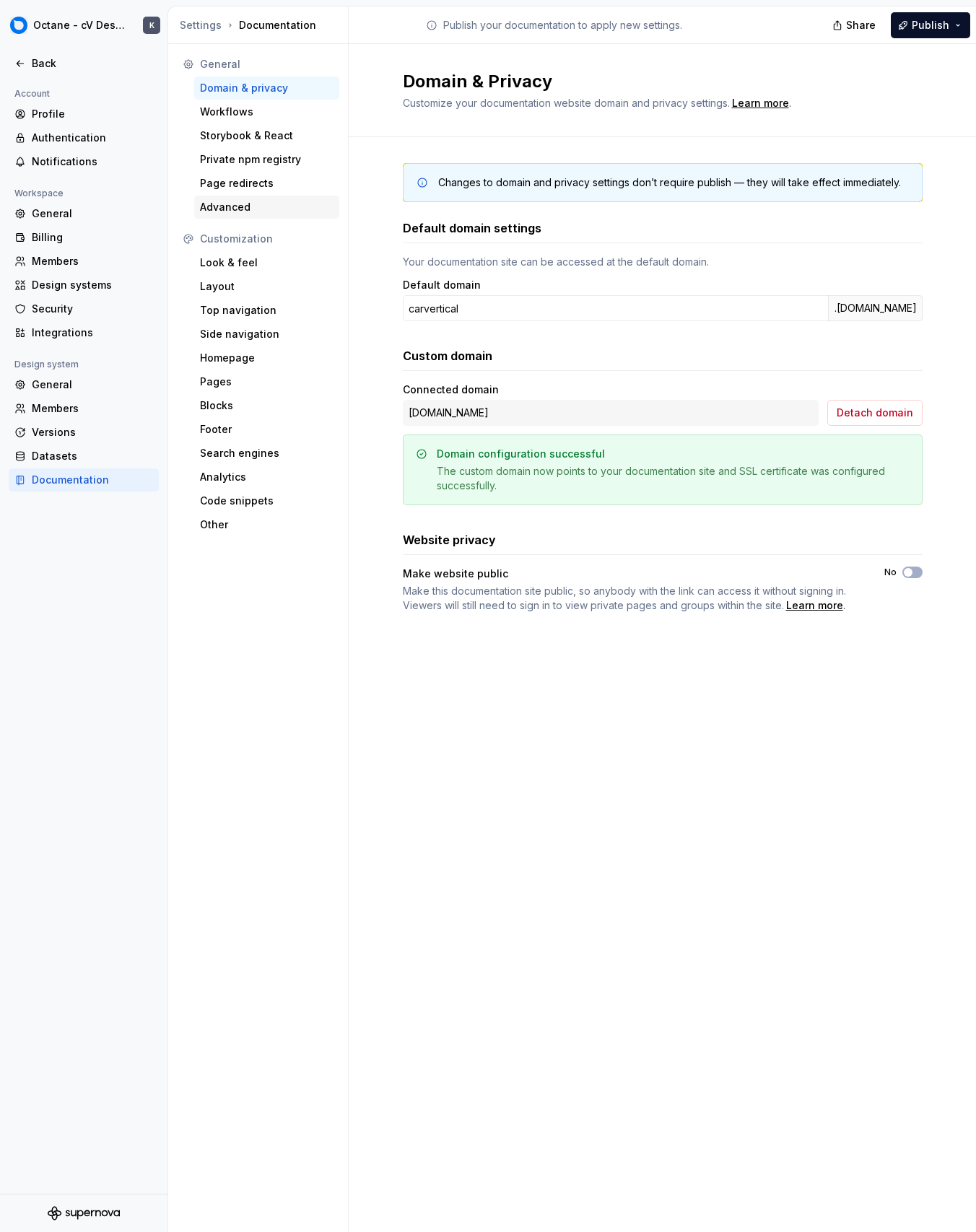
click at [293, 198] on div "Advanced" at bounding box center [267, 207] width 145 height 23
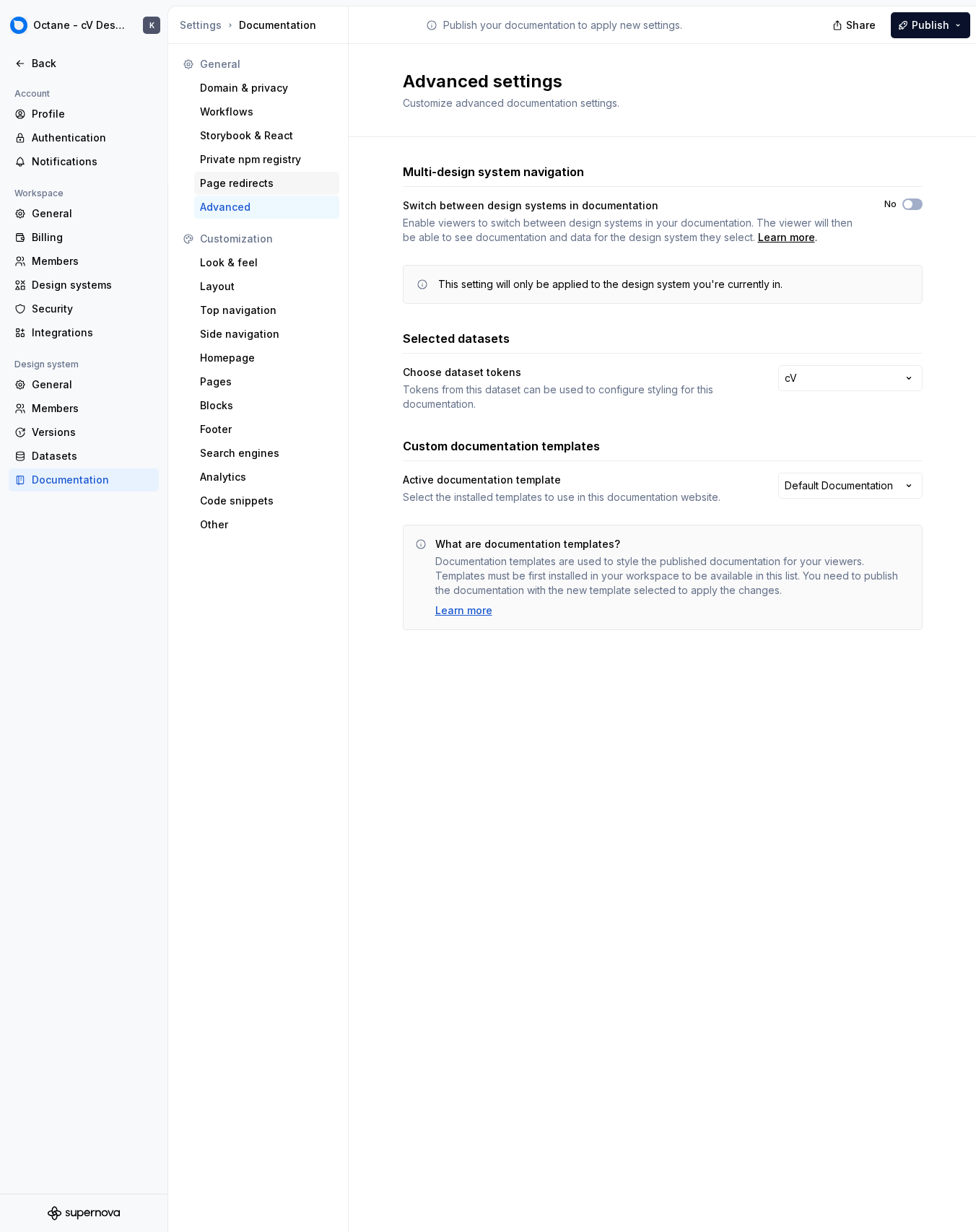
click at [296, 183] on div "Page redirects" at bounding box center [266, 183] width 133 height 15
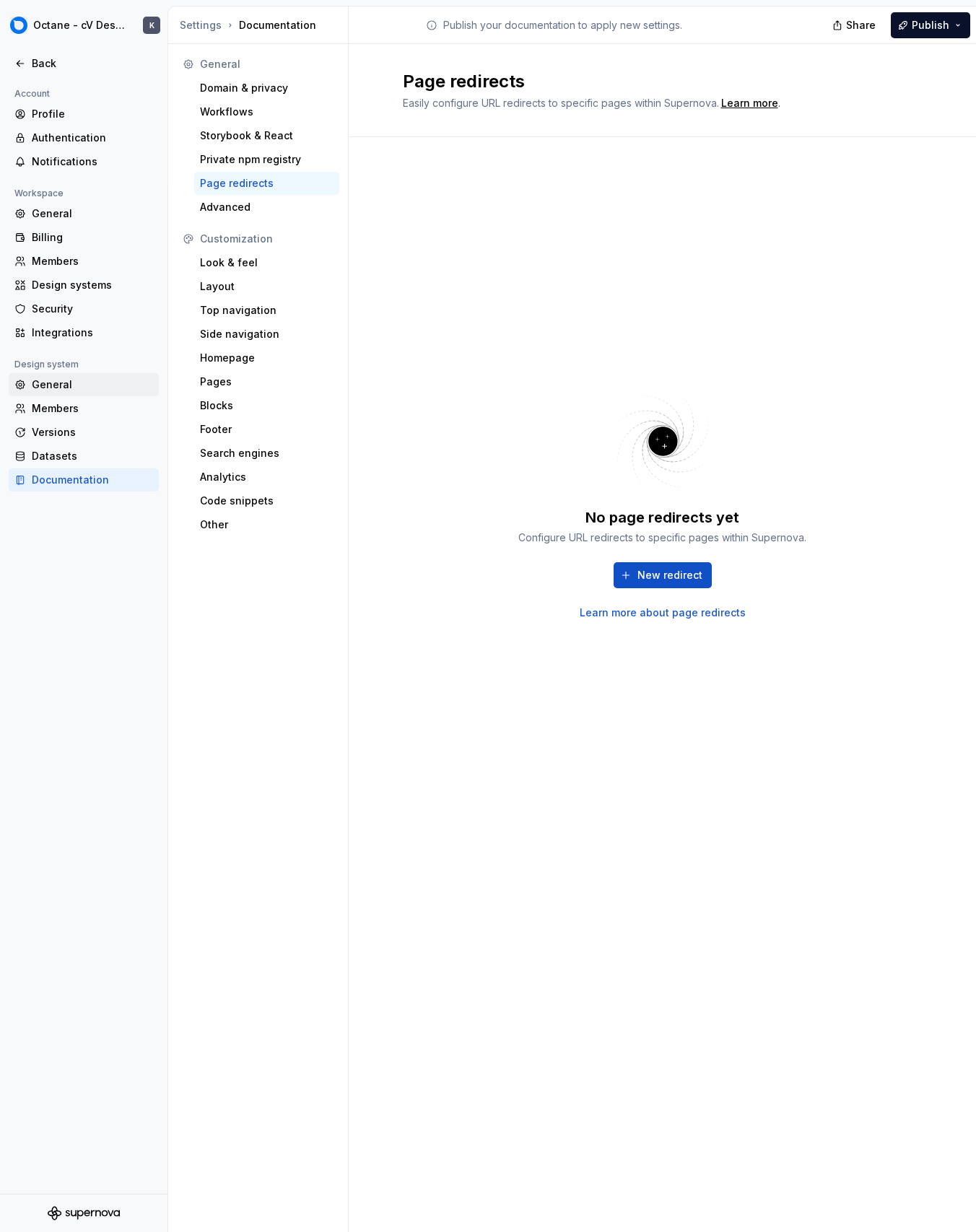
click at [104, 381] on div "General" at bounding box center [92, 384] width 121 height 15
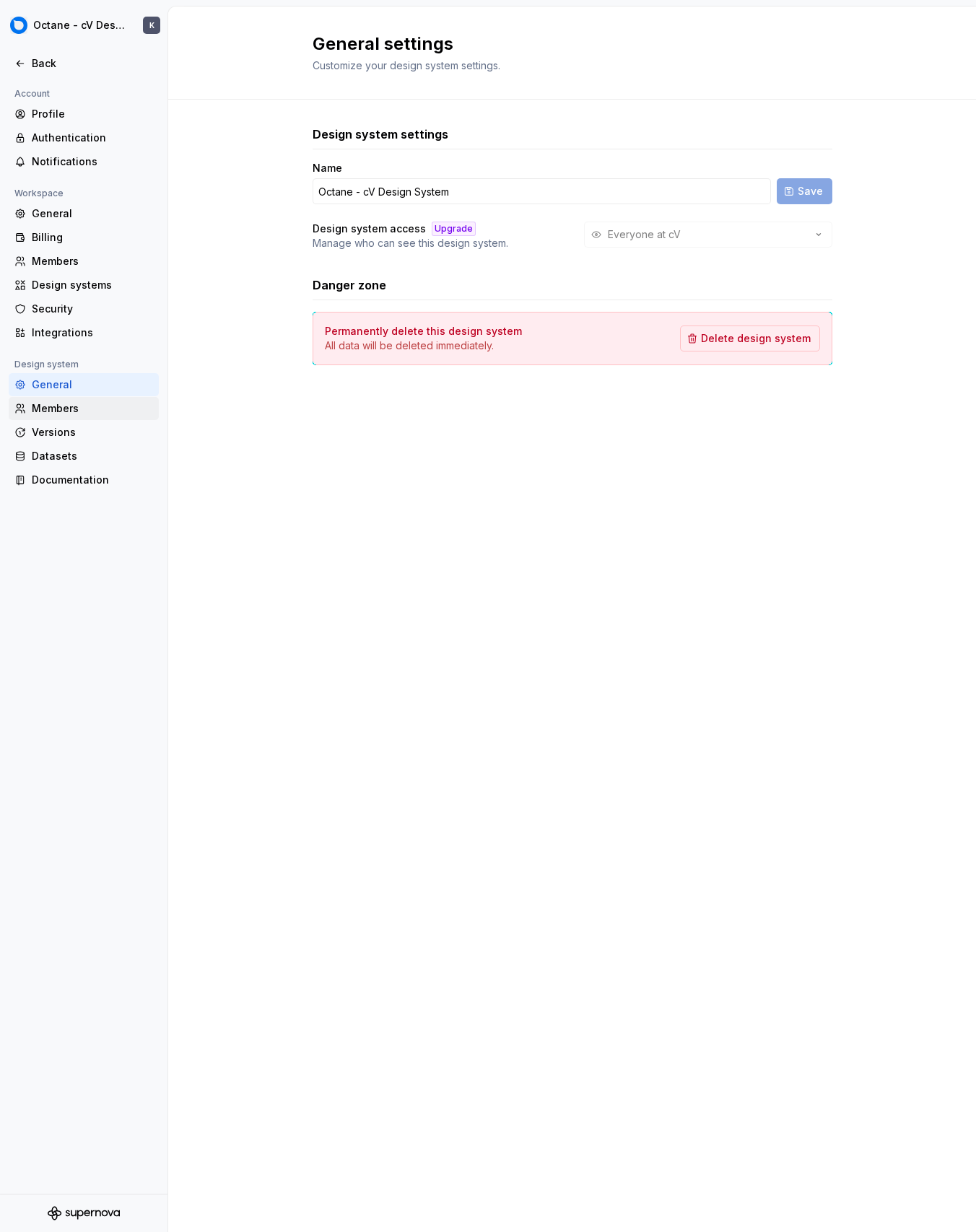
click at [101, 408] on div "Members" at bounding box center [92, 408] width 121 height 15
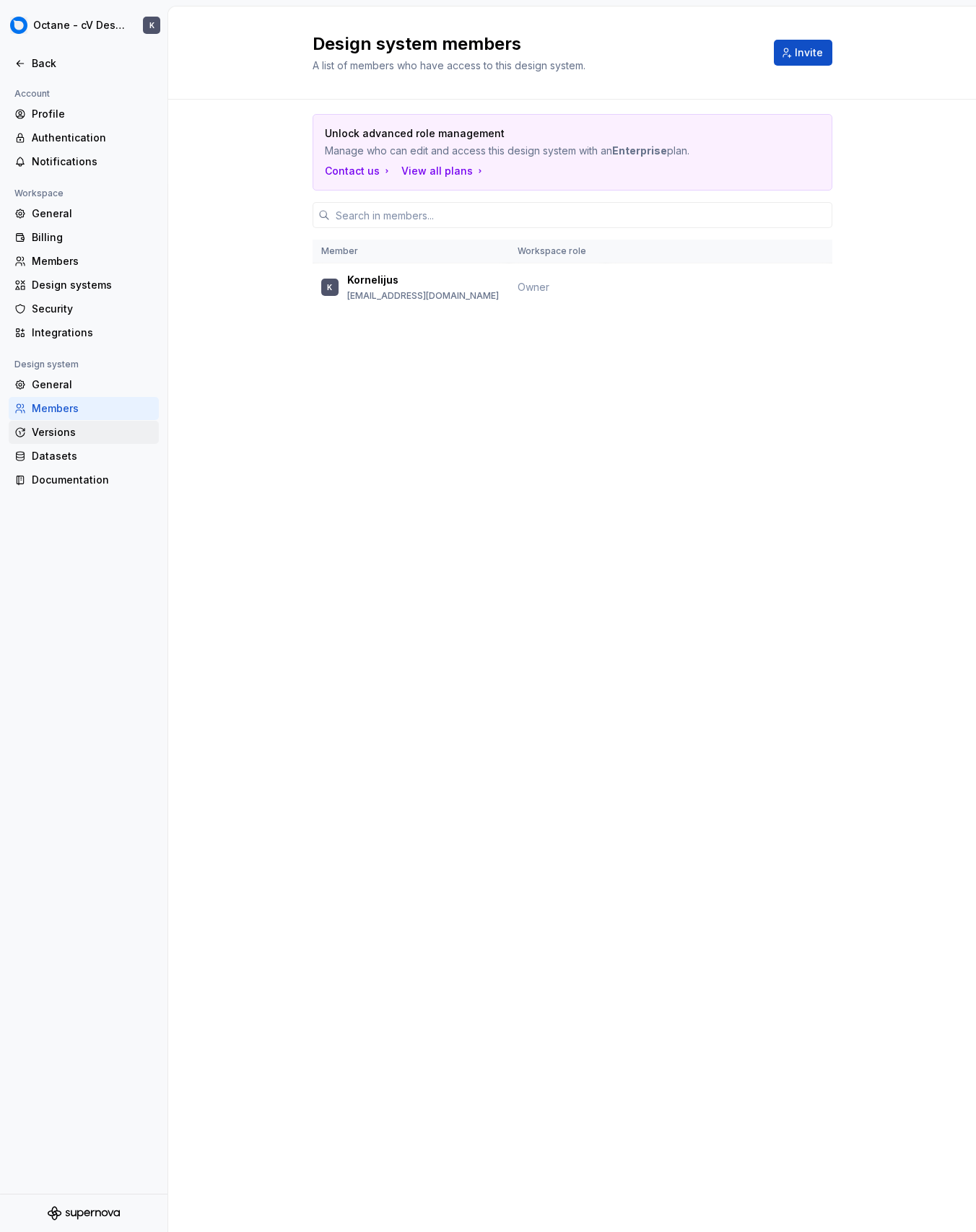
click at [103, 434] on div "Versions" at bounding box center [92, 432] width 121 height 15
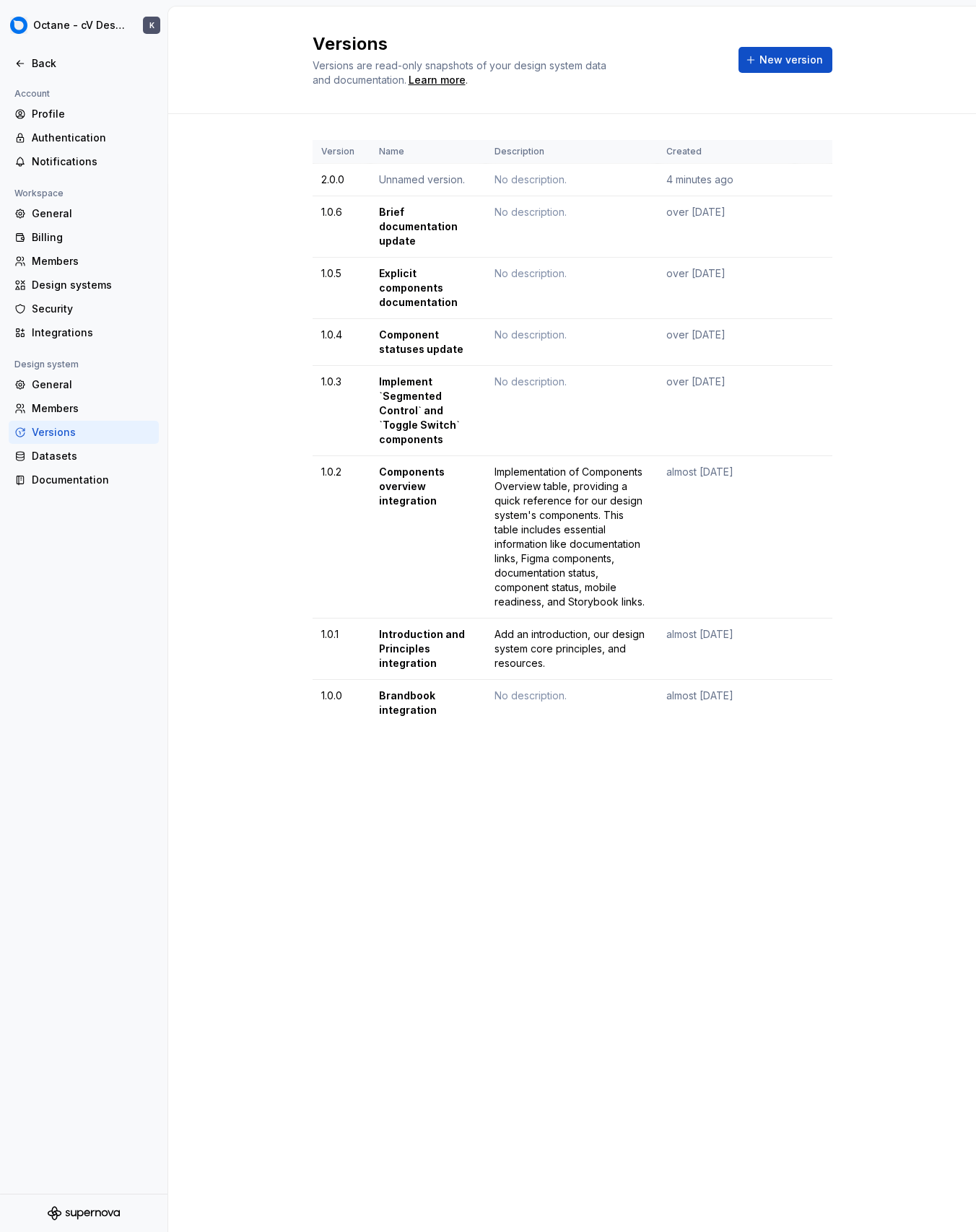
click at [104, 442] on div "Versions" at bounding box center [83, 432] width 150 height 23
click at [95, 451] on div "Datasets" at bounding box center [92, 456] width 121 height 15
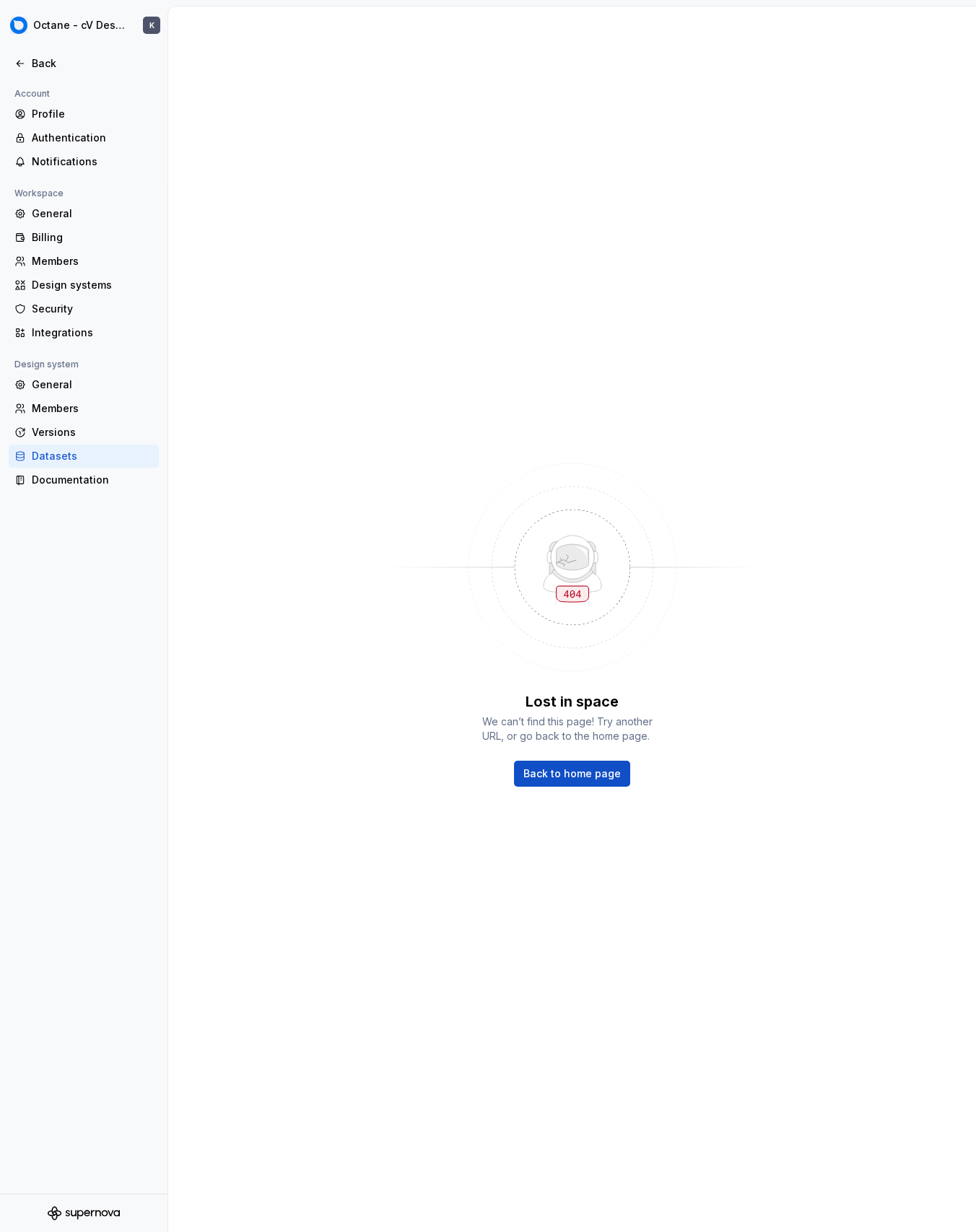
click at [134, 197] on div "Workspace" at bounding box center [83, 193] width 150 height 17
click at [125, 210] on div "General" at bounding box center [92, 213] width 121 height 15
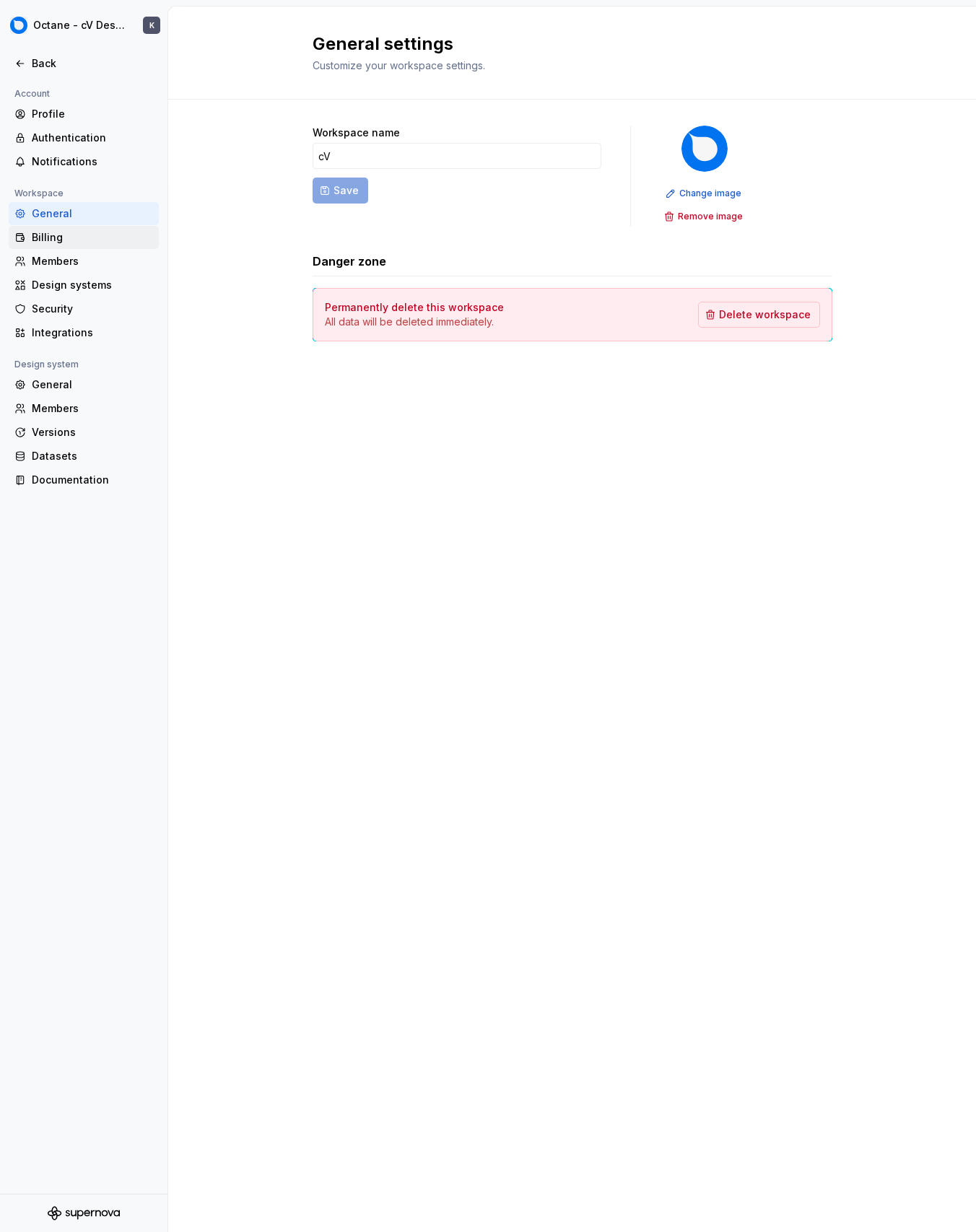
click at [117, 233] on div "Billing" at bounding box center [92, 237] width 121 height 15
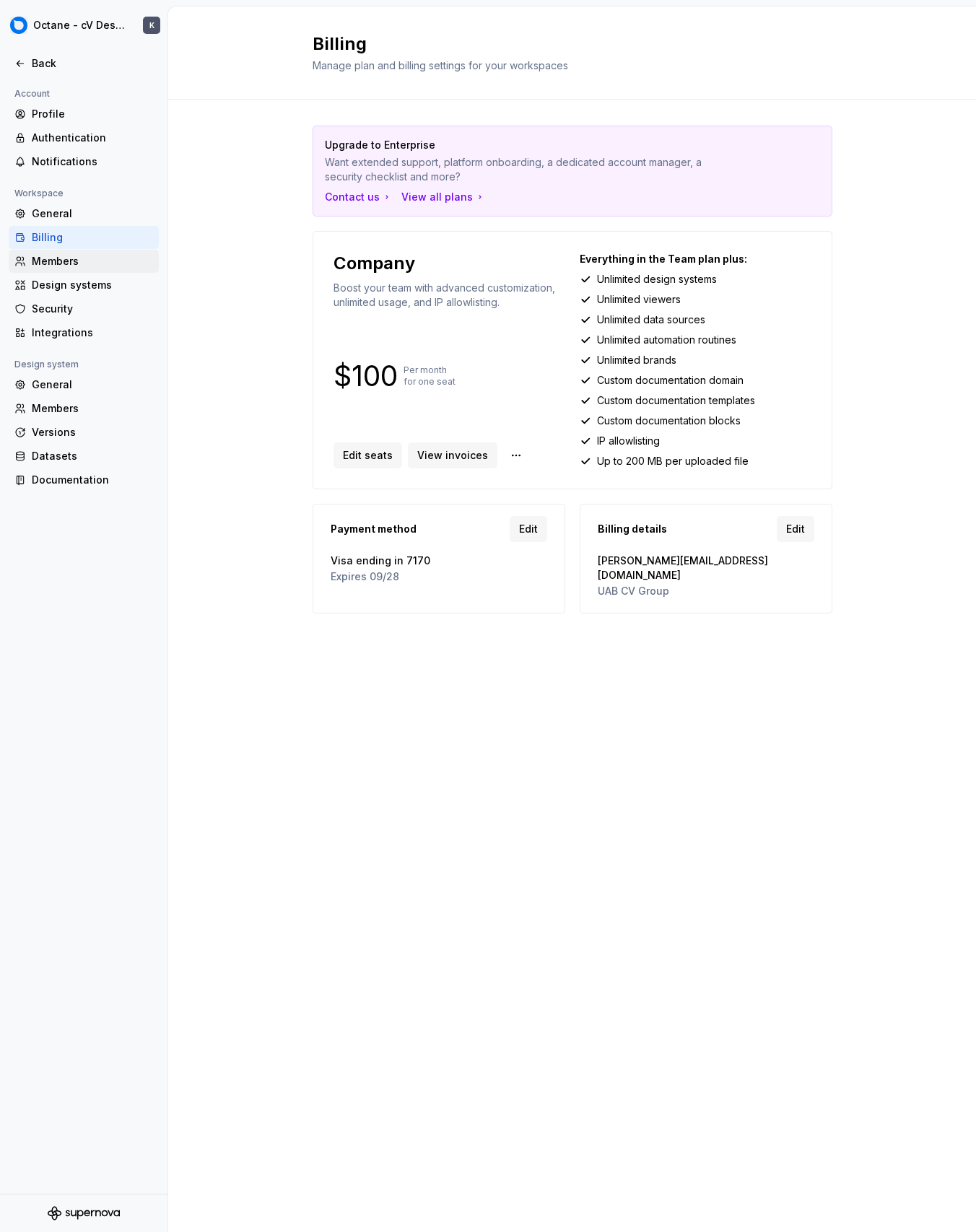
click at [110, 254] on div "Members" at bounding box center [92, 261] width 121 height 15
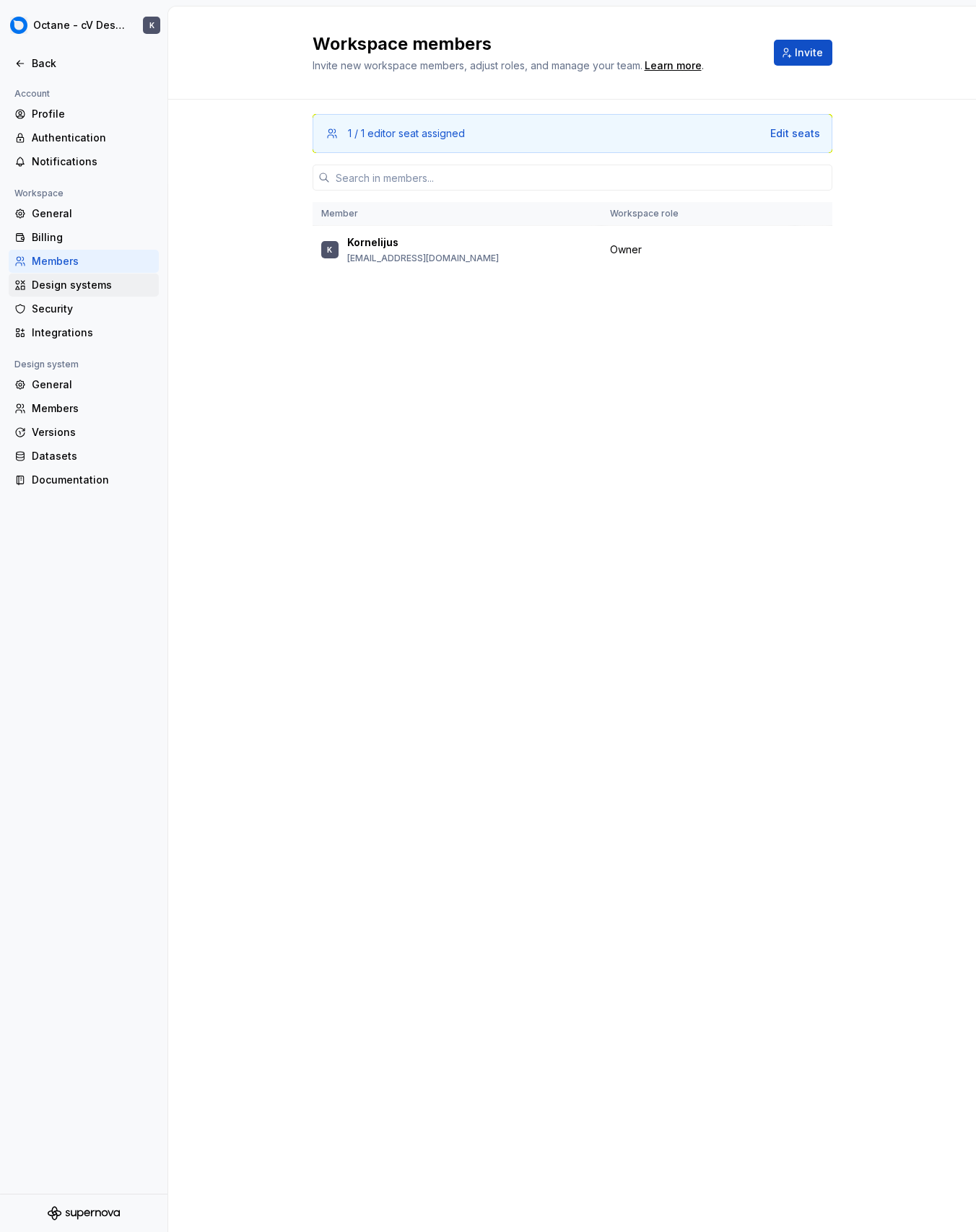
click at [107, 275] on div "Design systems" at bounding box center [83, 285] width 150 height 23
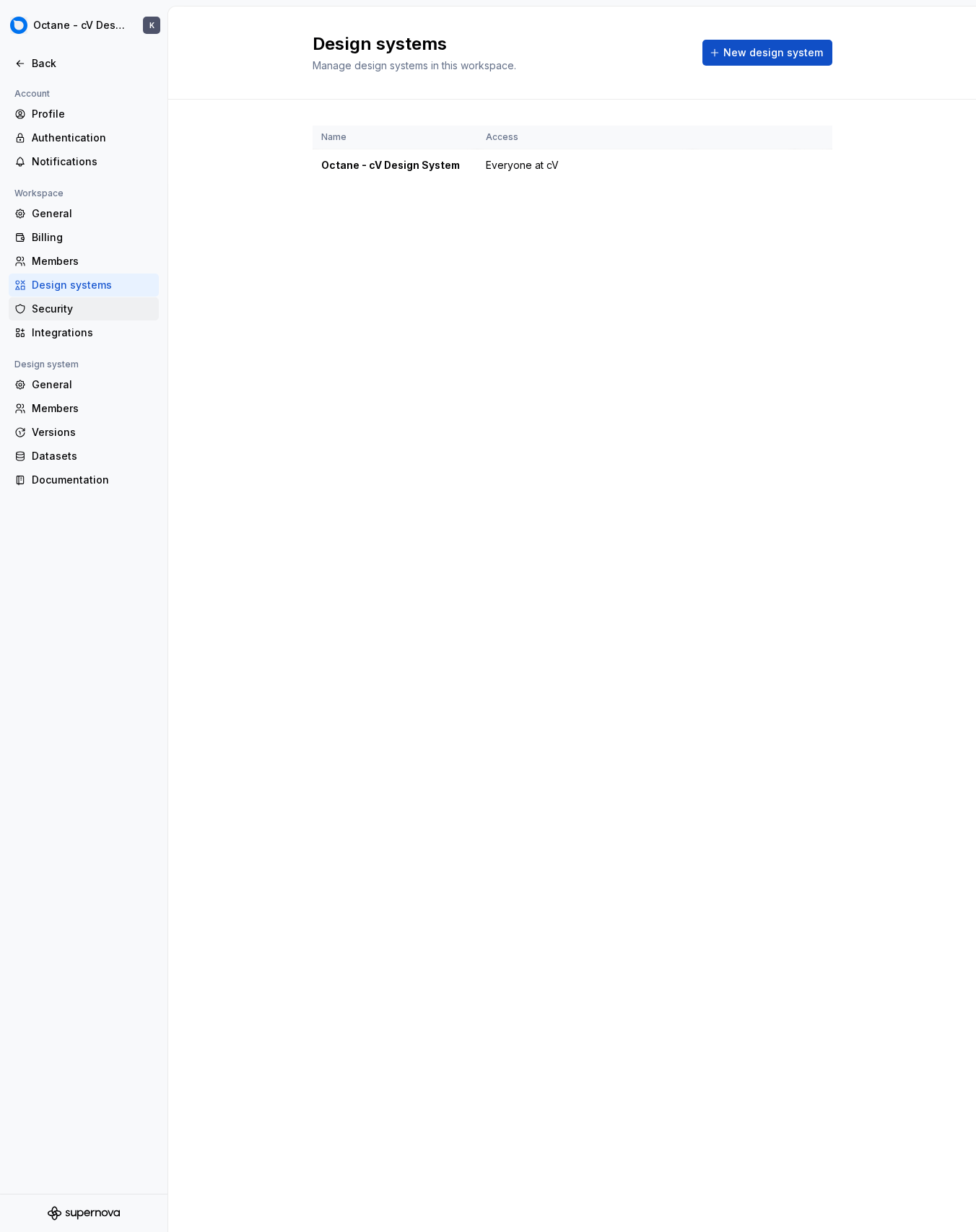
click at [104, 297] on div "Security" at bounding box center [83, 309] width 150 height 23
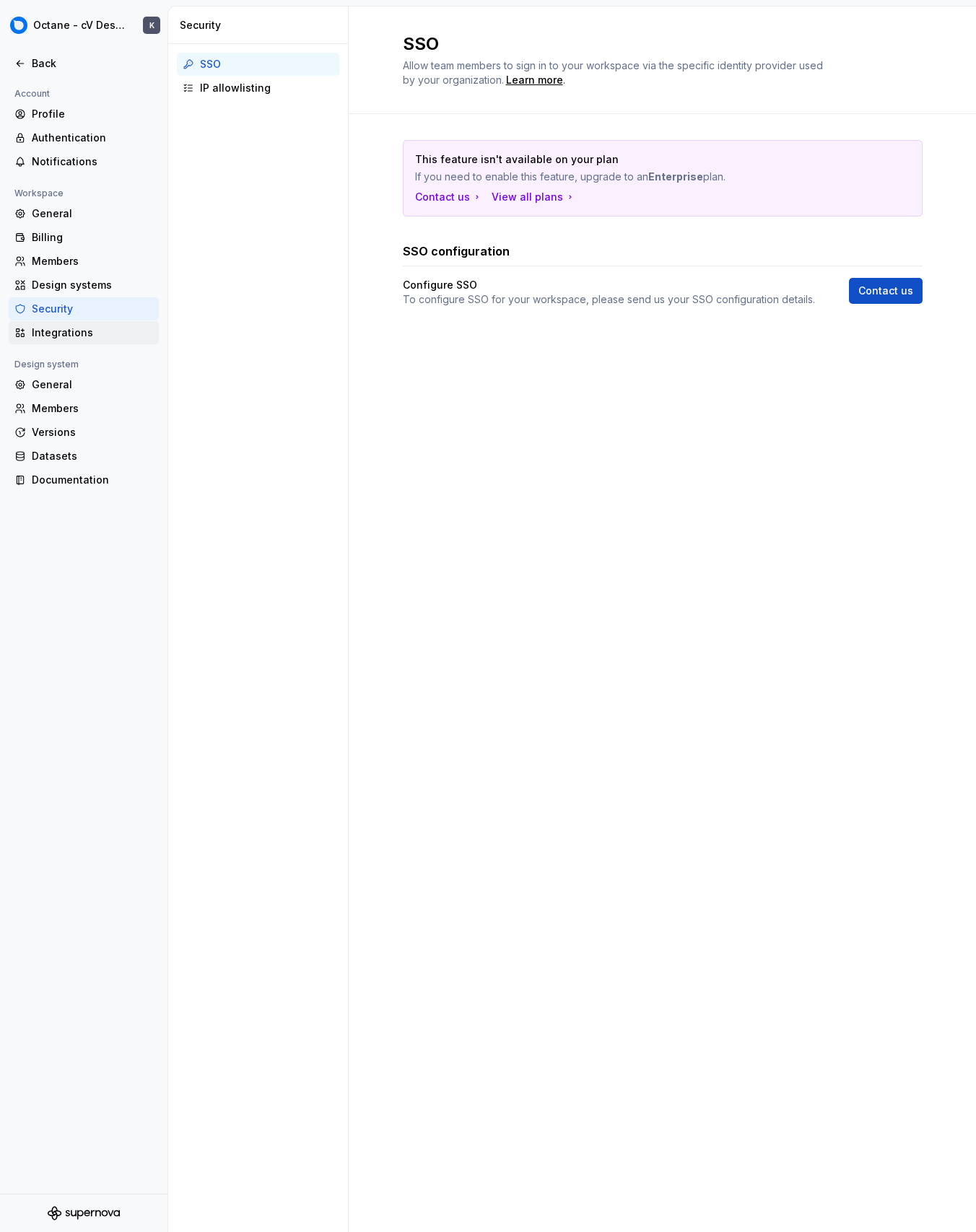
click at [99, 322] on div "Integrations" at bounding box center [83, 333] width 150 height 23
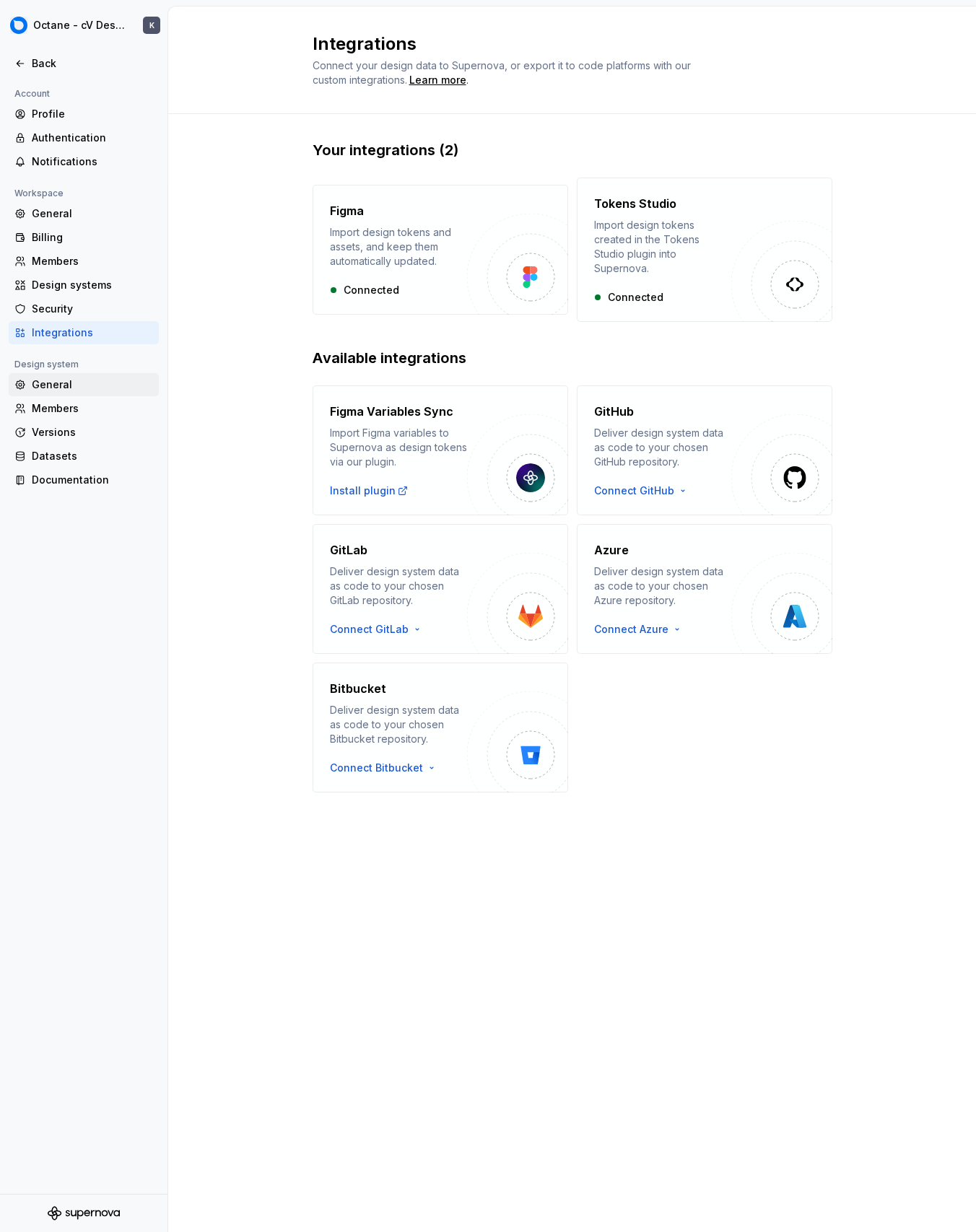
click at [106, 393] on div "General" at bounding box center [83, 384] width 150 height 23
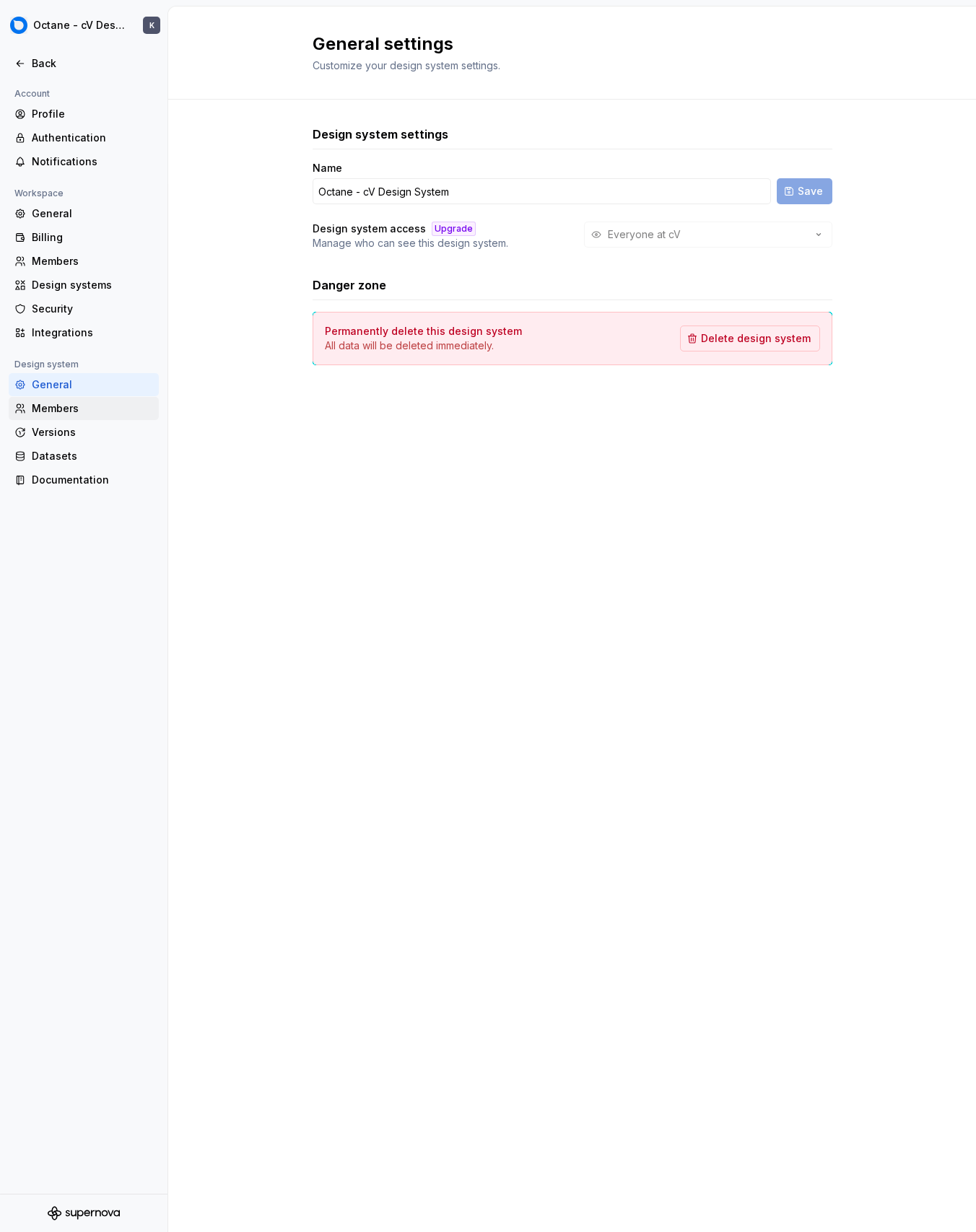
click at [107, 406] on div "Members" at bounding box center [92, 408] width 121 height 15
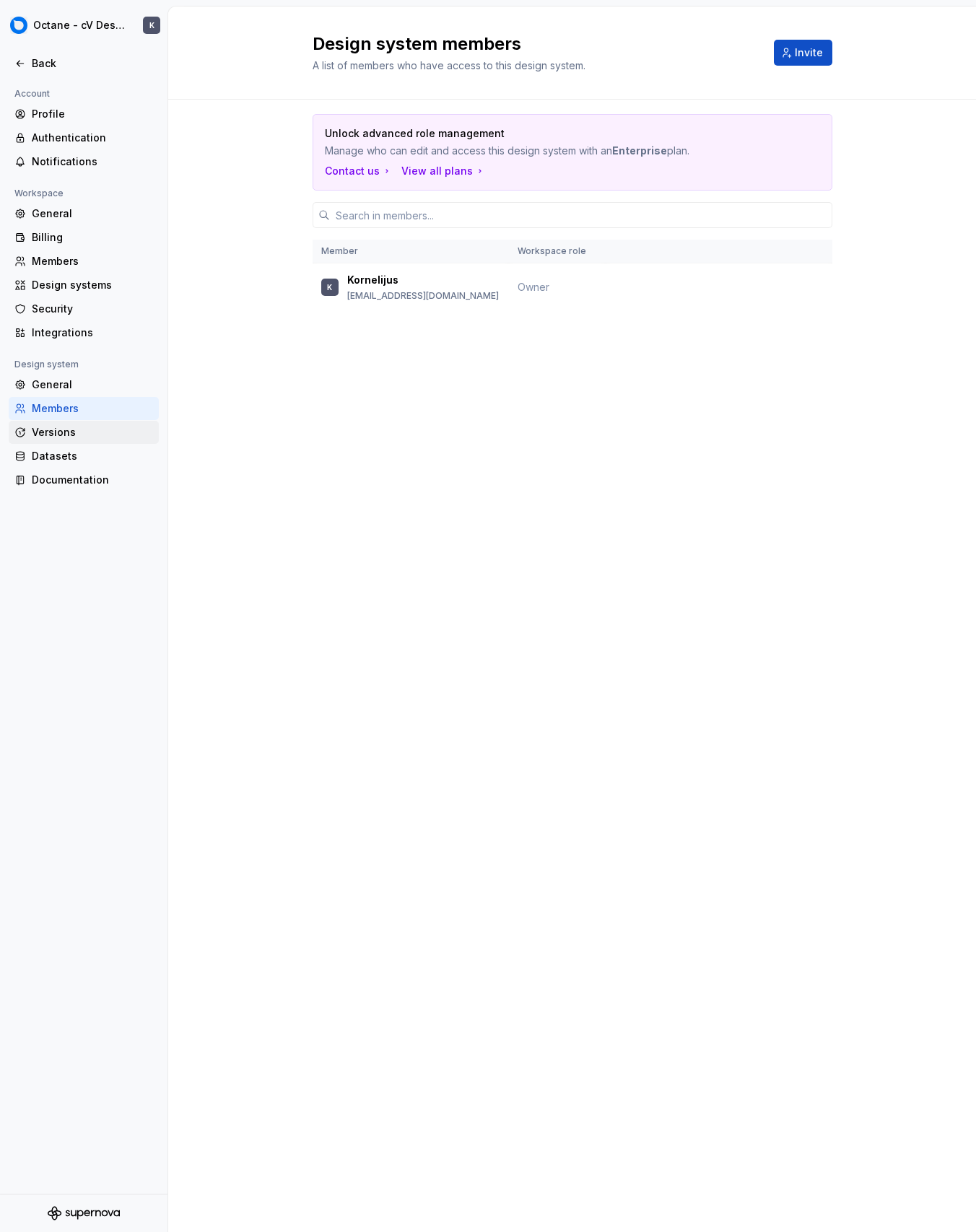
click at [111, 425] on div "Versions" at bounding box center [92, 432] width 121 height 15
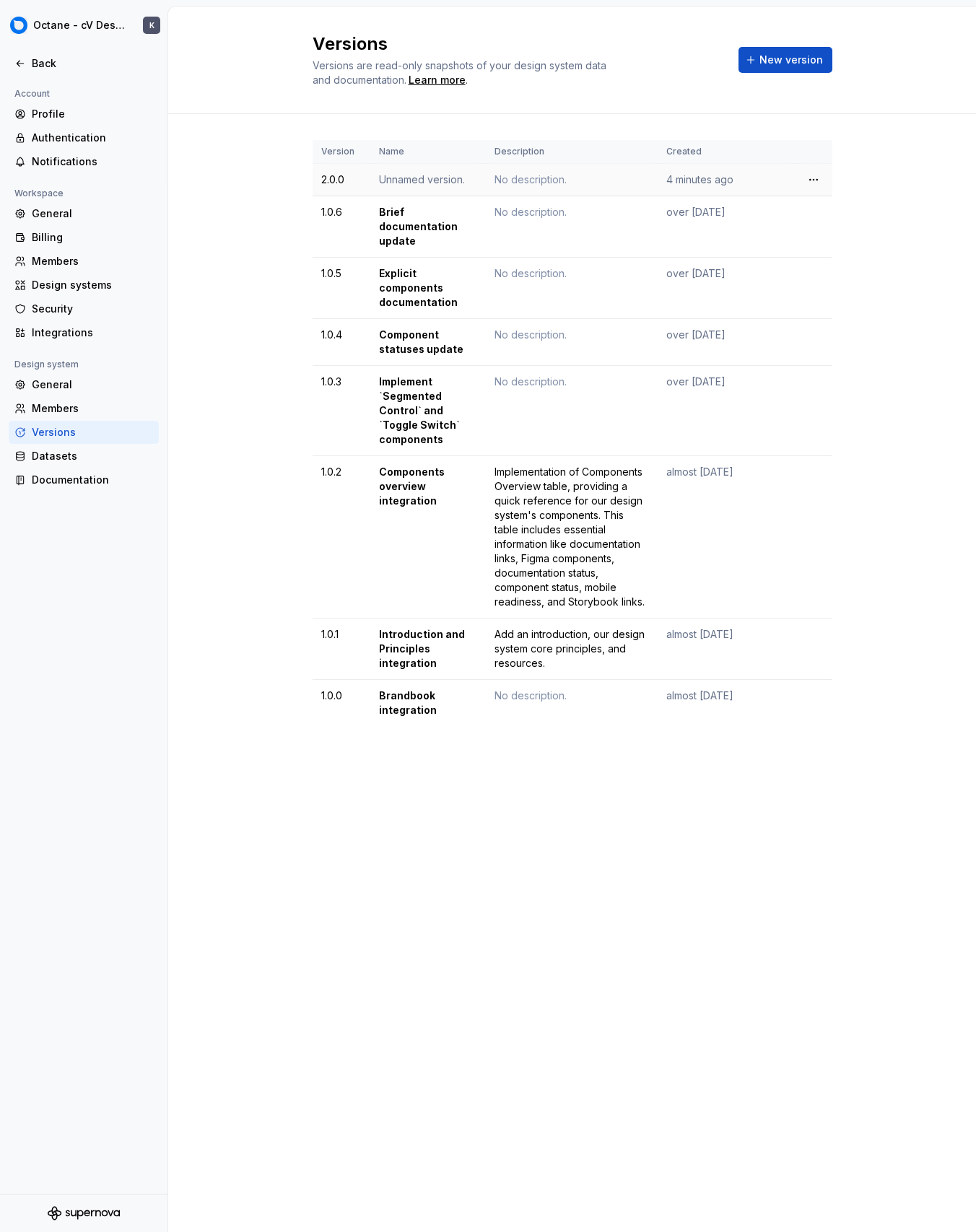
click at [435, 184] on td "Unnamed version." at bounding box center [428, 180] width 116 height 32
click at [815, 210] on html "Octane - cV Design System K Back Account Profile Authentication Notifications W…" at bounding box center [488, 616] width 976 height 1232
click at [843, 267] on div "Delete version" at bounding box center [877, 270] width 94 height 15
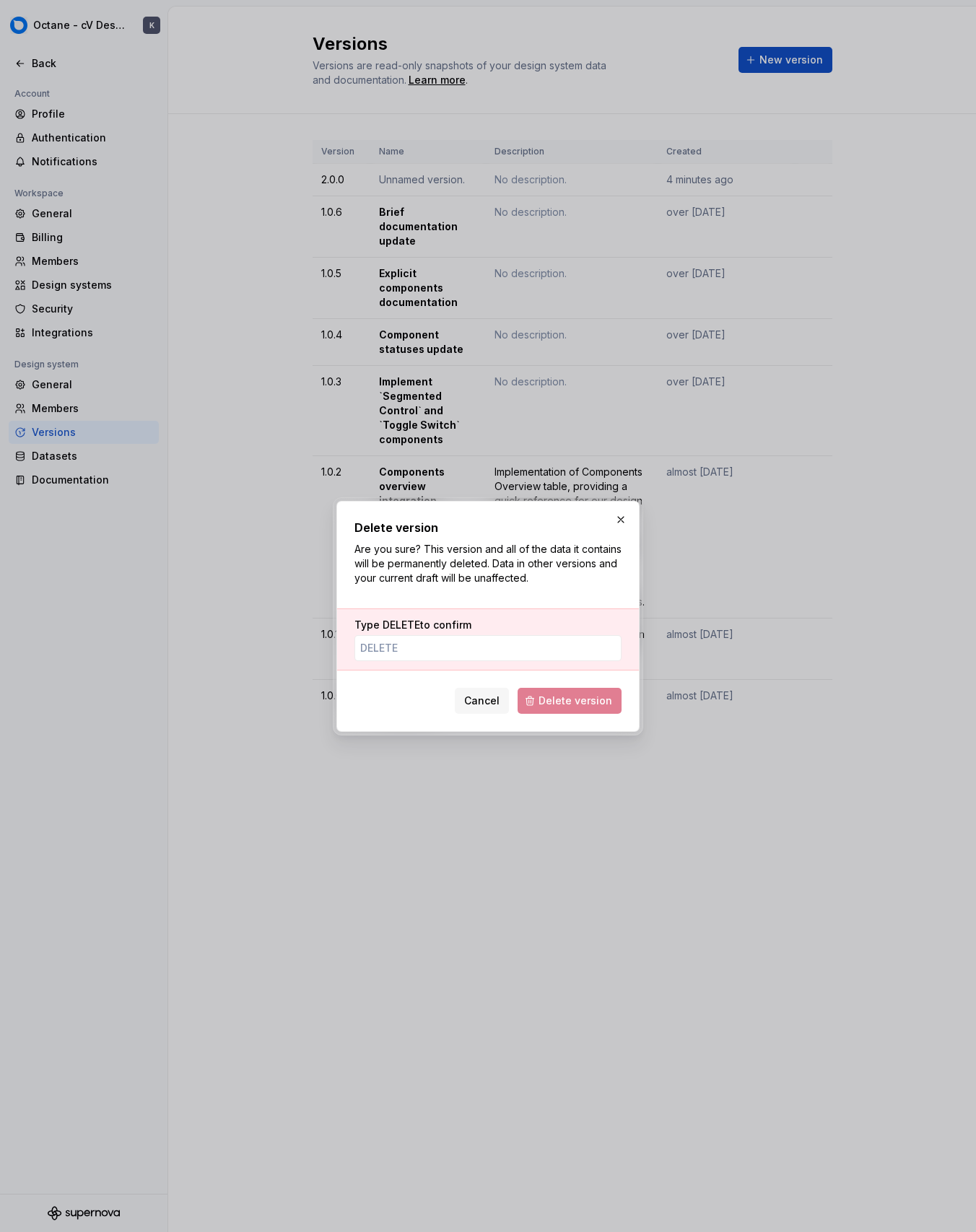
click at [563, 676] on div "Delete version Are you sure? This version and all of the data it contains will …" at bounding box center [488, 616] width 267 height 195
click at [558, 666] on div "Type DELETE to confirm" at bounding box center [488, 639] width 302 height 62
click at [552, 653] on input "Type DELETE to confirm" at bounding box center [488, 648] width 267 height 26
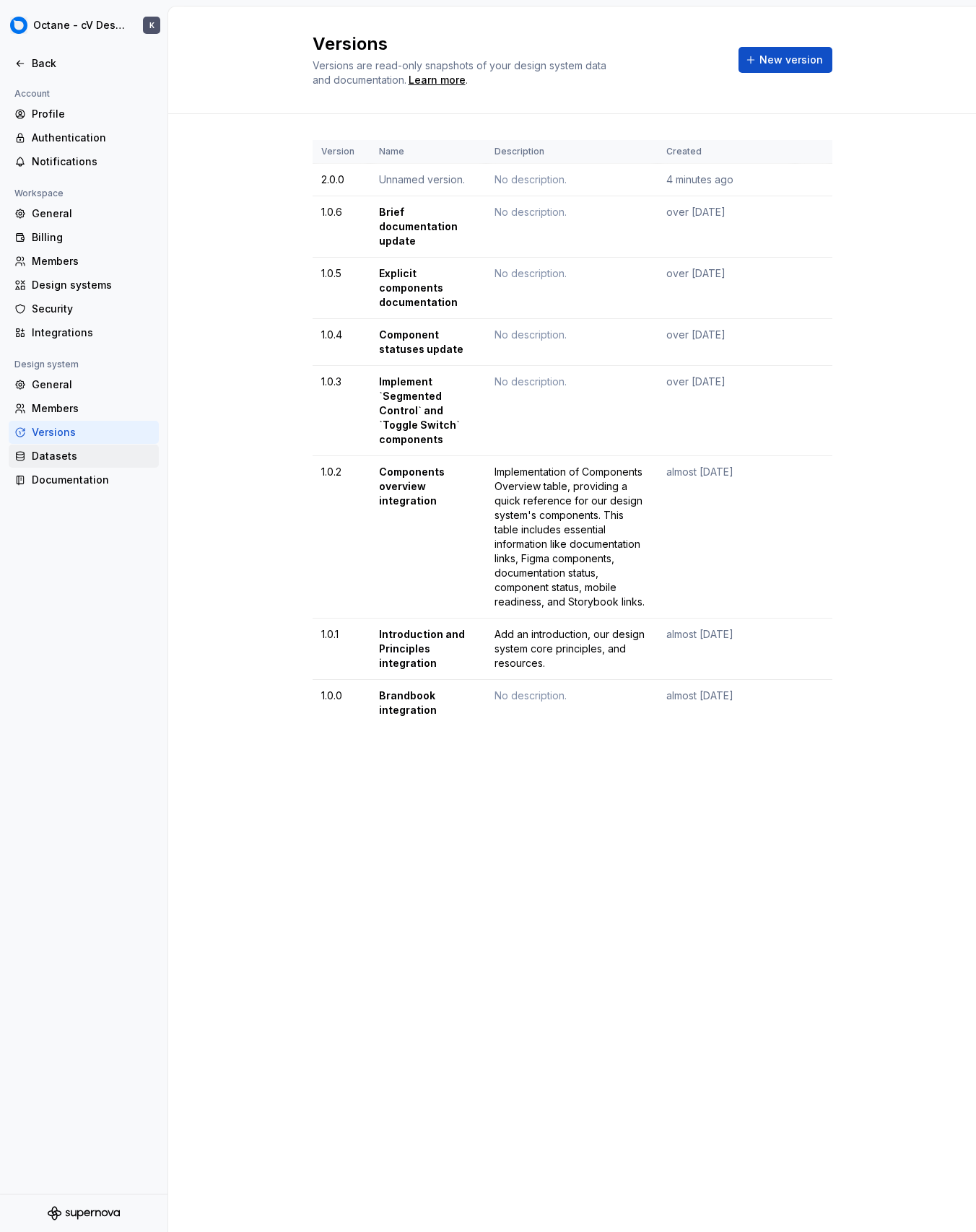
click at [100, 460] on div "Datasets" at bounding box center [92, 456] width 121 height 15
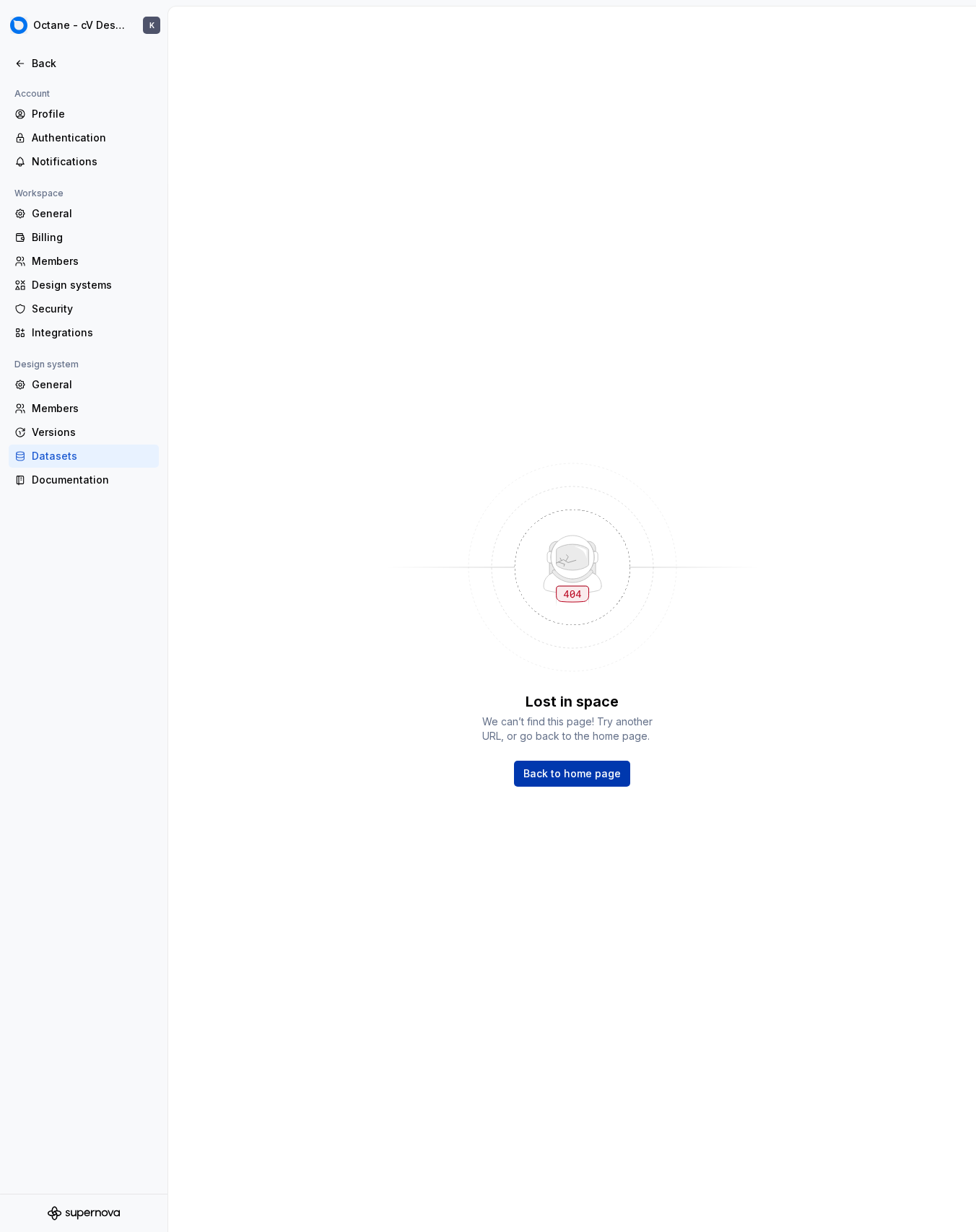
click at [590, 768] on span "Back to home page" at bounding box center [572, 774] width 97 height 15
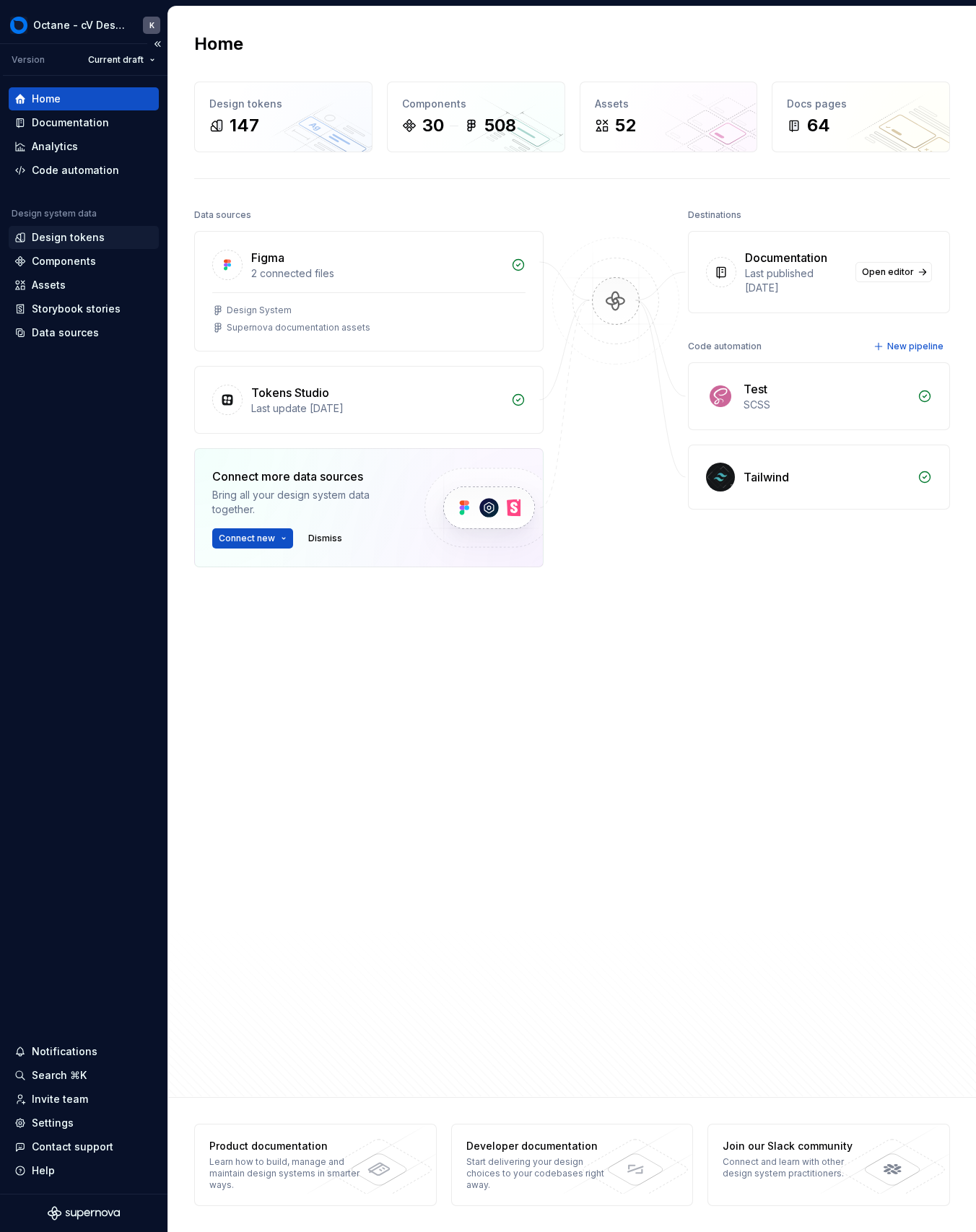
click at [53, 245] on div "Design tokens" at bounding box center [83, 237] width 150 height 23
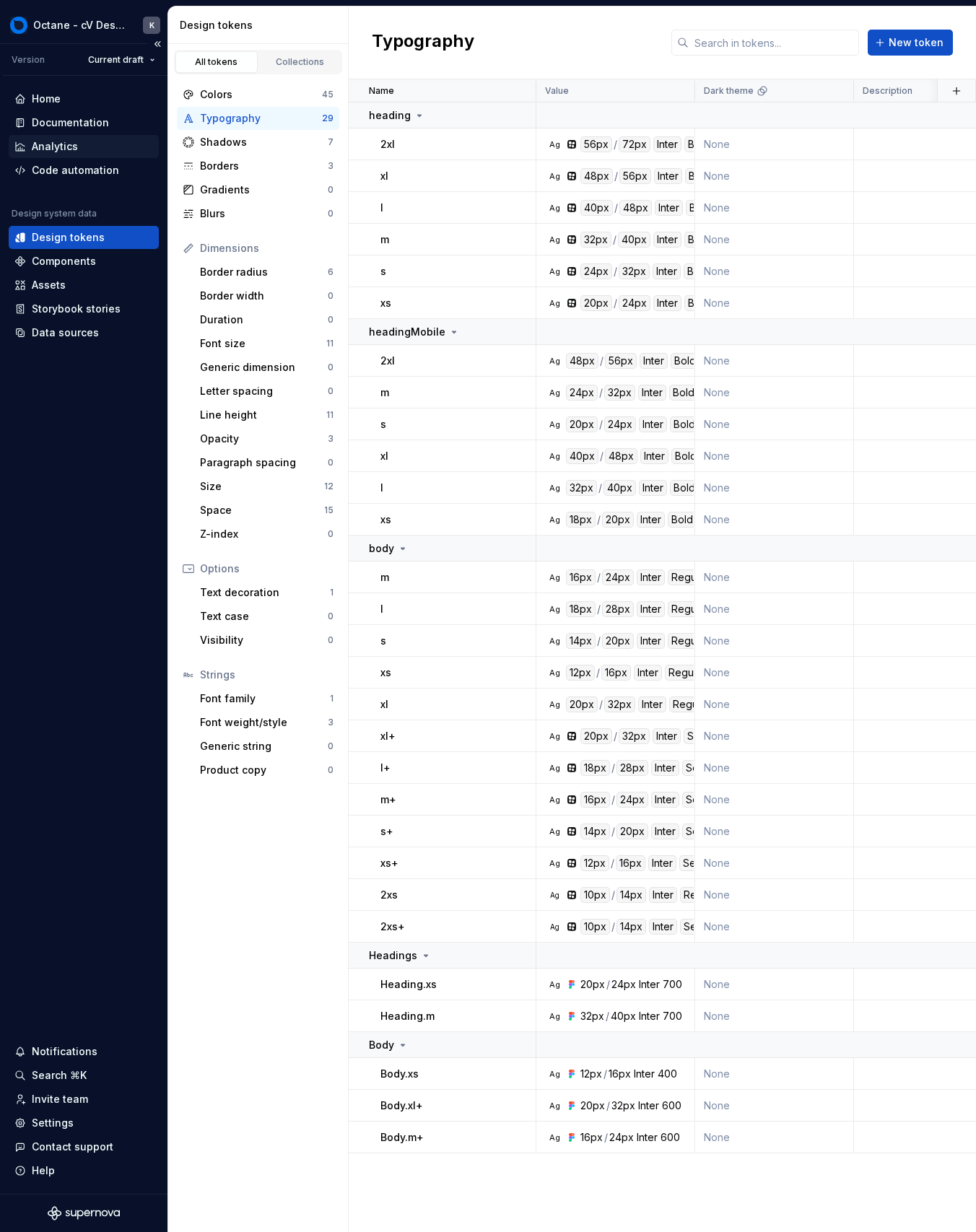
click at [68, 149] on div "Analytics" at bounding box center [55, 146] width 46 height 15
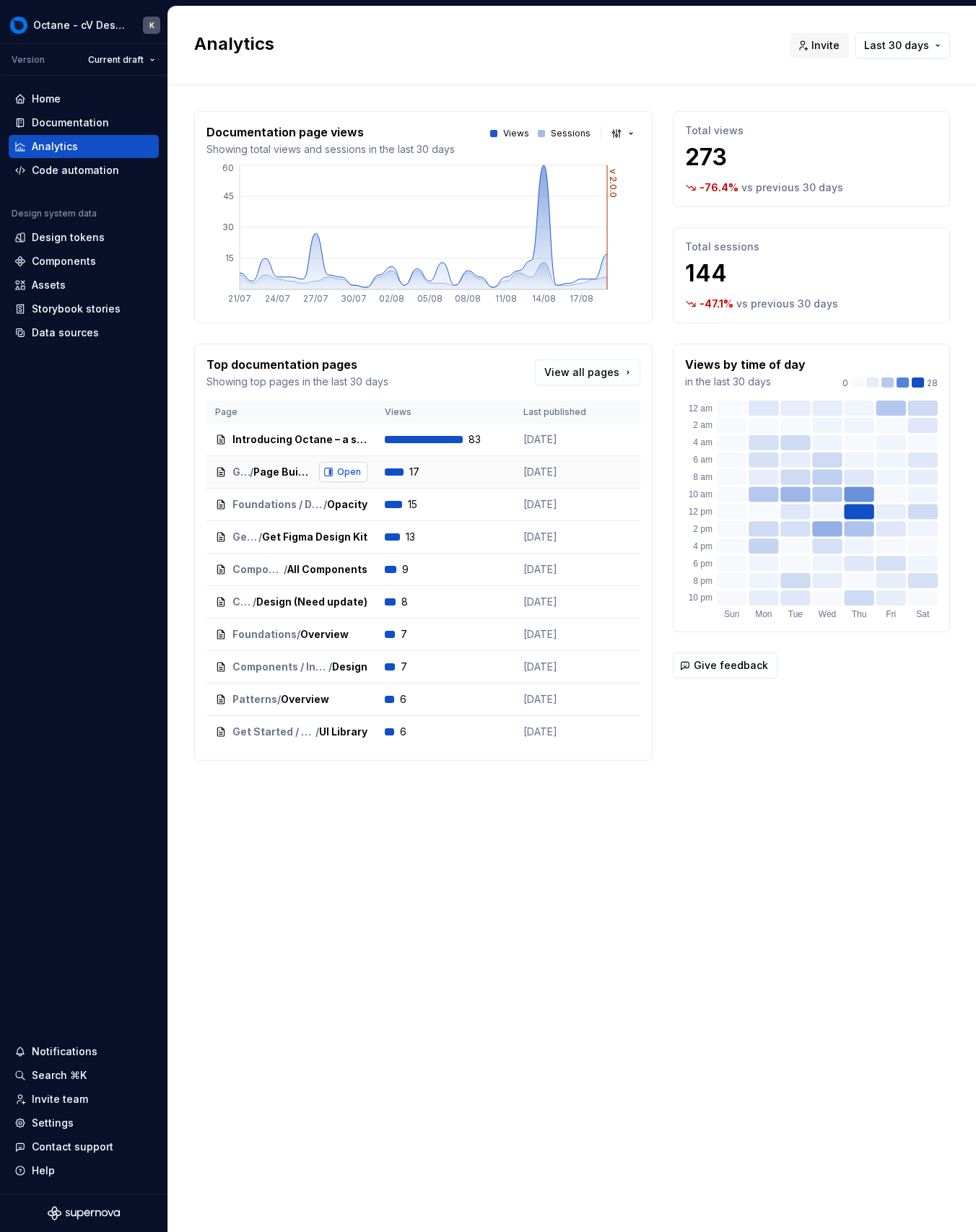
click at [331, 475] on button "Open" at bounding box center [343, 472] width 49 height 20
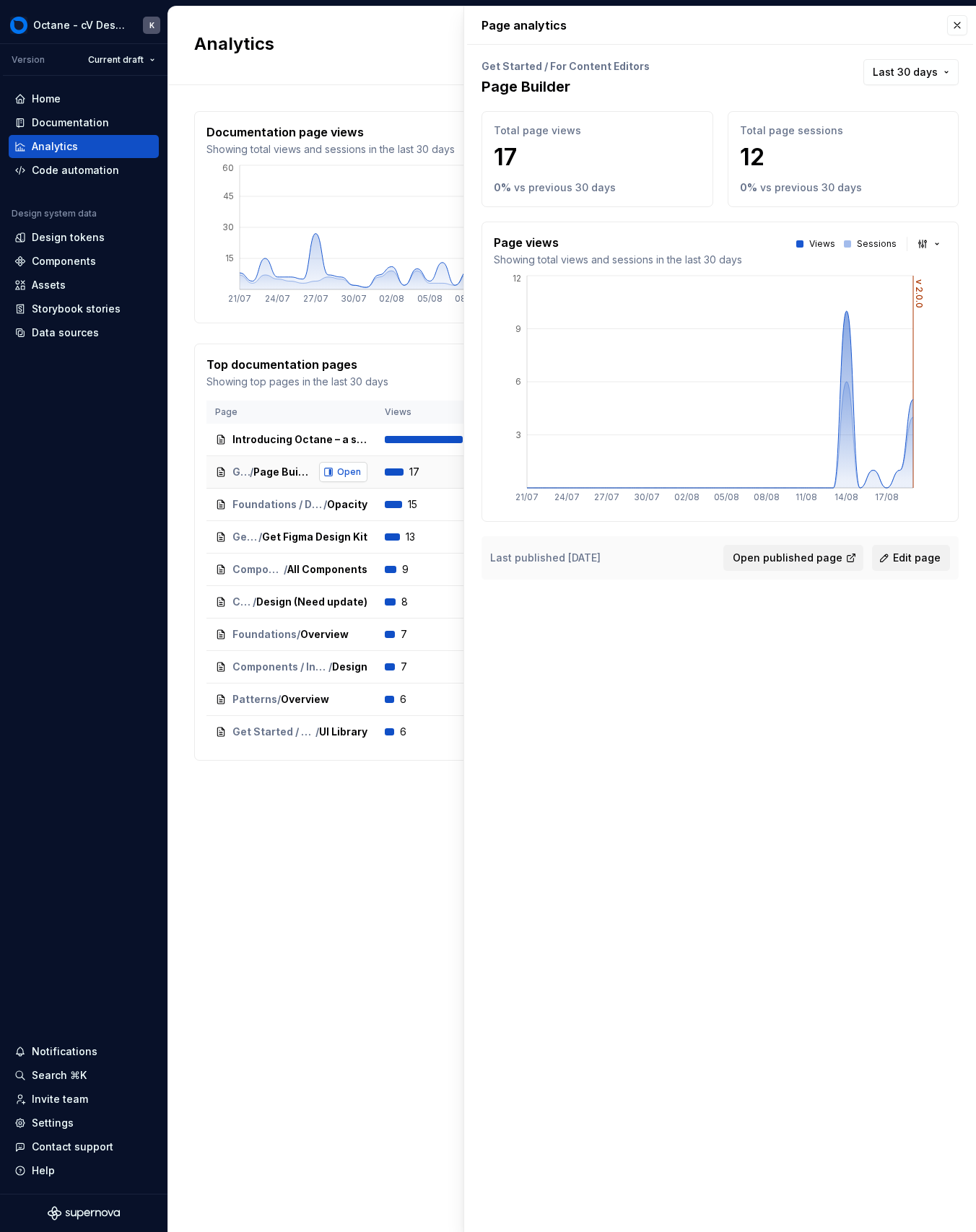
click at [332, 475] on button "Open" at bounding box center [343, 472] width 49 height 20
click at [398, 340] on div "Documentation page views Showing total views and sessions in the last 30 days V…" at bounding box center [423, 435] width 458 height 650
click at [966, 12] on div "Page analytics Get Started / For Content Editors Page Builder Last 30 days Tota…" at bounding box center [719, 301] width 511 height 590
click at [964, 18] on button "button" at bounding box center [957, 25] width 20 height 20
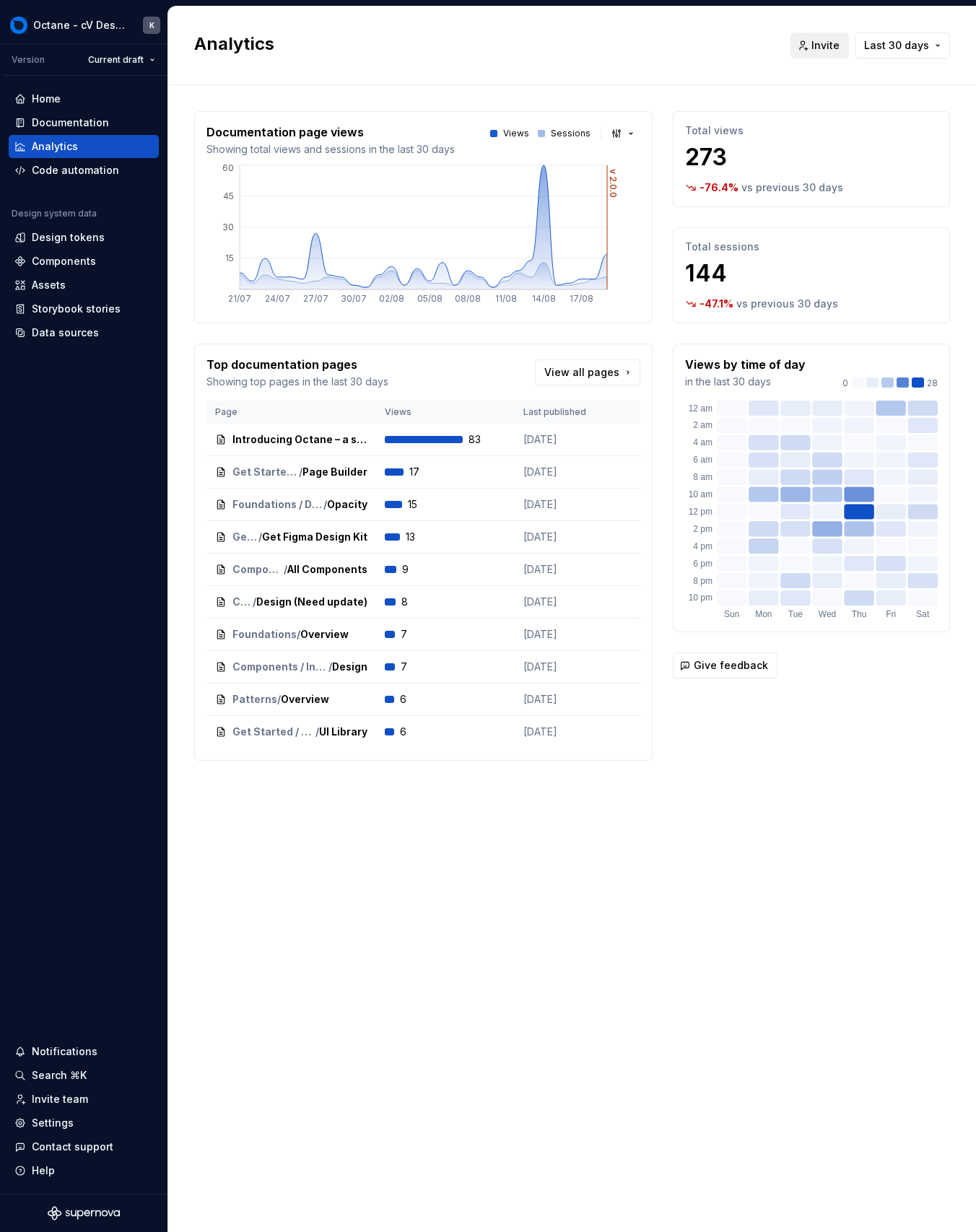
click at [828, 52] on span "Invite" at bounding box center [825, 45] width 29 height 15
click at [84, 172] on div "Code automation" at bounding box center [75, 170] width 87 height 15
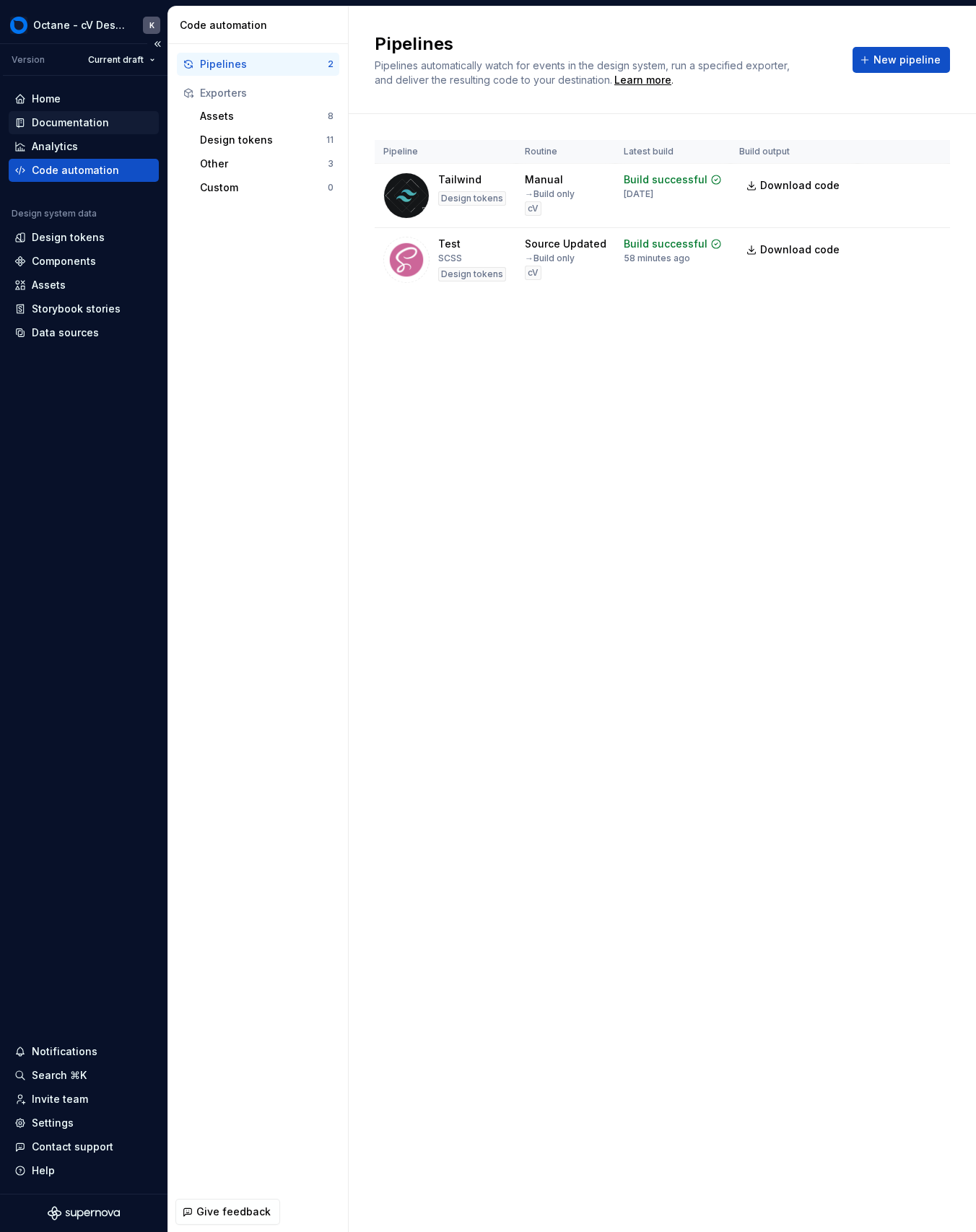
click at [105, 111] on div "Documentation" at bounding box center [83, 123] width 150 height 23
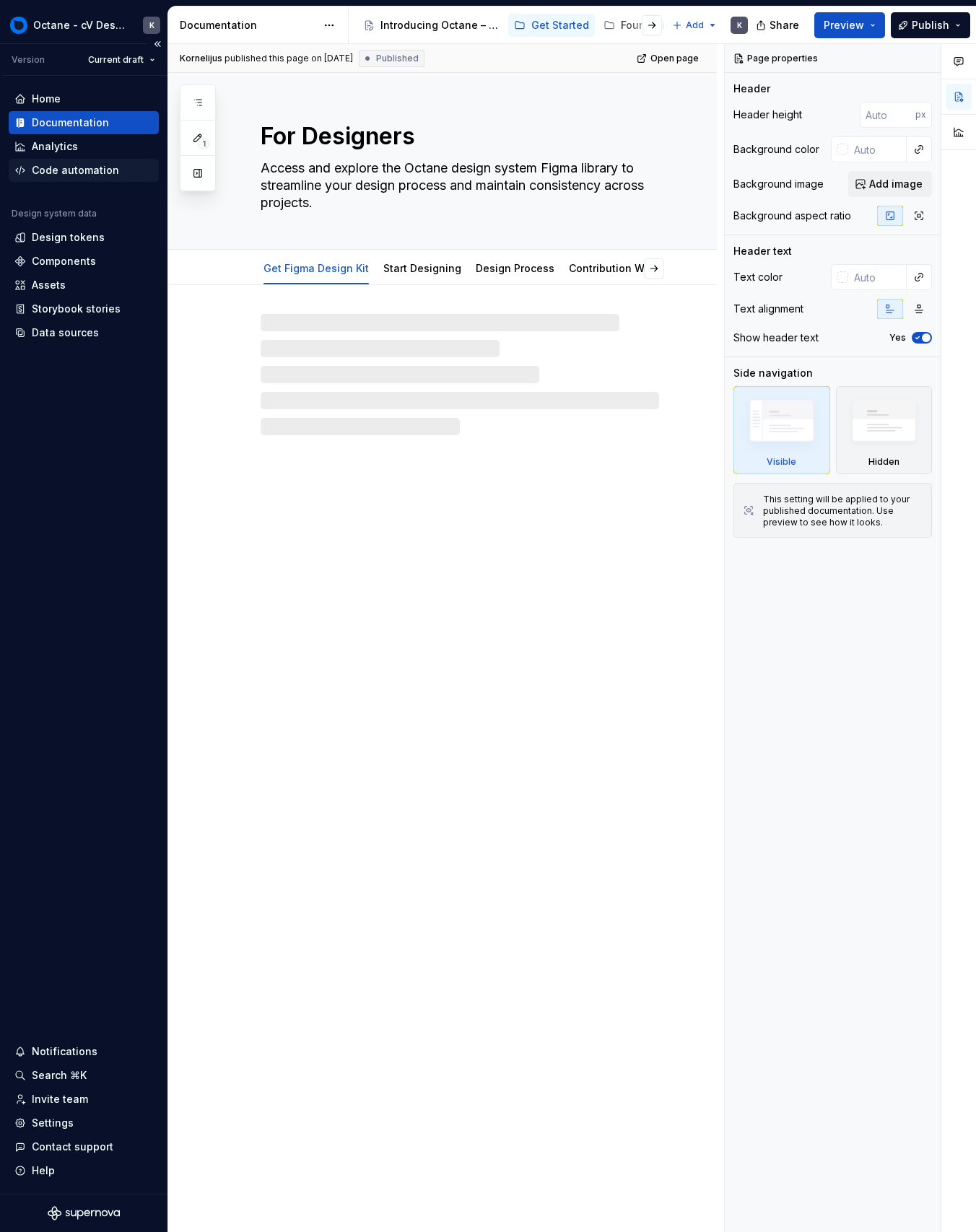
click at [105, 165] on div "Code automation" at bounding box center [75, 170] width 87 height 15
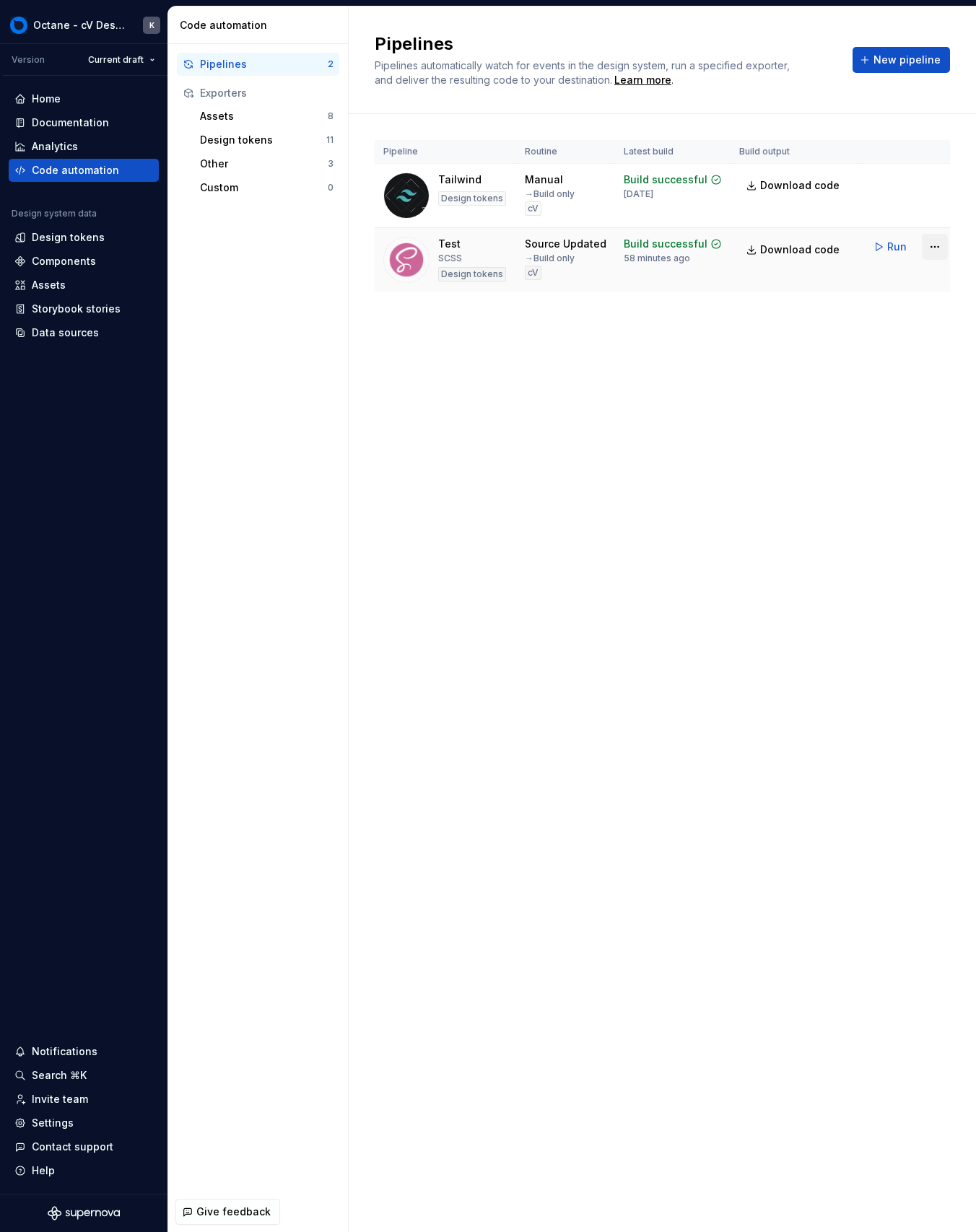
click at [921, 249] on html "Octane - cV Design System K Version Current draft Home Documentation Analytics …" at bounding box center [488, 616] width 976 height 1232
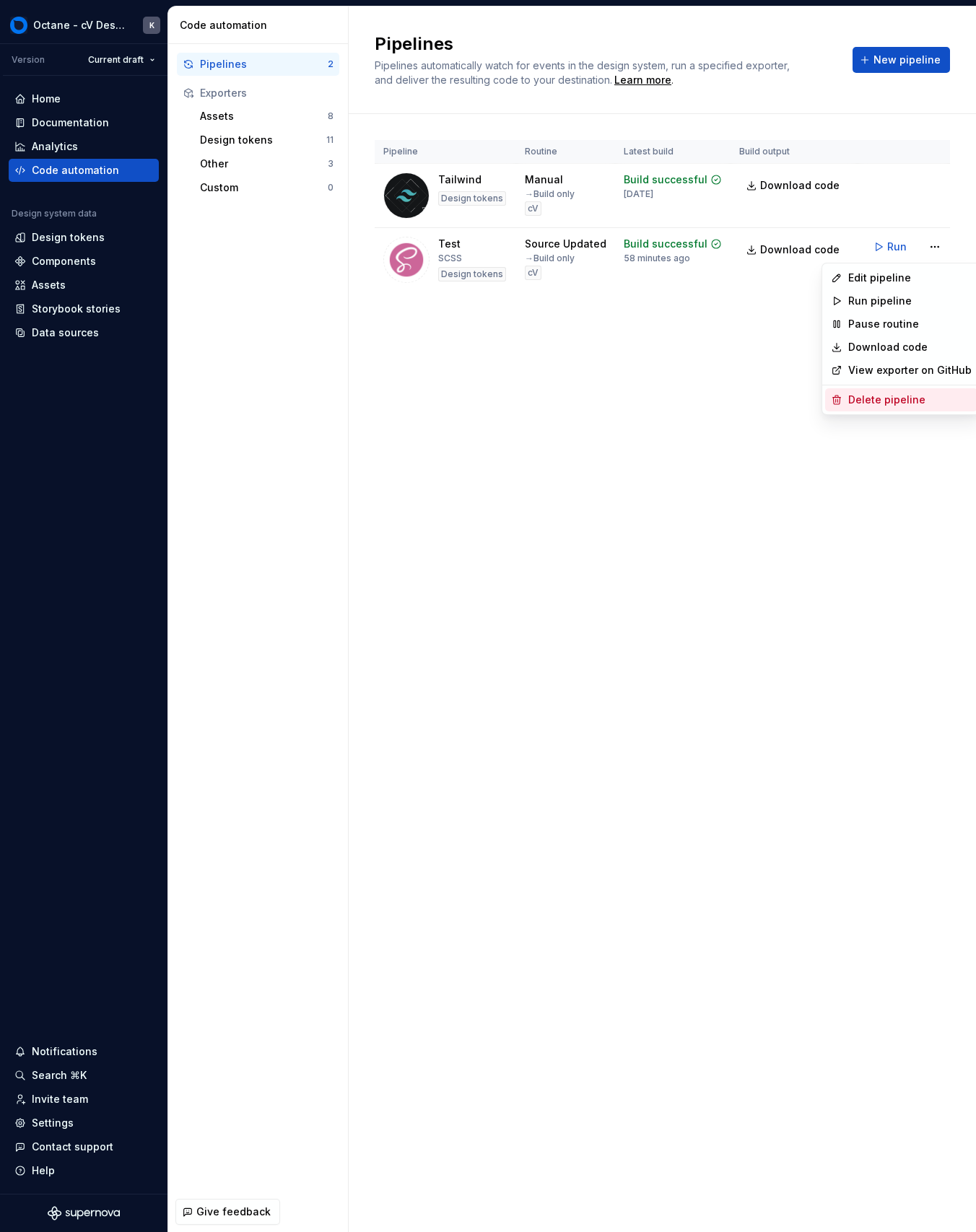
click at [883, 396] on div "Delete pipeline" at bounding box center [910, 400] width 123 height 15
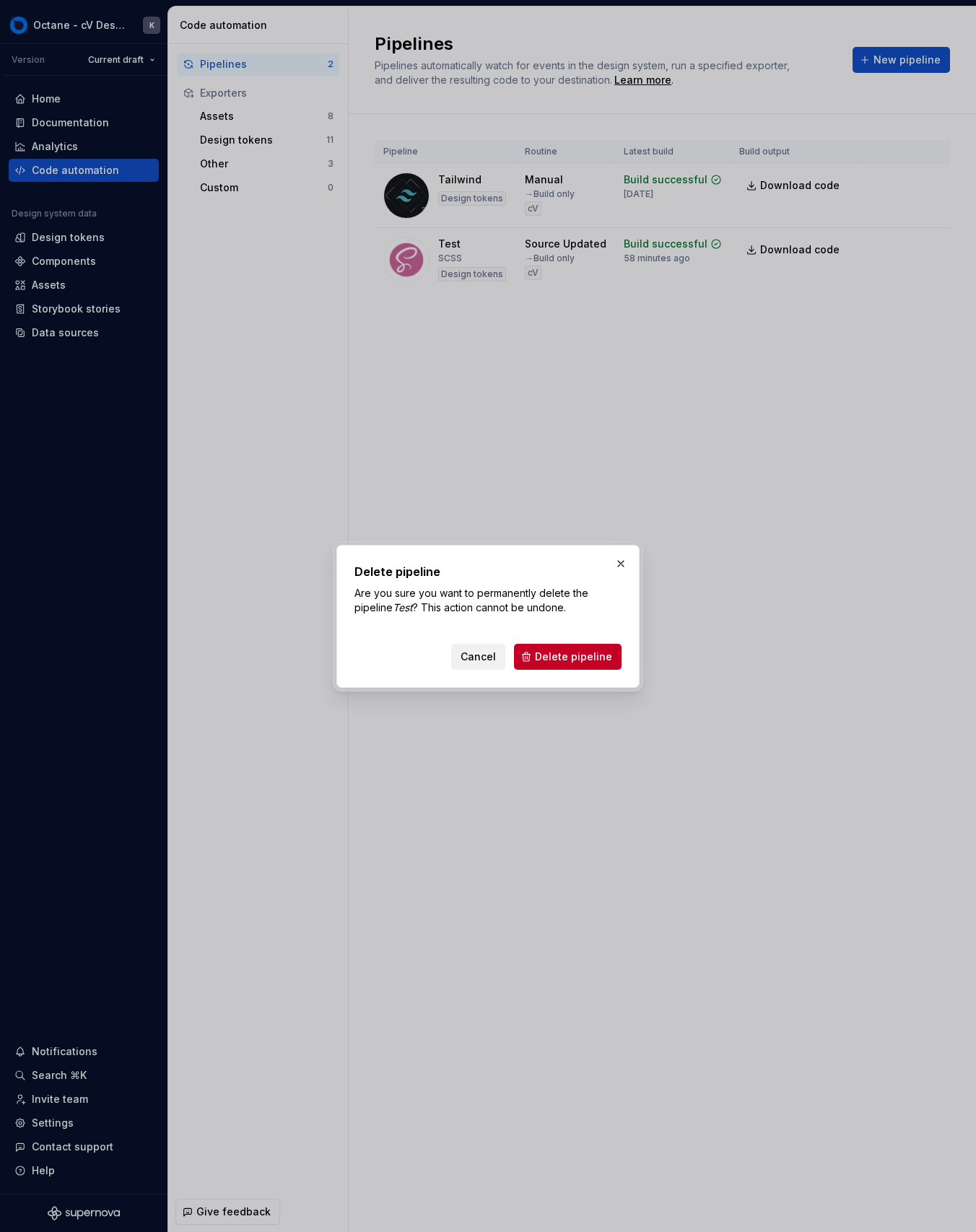
click at [503, 657] on button "Cancel" at bounding box center [478, 657] width 54 height 26
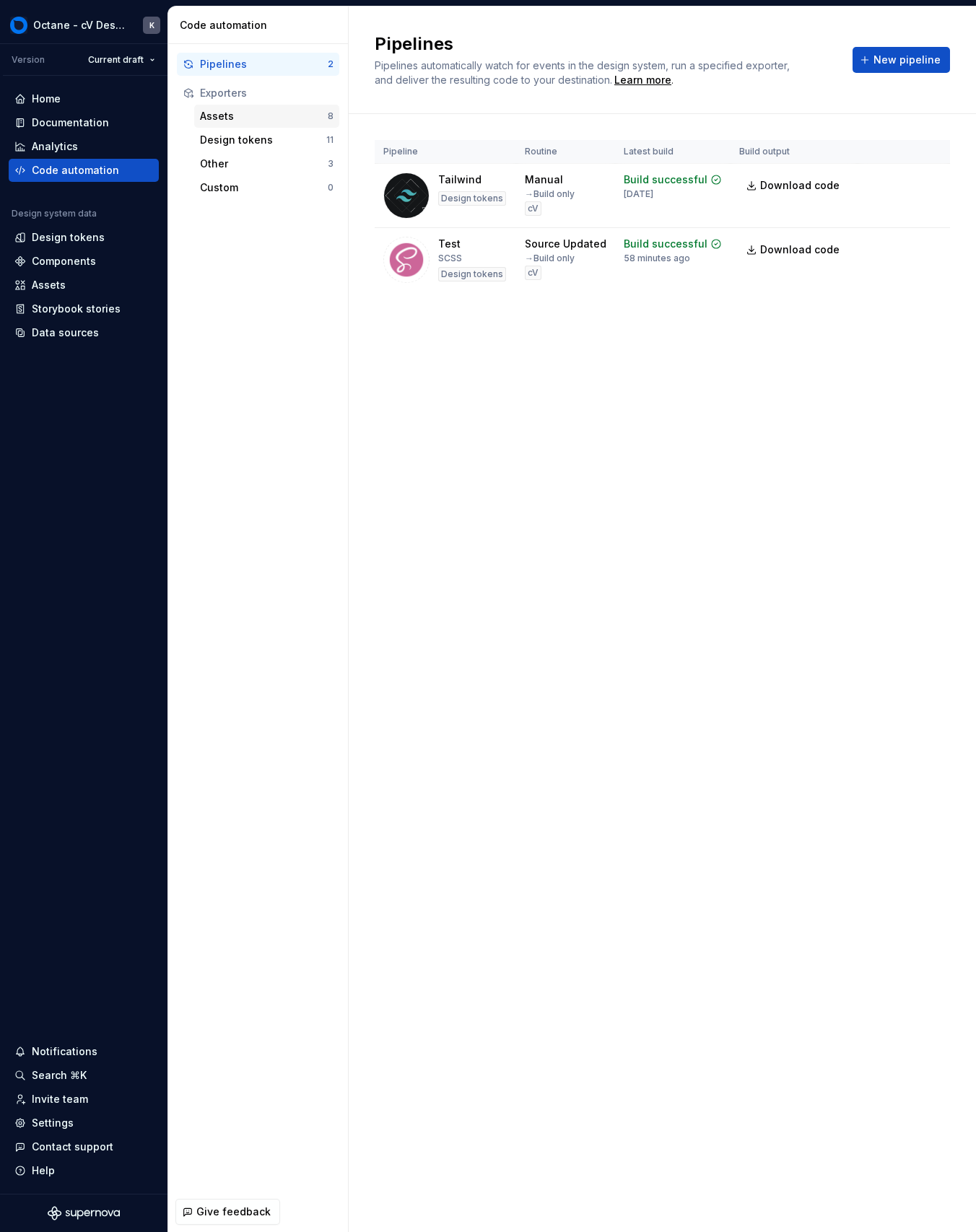
click at [248, 105] on div "Assets 8" at bounding box center [267, 116] width 145 height 23
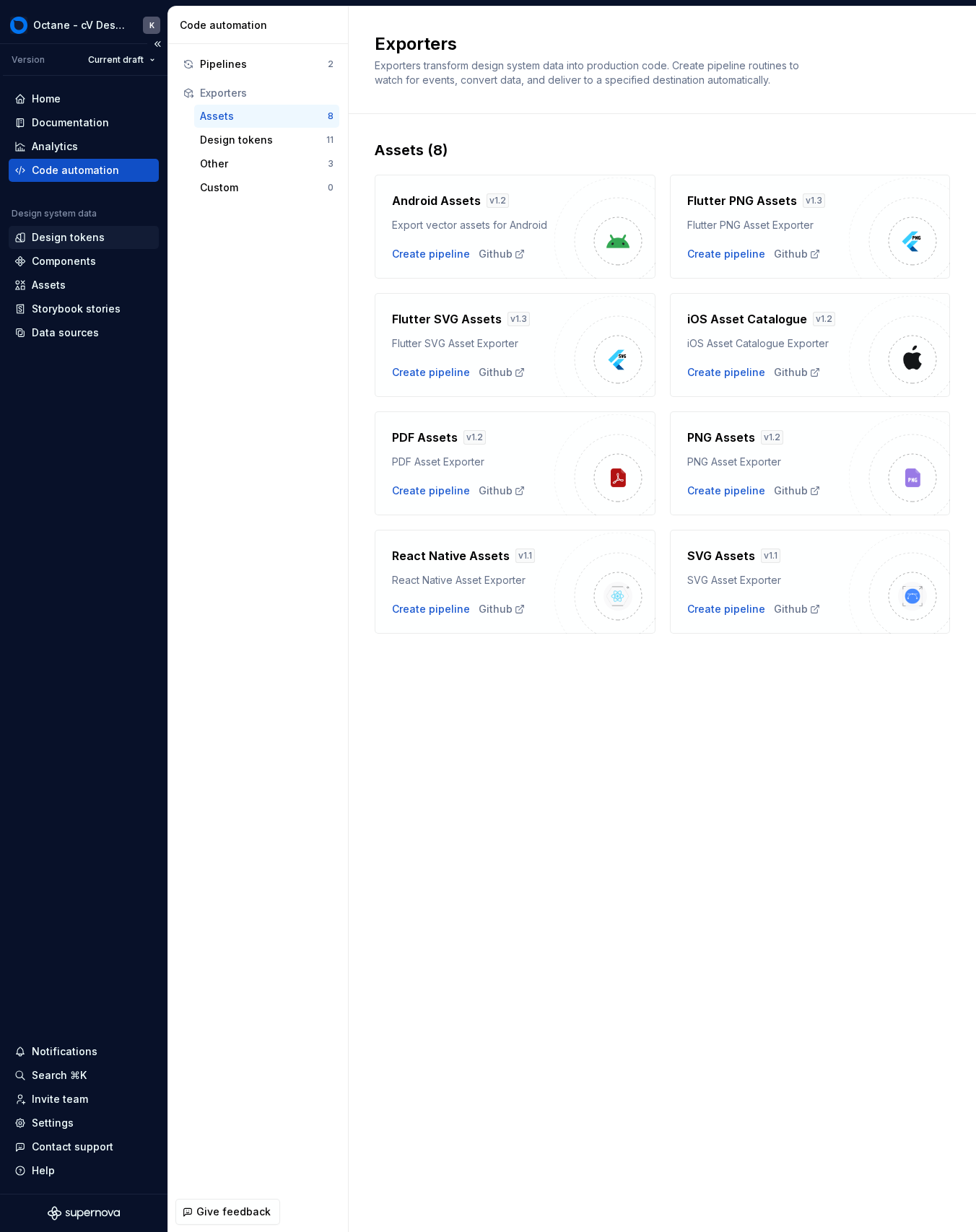
click at [62, 226] on div "Design tokens" at bounding box center [83, 237] width 150 height 23
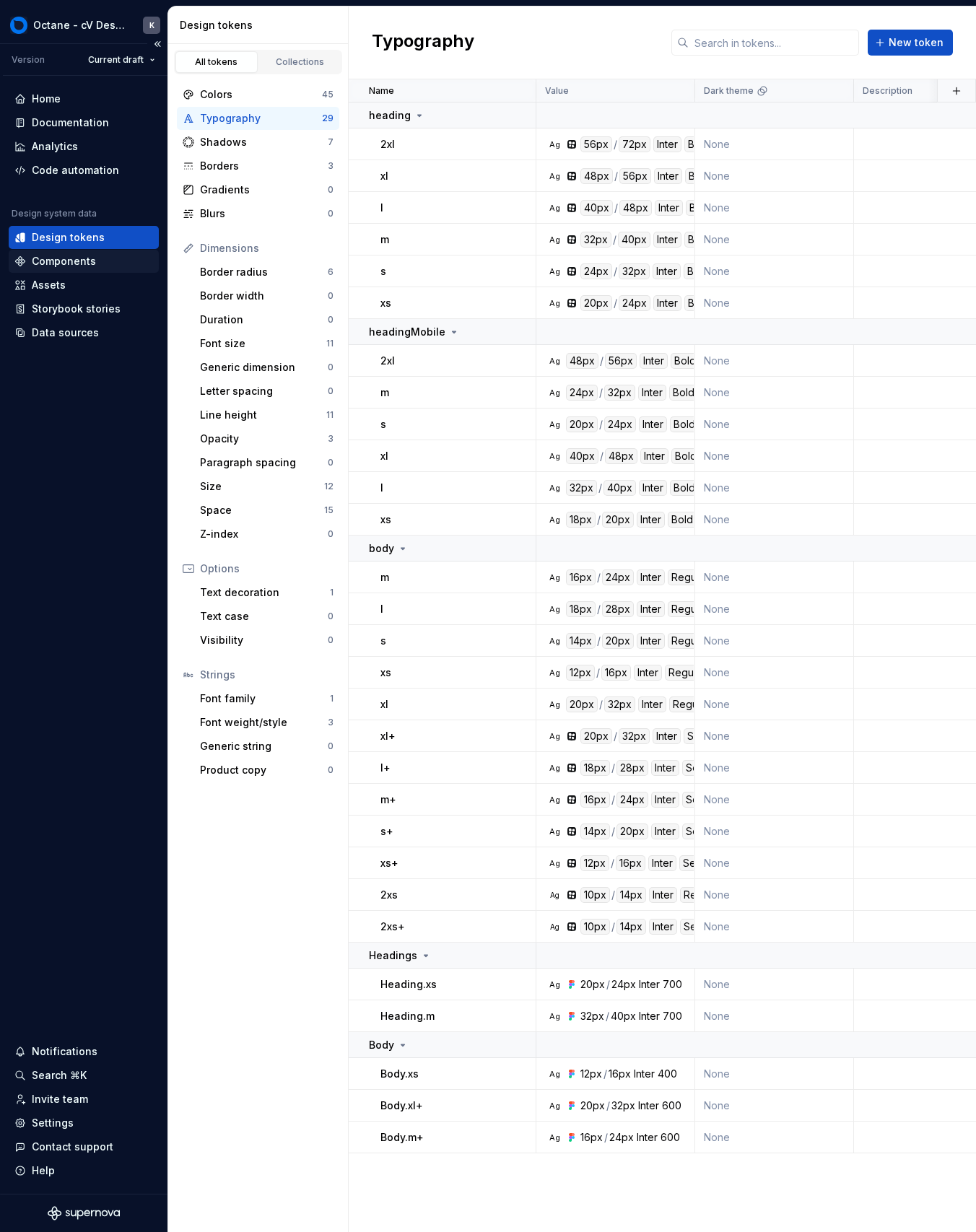
click at [66, 257] on div "Components" at bounding box center [63, 261] width 64 height 15
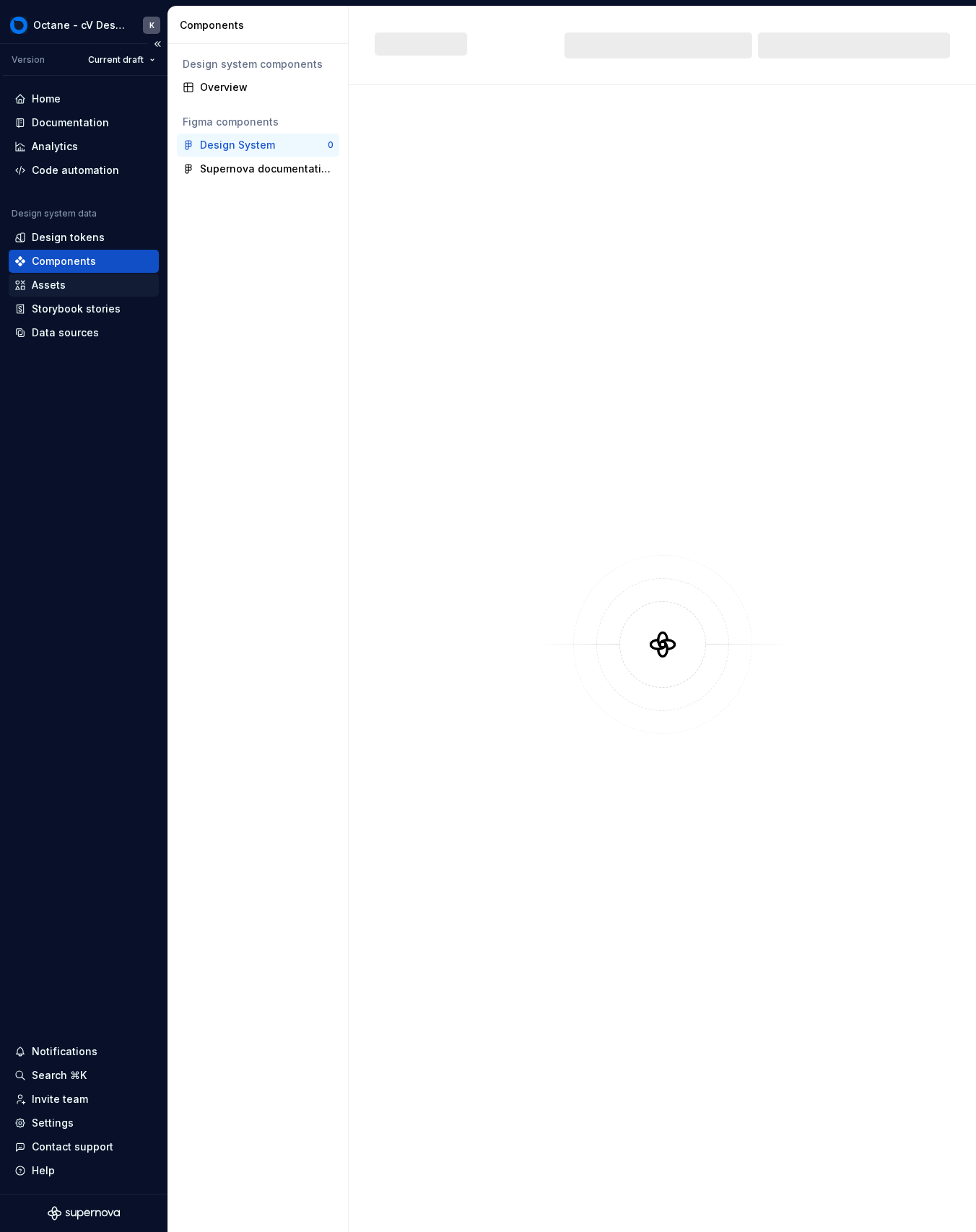
click at [72, 280] on div "Assets" at bounding box center [84, 285] width 139 height 15
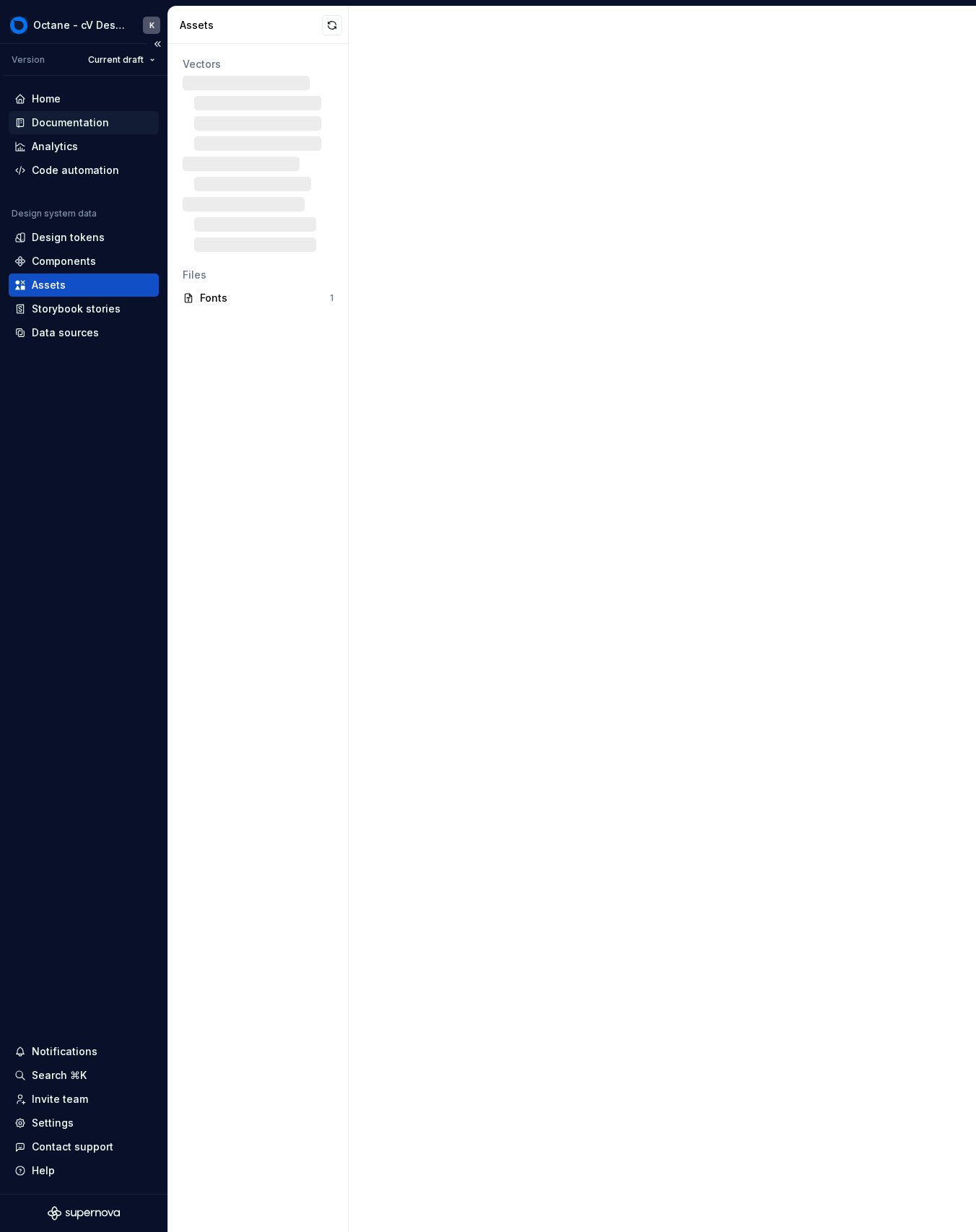
click at [96, 118] on div "Documentation" at bounding box center [70, 123] width 77 height 15
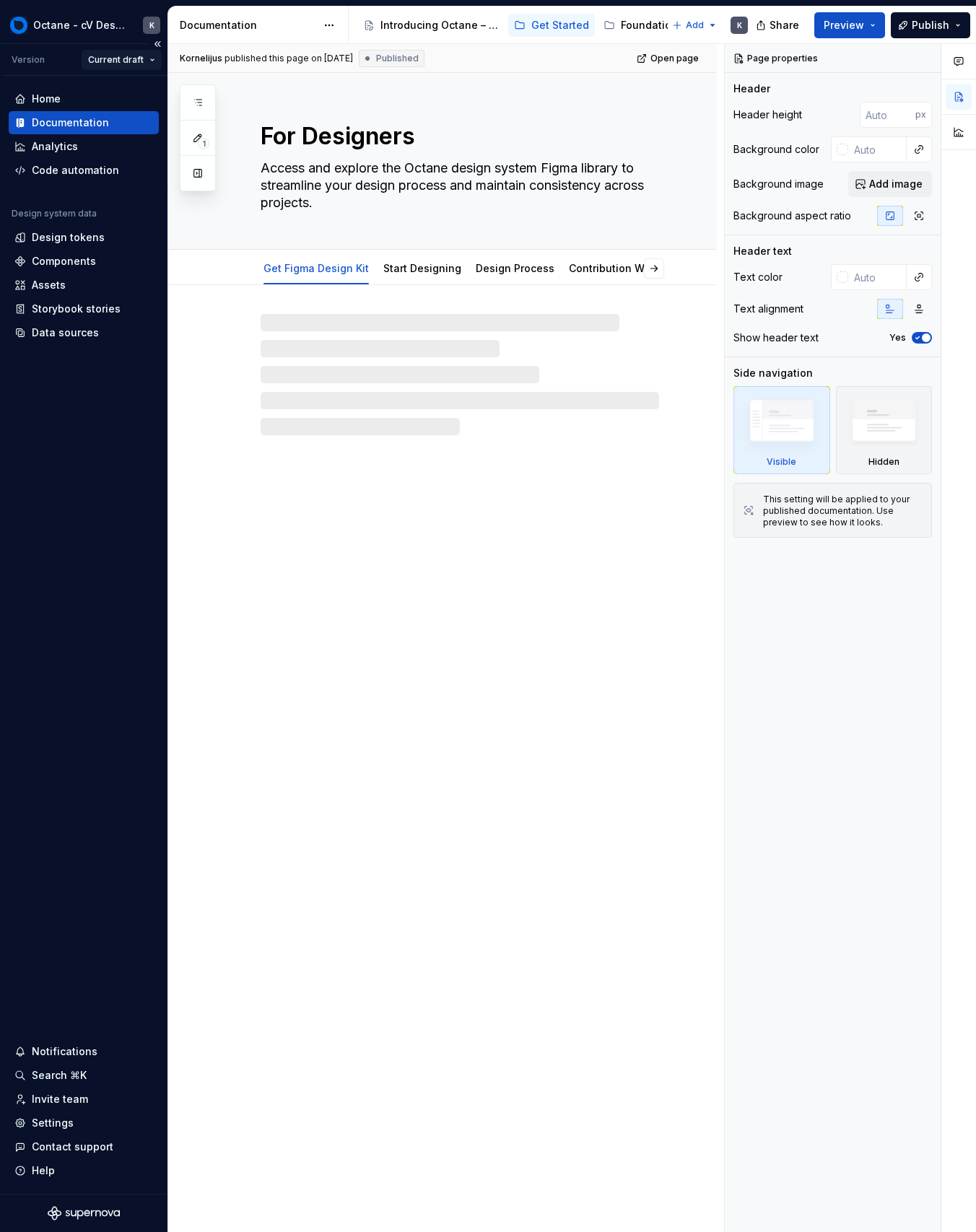
click at [127, 51] on html "Octane - cV Design System K Version Current draft Home Documentation Analytics …" at bounding box center [488, 616] width 976 height 1232
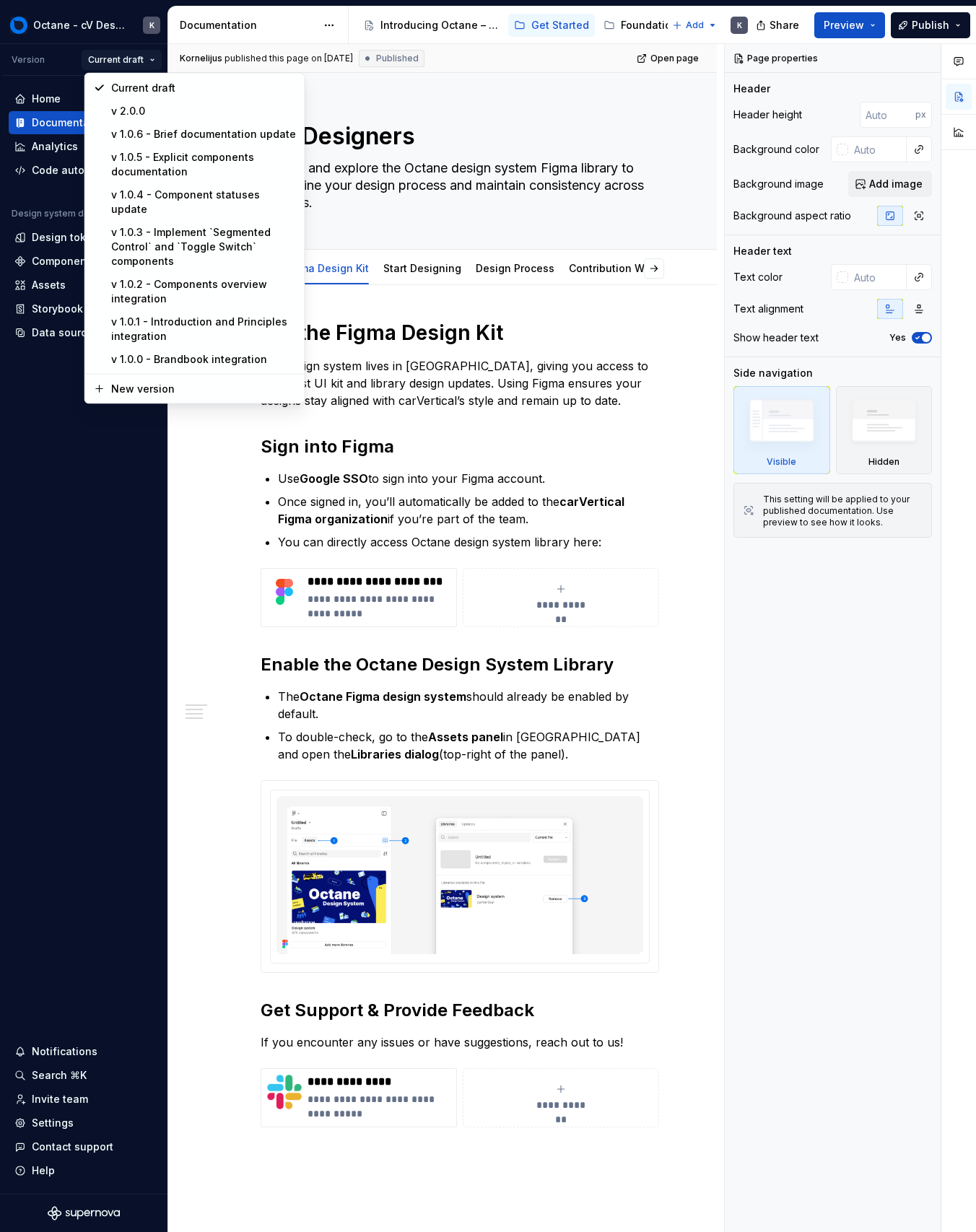
click at [521, 173] on html "Octane - cV Design System K Version Current draft Home Documentation Analytics …" at bounding box center [488, 616] width 976 height 1232
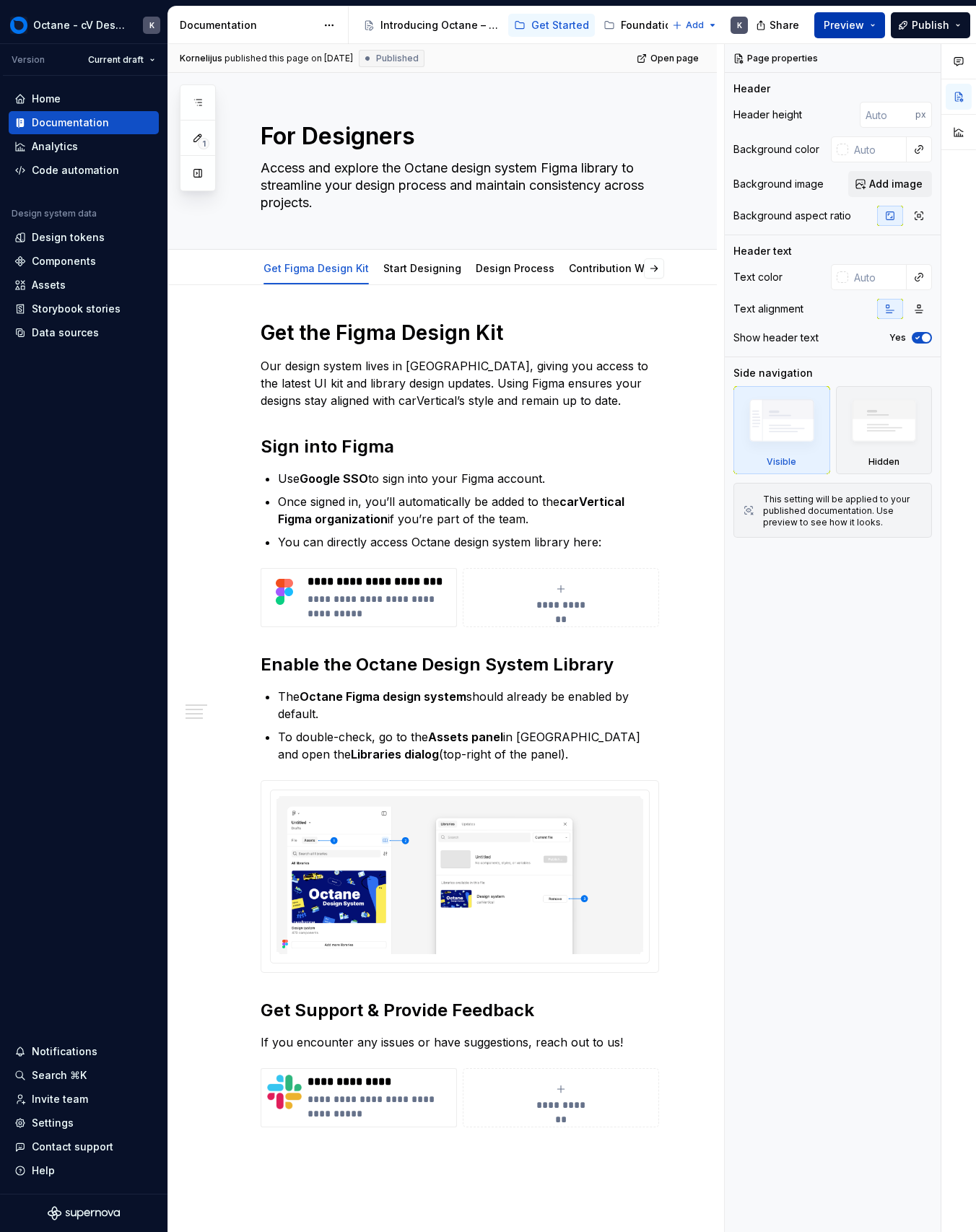
click at [880, 16] on button "Preview" at bounding box center [850, 25] width 71 height 26
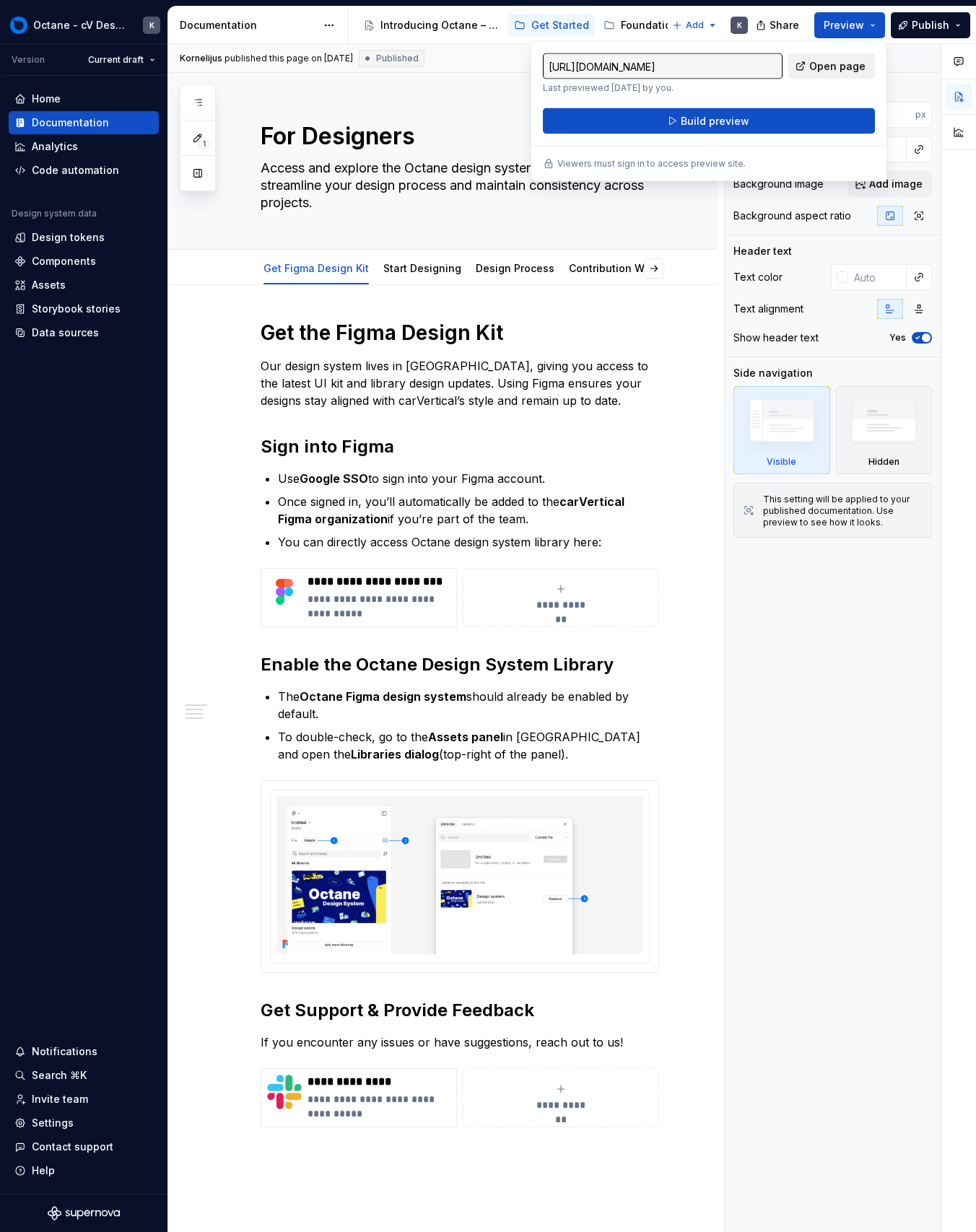
click at [820, 69] on span "Open page" at bounding box center [837, 66] width 56 height 15
click at [918, 24] on span "Publish" at bounding box center [930, 25] width 38 height 15
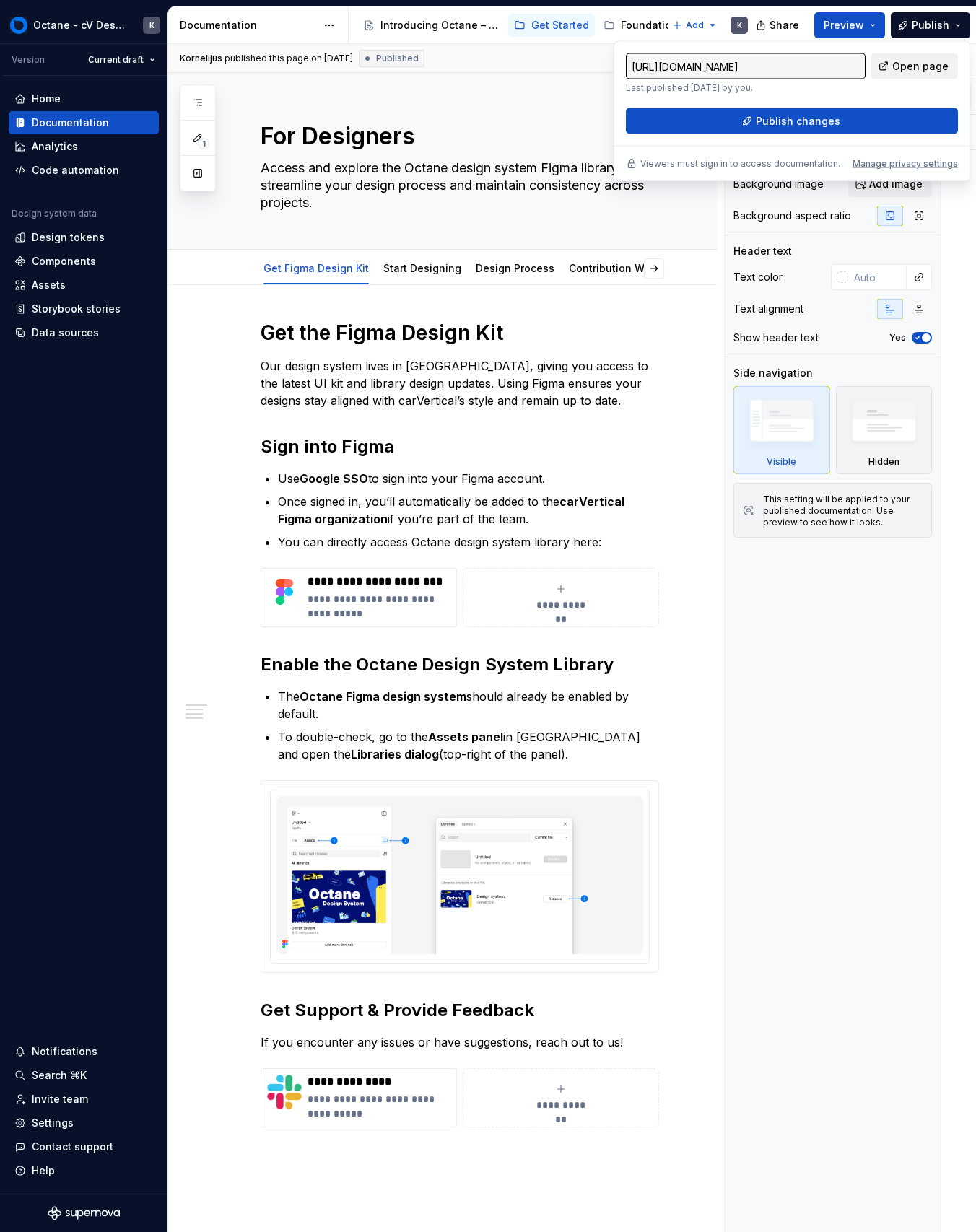
click at [894, 66] on link "Open page" at bounding box center [914, 66] width 86 height 26
click at [915, 25] on span "Publish" at bounding box center [930, 25] width 38 height 15
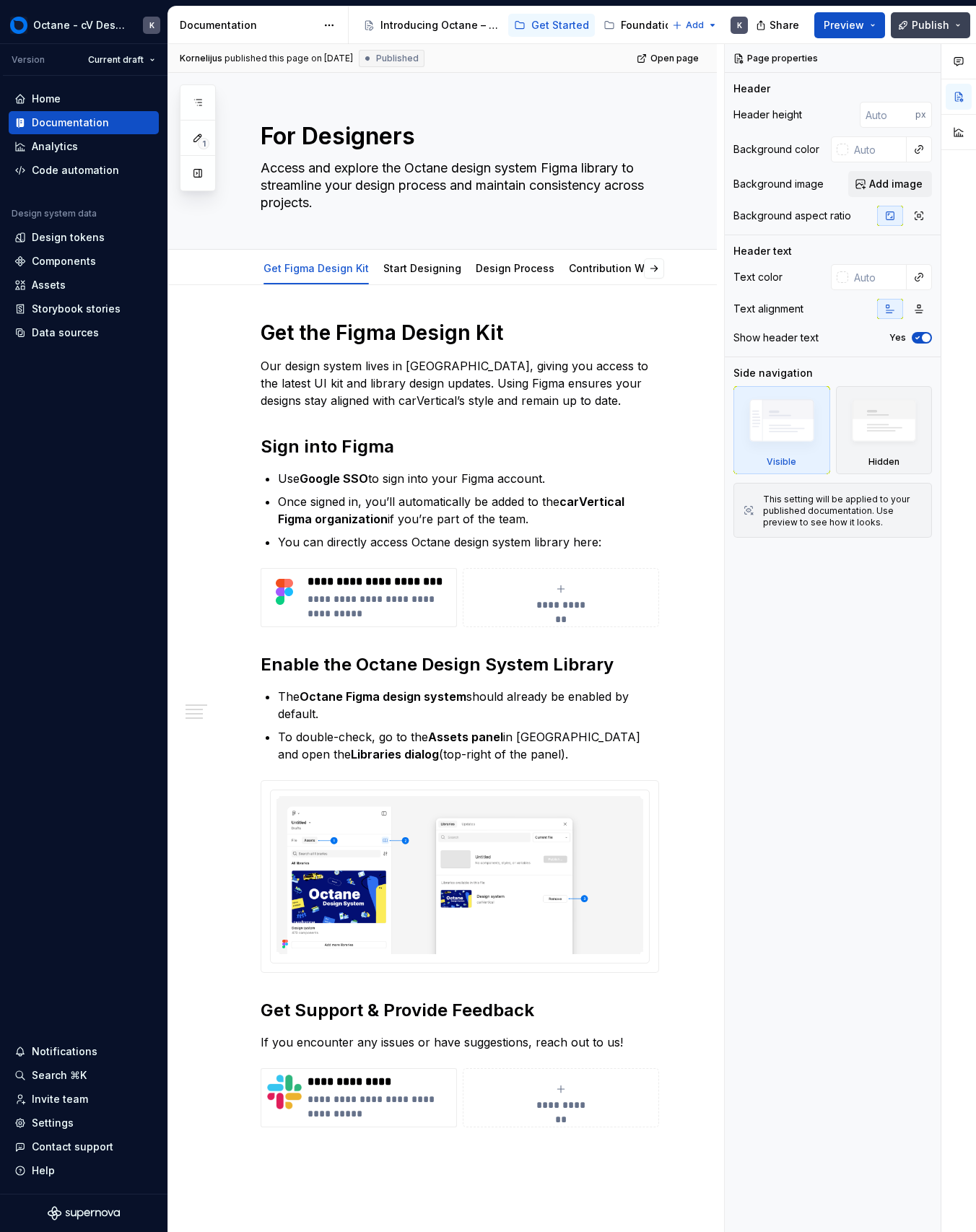
click at [915, 25] on span "Publish" at bounding box center [930, 25] width 38 height 15
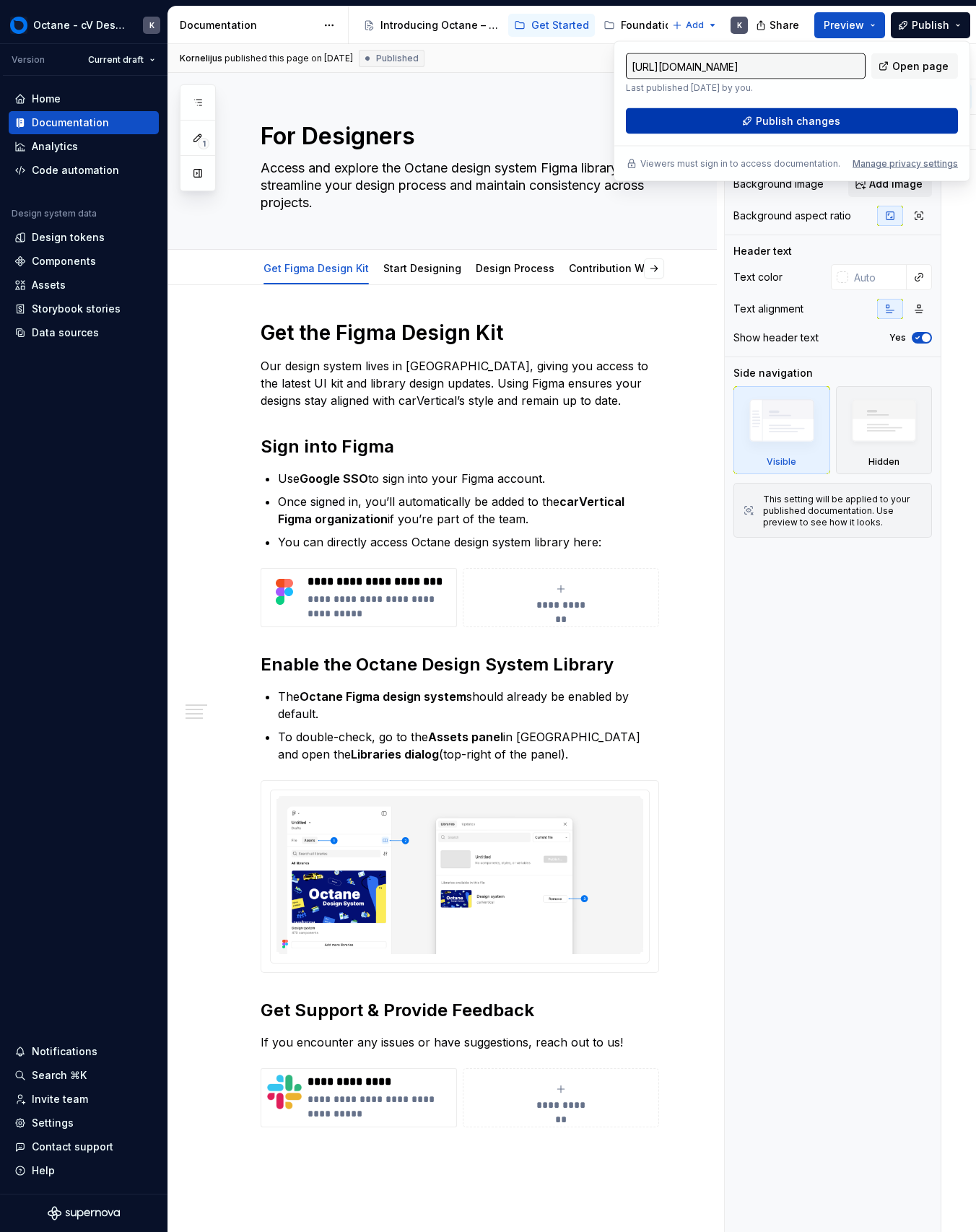
click at [888, 109] on button "Publish changes" at bounding box center [791, 122] width 332 height 26
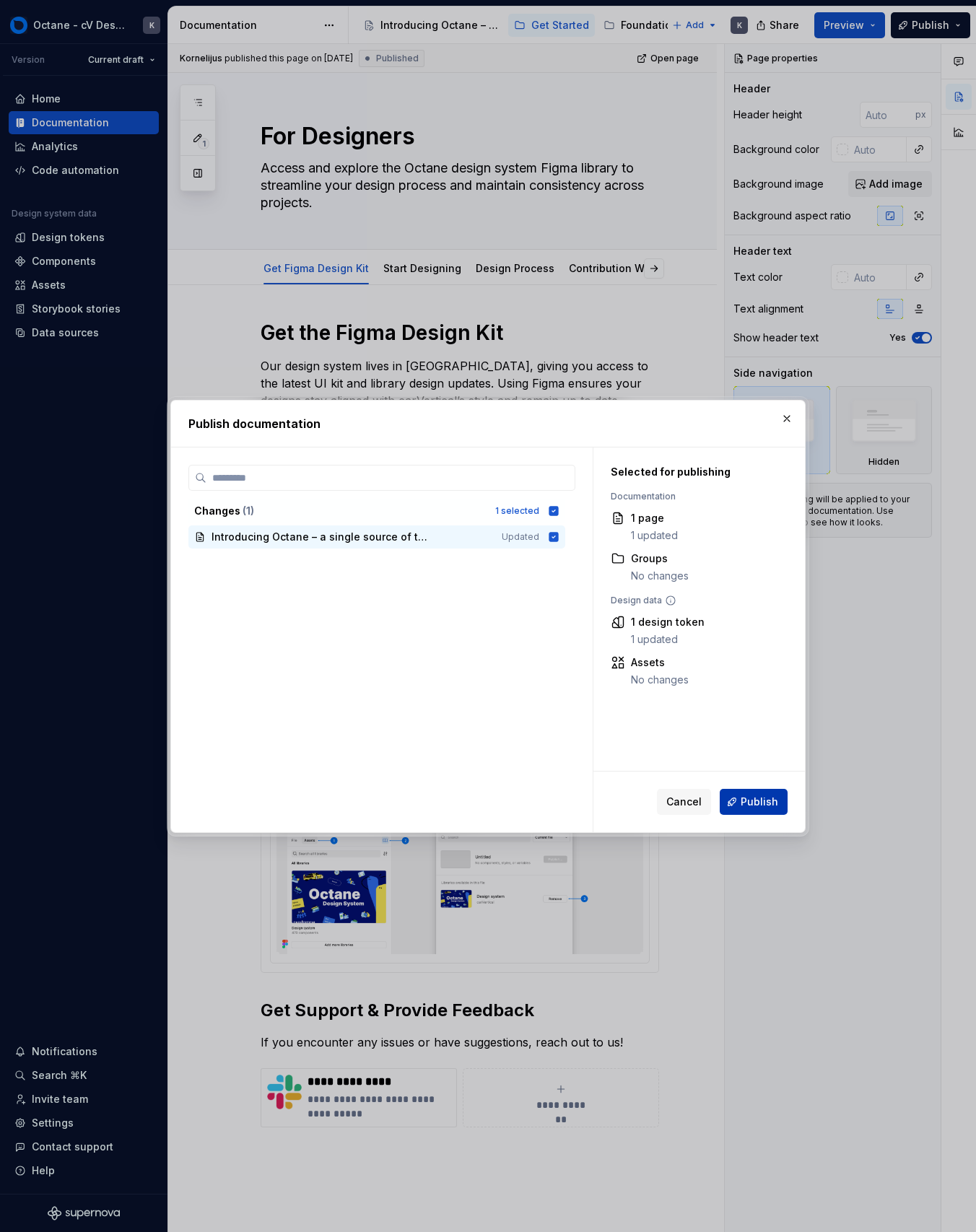
click at [743, 793] on button "Publish" at bounding box center [753, 802] width 68 height 26
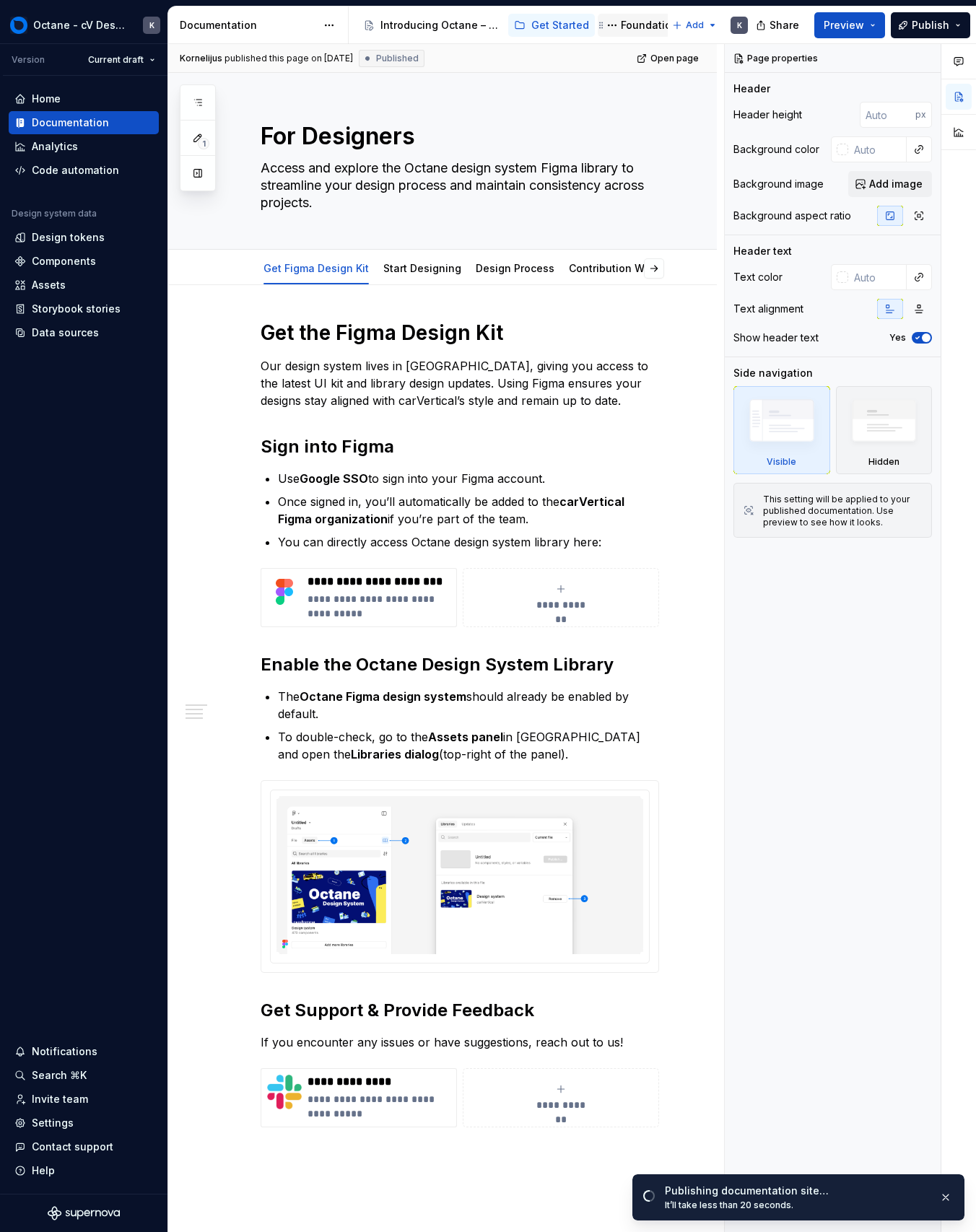
click at [621, 26] on div "Foundations" at bounding box center [652, 25] width 63 height 15
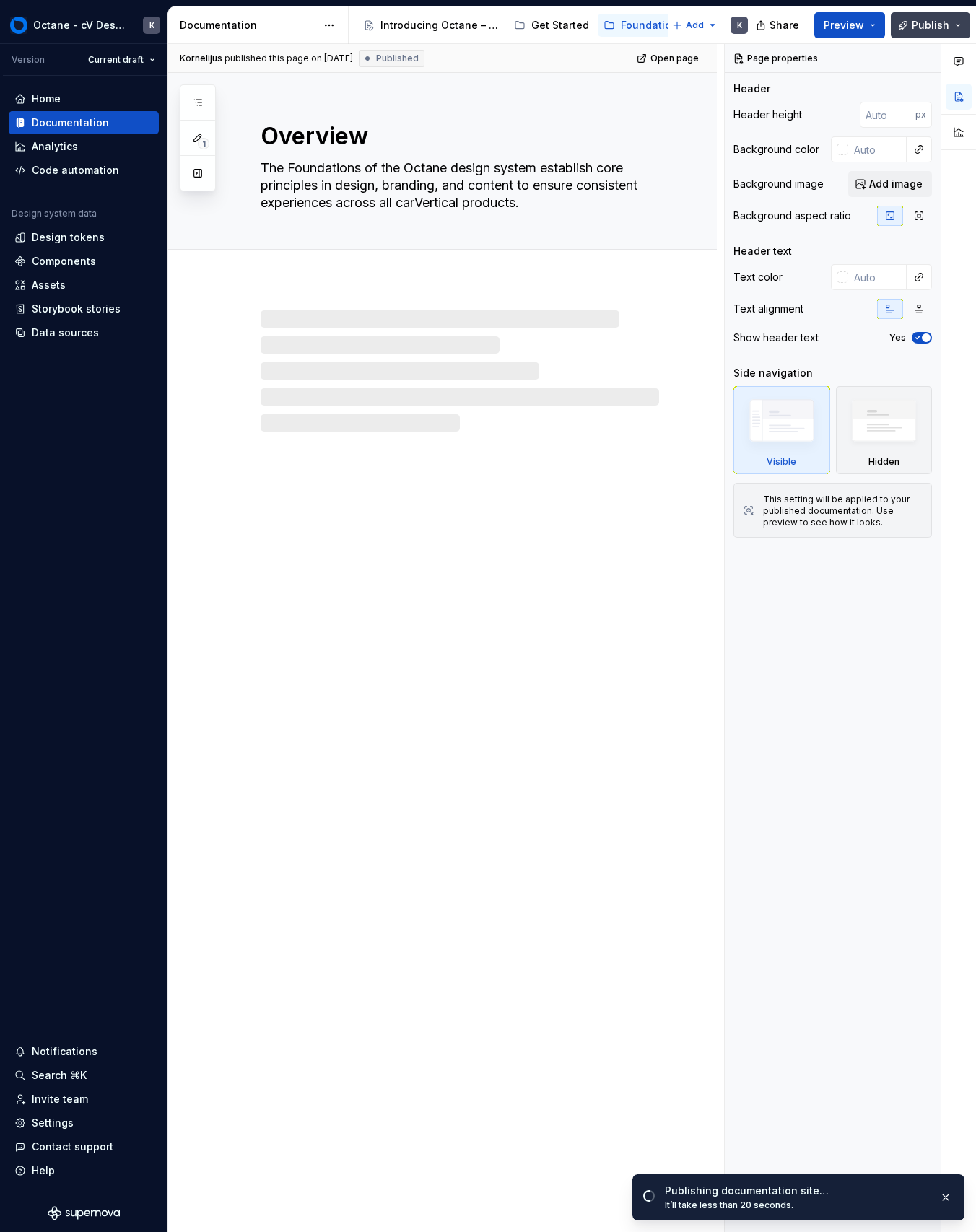
click at [951, 34] on button "Publish" at bounding box center [930, 25] width 79 height 26
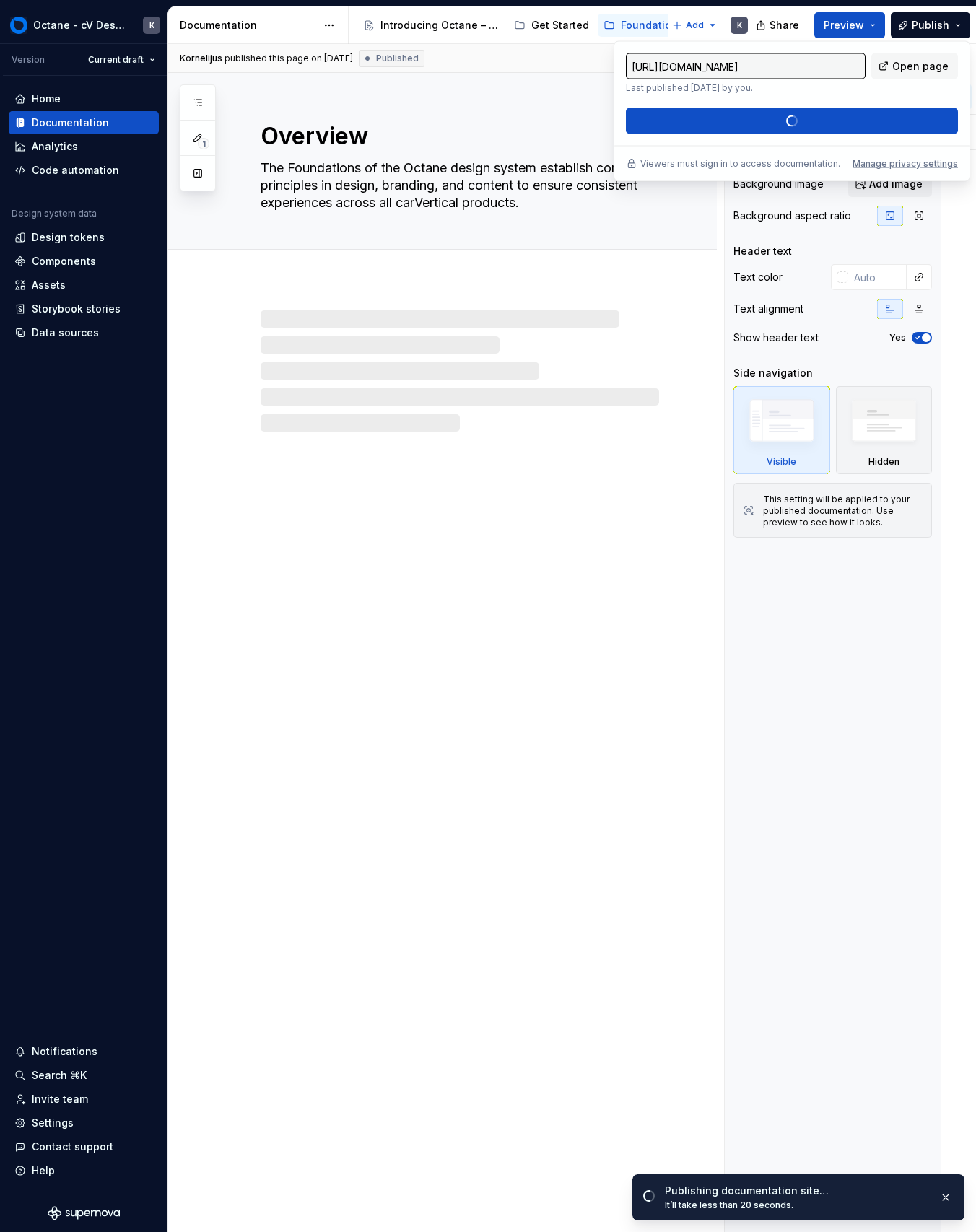
type textarea "*"
click at [876, 115] on div "https://octane.carvertical.com/latest/foundations/overview-PGqHrIBU Last publis…" at bounding box center [791, 93] width 332 height 81
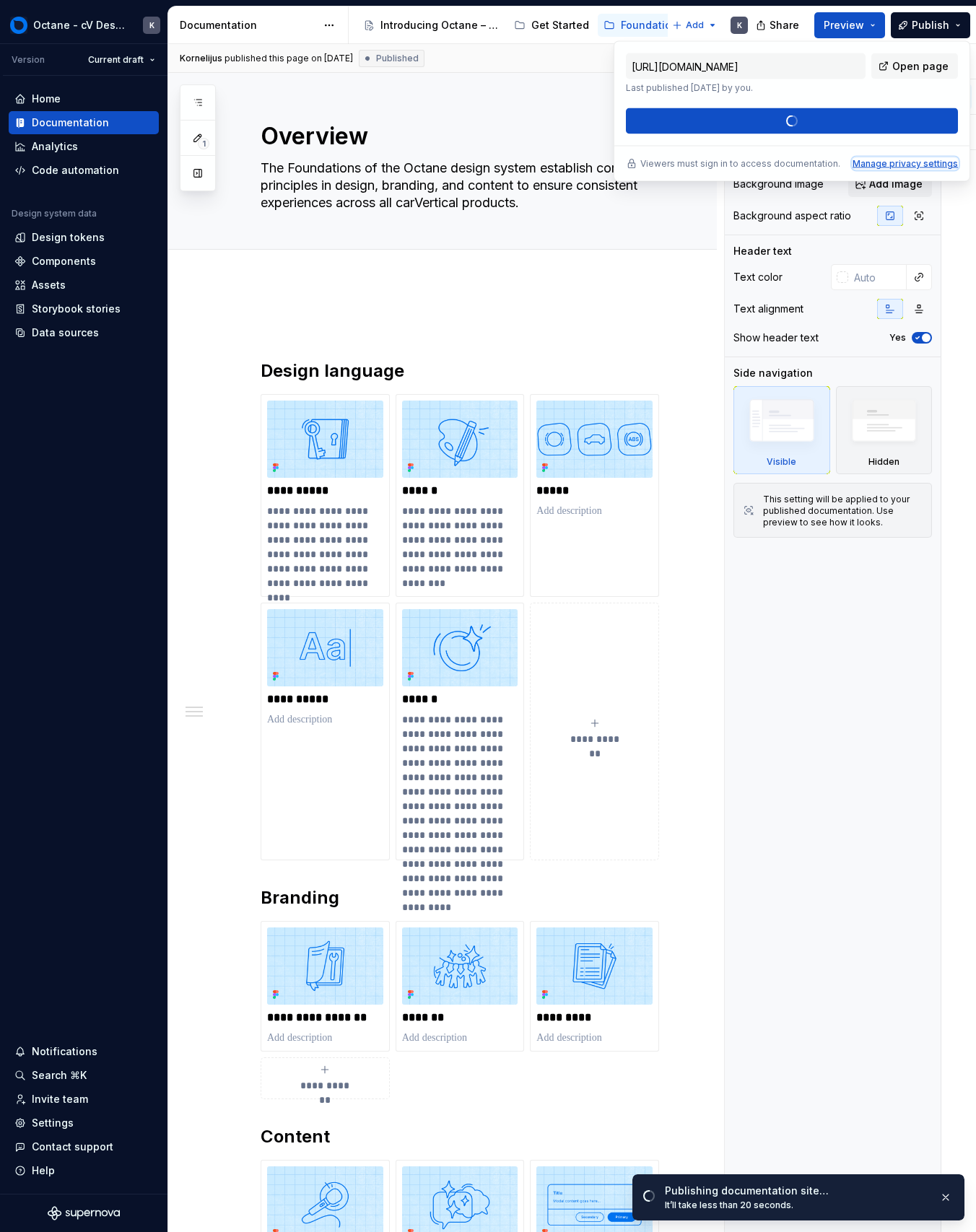
click at [877, 161] on div "Manage privacy settings" at bounding box center [904, 163] width 106 height 12
type input "https://octane.carvertical.com/latest/"
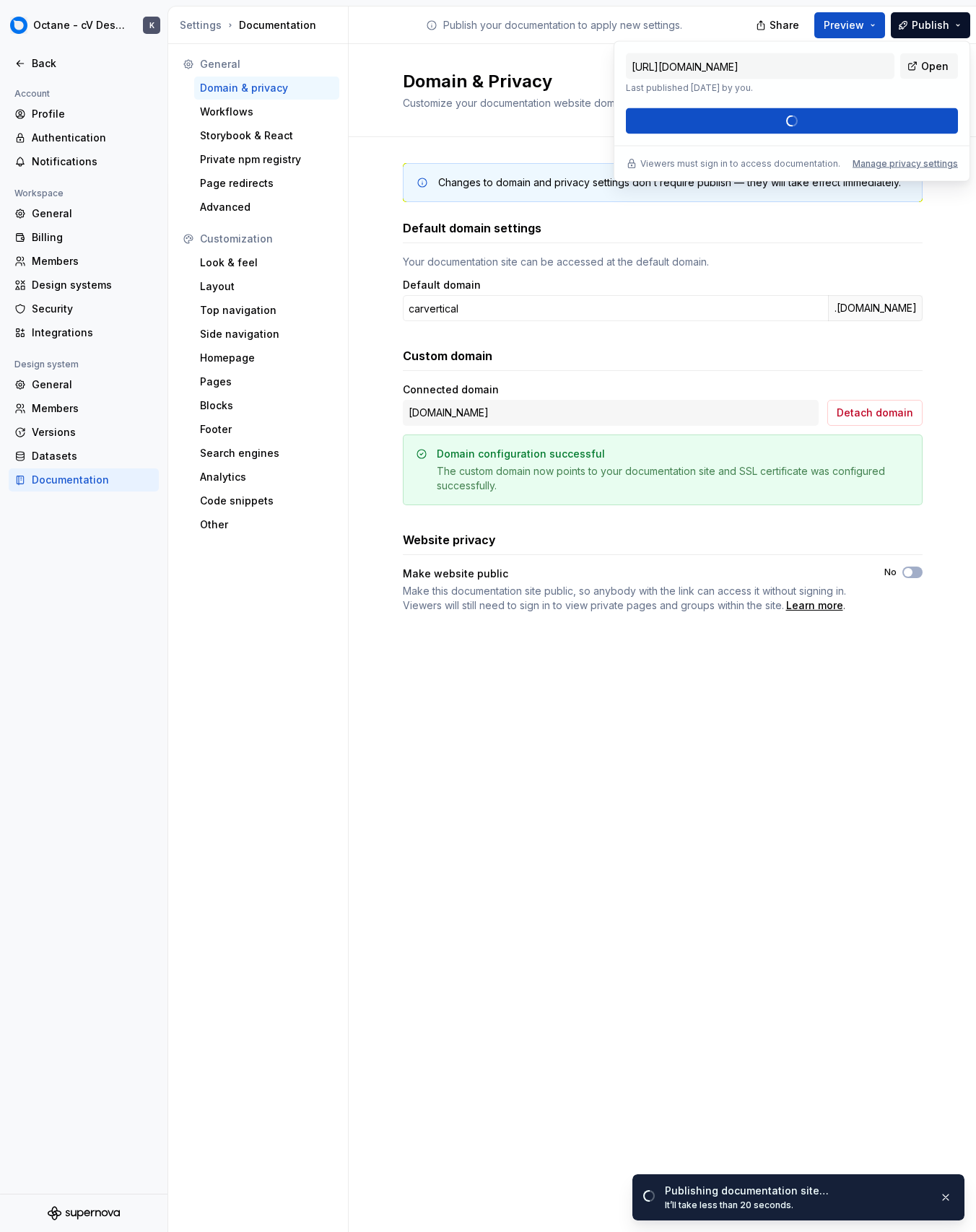
click at [698, 349] on div "Custom domain" at bounding box center [662, 356] width 519 height 17
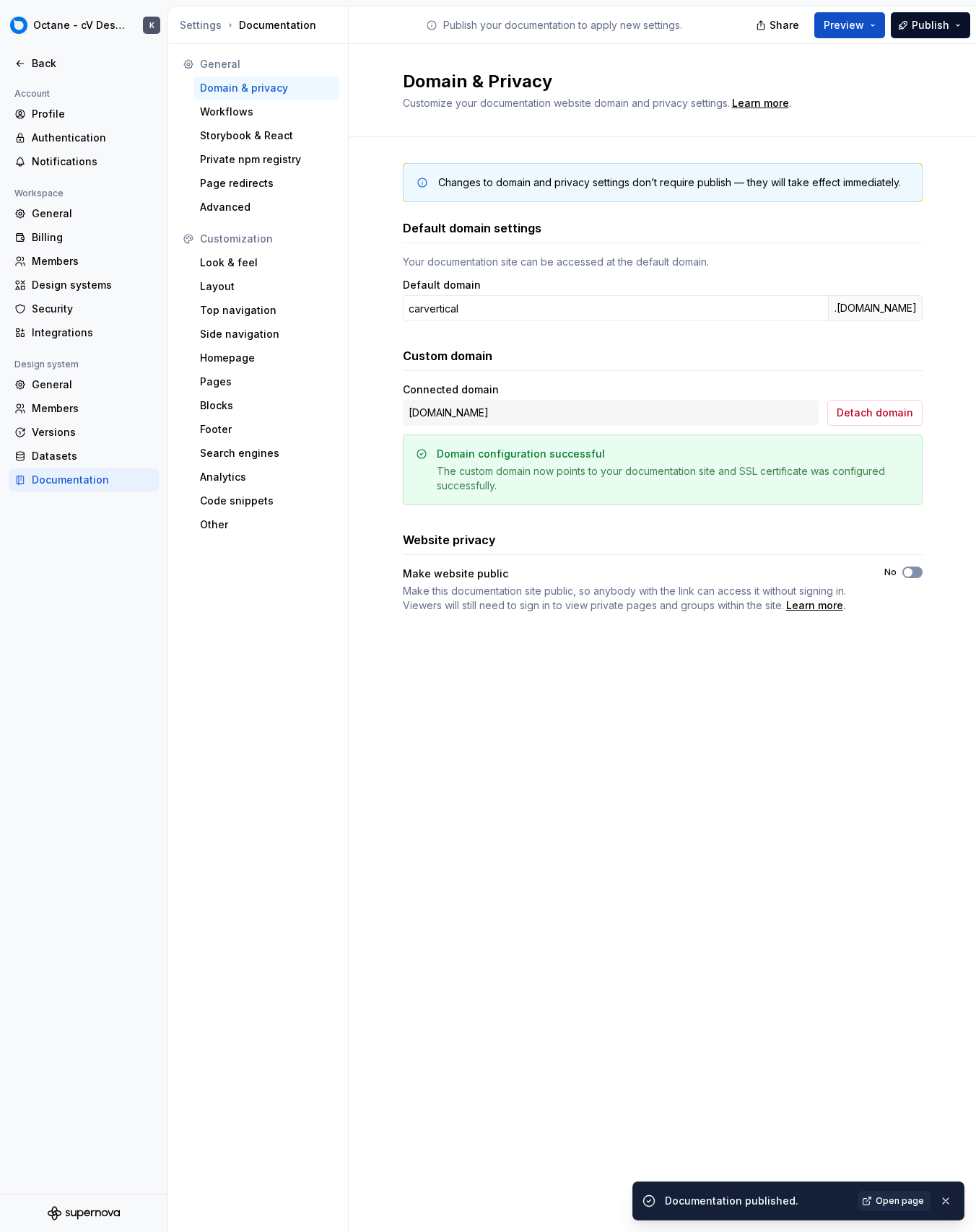
click at [904, 577] on button "No" at bounding box center [912, 572] width 20 height 12
click at [863, 25] on span "Preview" at bounding box center [844, 25] width 40 height 15
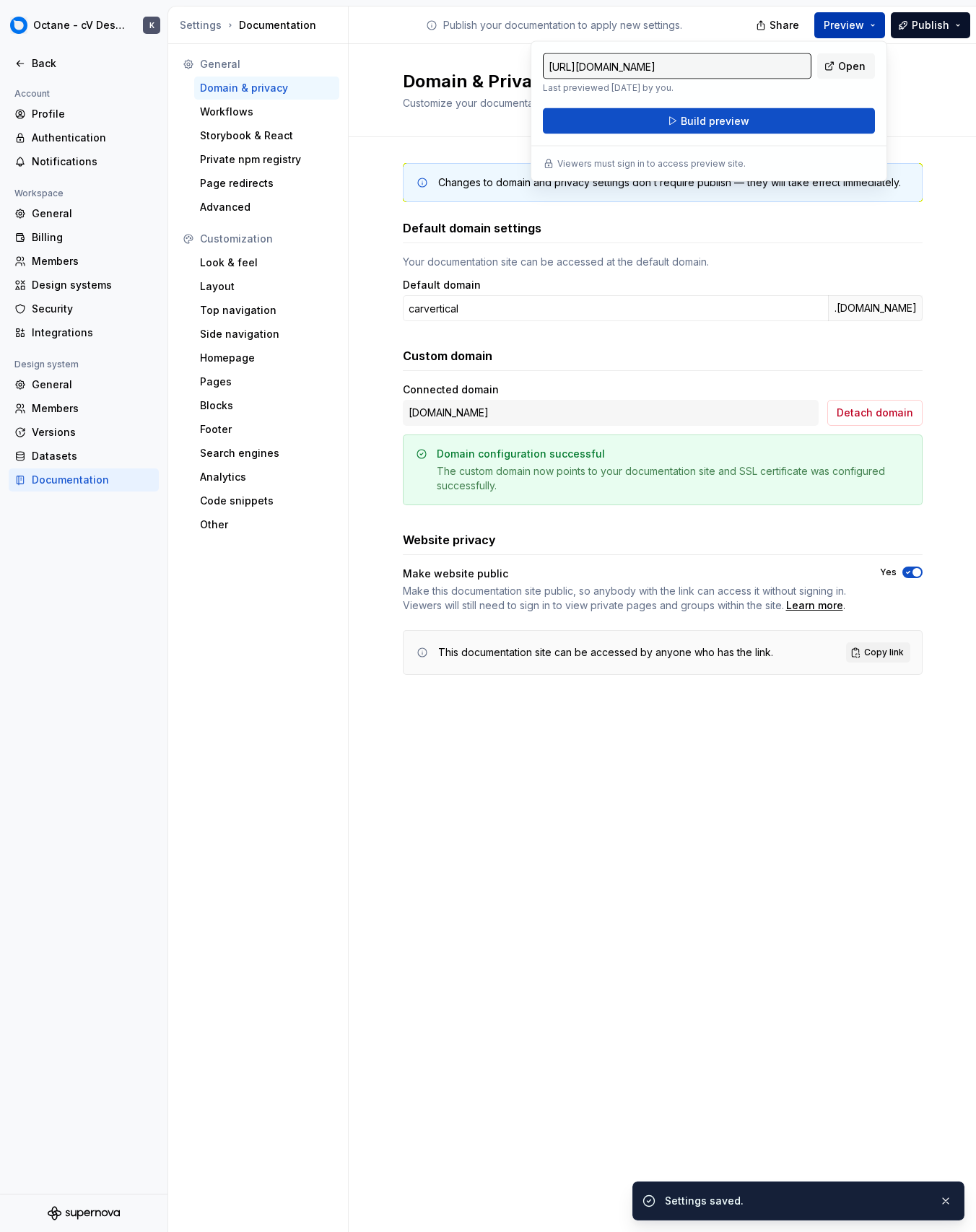
click at [863, 25] on span "Preview" at bounding box center [844, 25] width 40 height 15
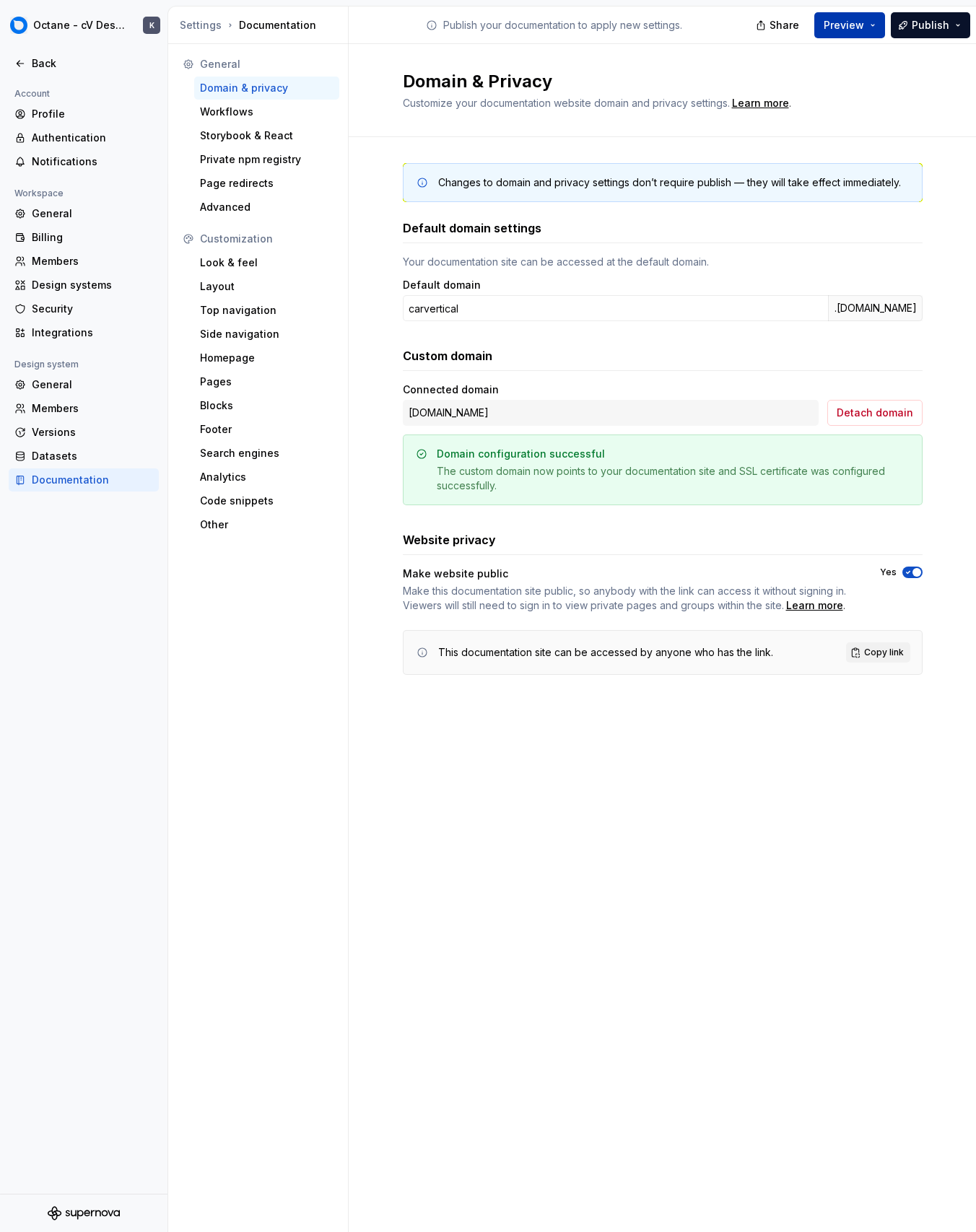
click at [863, 25] on span "Preview" at bounding box center [844, 25] width 40 height 15
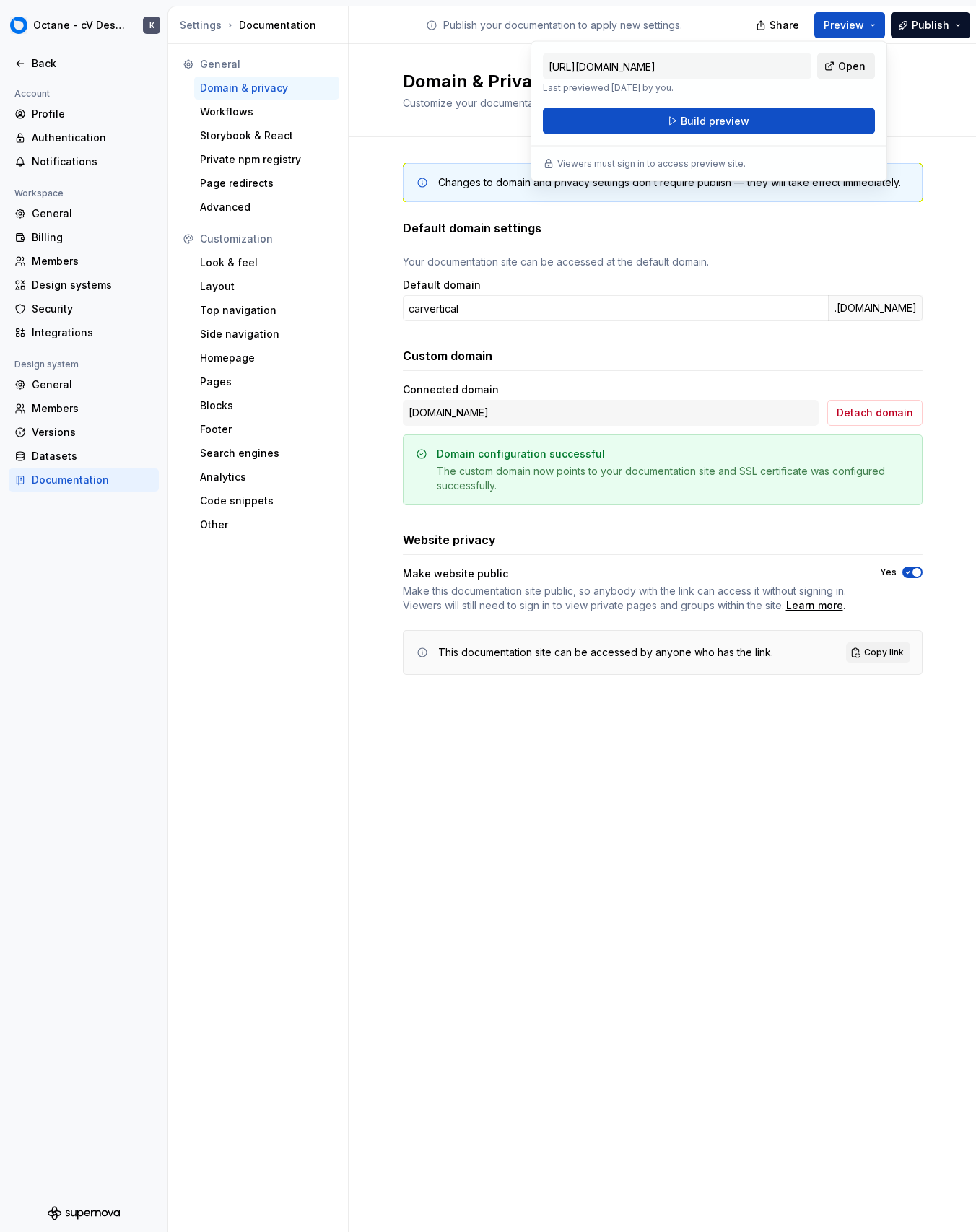
click at [828, 67] on link "Open" at bounding box center [845, 66] width 58 height 26
